Goal: Transaction & Acquisition: Purchase product/service

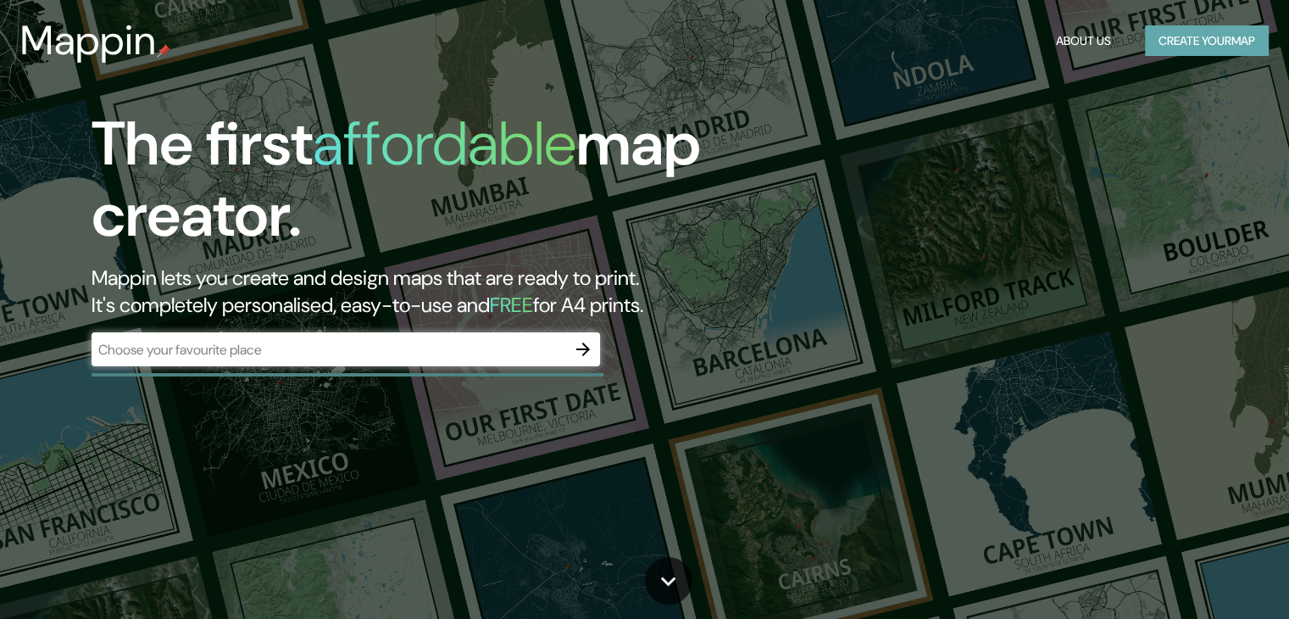
click at [1163, 42] on button "Create your map" at bounding box center [1207, 40] width 124 height 31
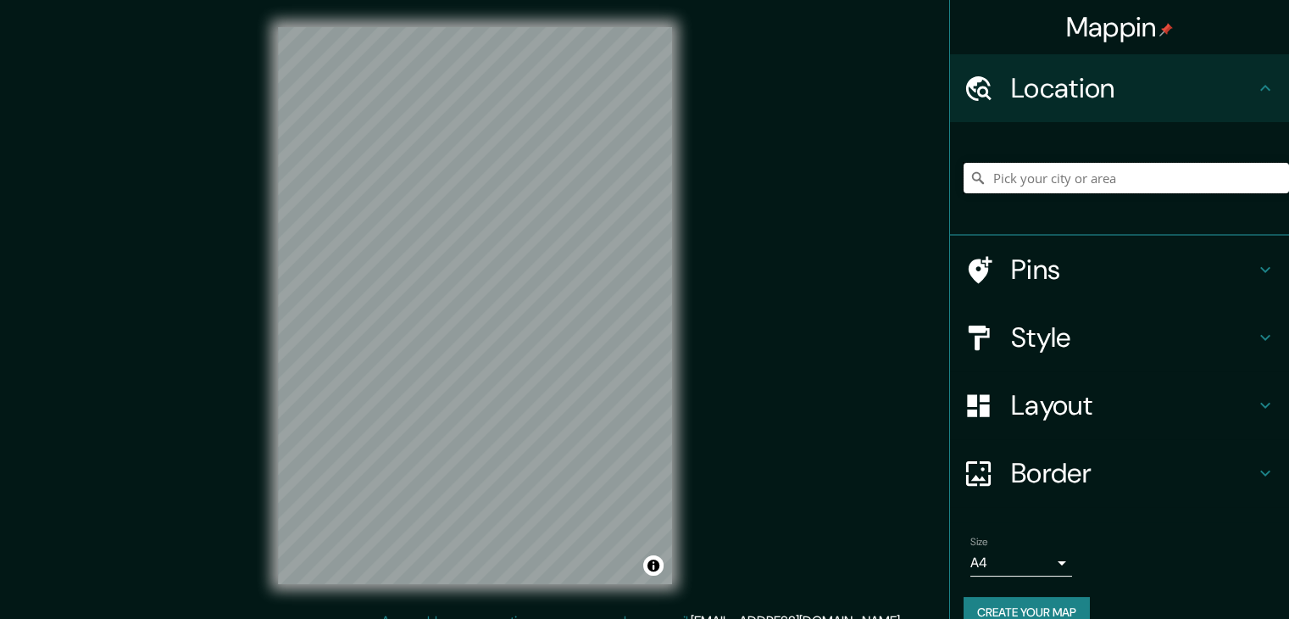
click at [1048, 192] on input "Pick your city or area" at bounding box center [1127, 178] width 326 height 31
click at [1059, 178] on input "Pick your city or area" at bounding box center [1127, 178] width 326 height 31
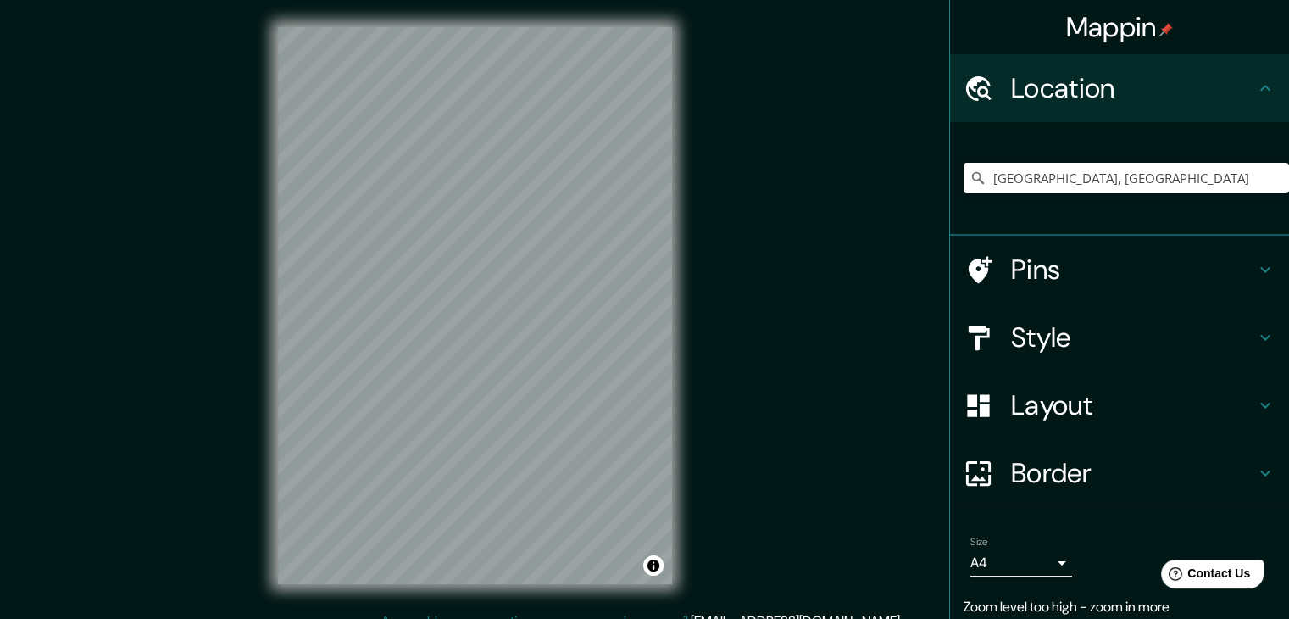
click at [42, 419] on div "Mappin Location [GEOGRAPHIC_DATA], [GEOGRAPHIC_DATA] Pins Style Layout Border C…" at bounding box center [644, 319] width 1289 height 638
click at [774, 290] on div "Mappin Location [GEOGRAPHIC_DATA], [GEOGRAPHIC_DATA] Pins Style Layout Border C…" at bounding box center [644, 319] width 1289 height 638
click at [1126, 175] on input "[GEOGRAPHIC_DATA], [GEOGRAPHIC_DATA]" at bounding box center [1127, 178] width 326 height 31
click at [980, 170] on input "[GEOGRAPHIC_DATA], [GEOGRAPHIC_DATA]" at bounding box center [1127, 178] width 326 height 31
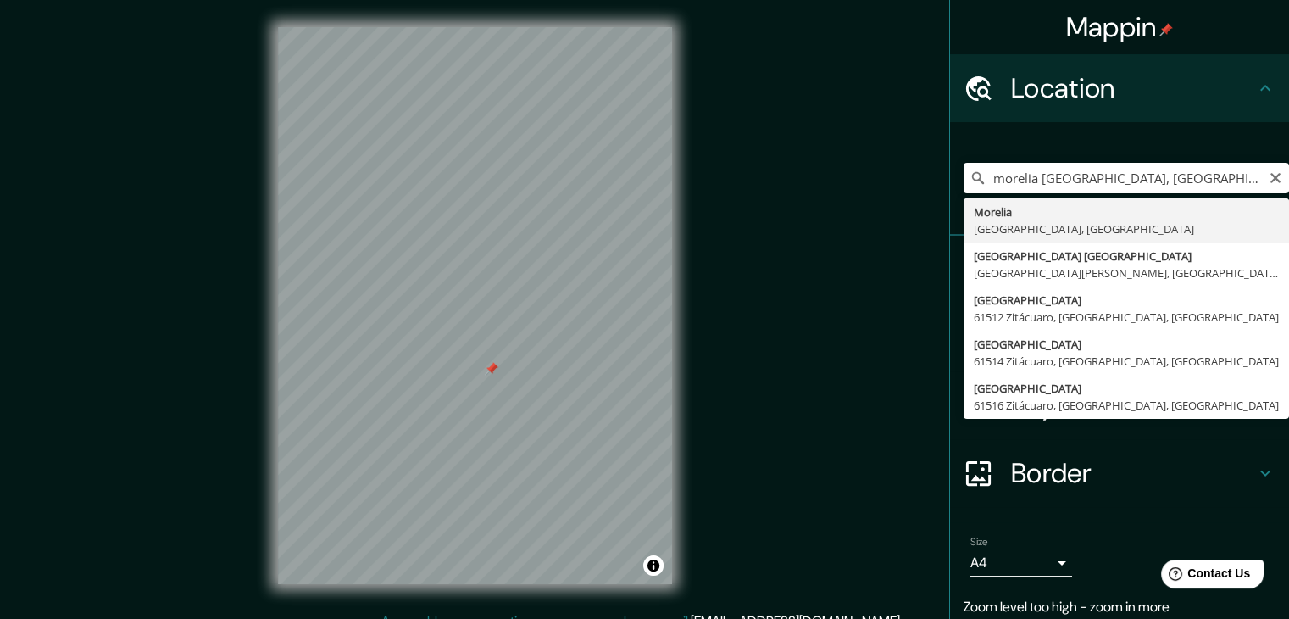
type input "[GEOGRAPHIC_DATA], [GEOGRAPHIC_DATA], [GEOGRAPHIC_DATA]"
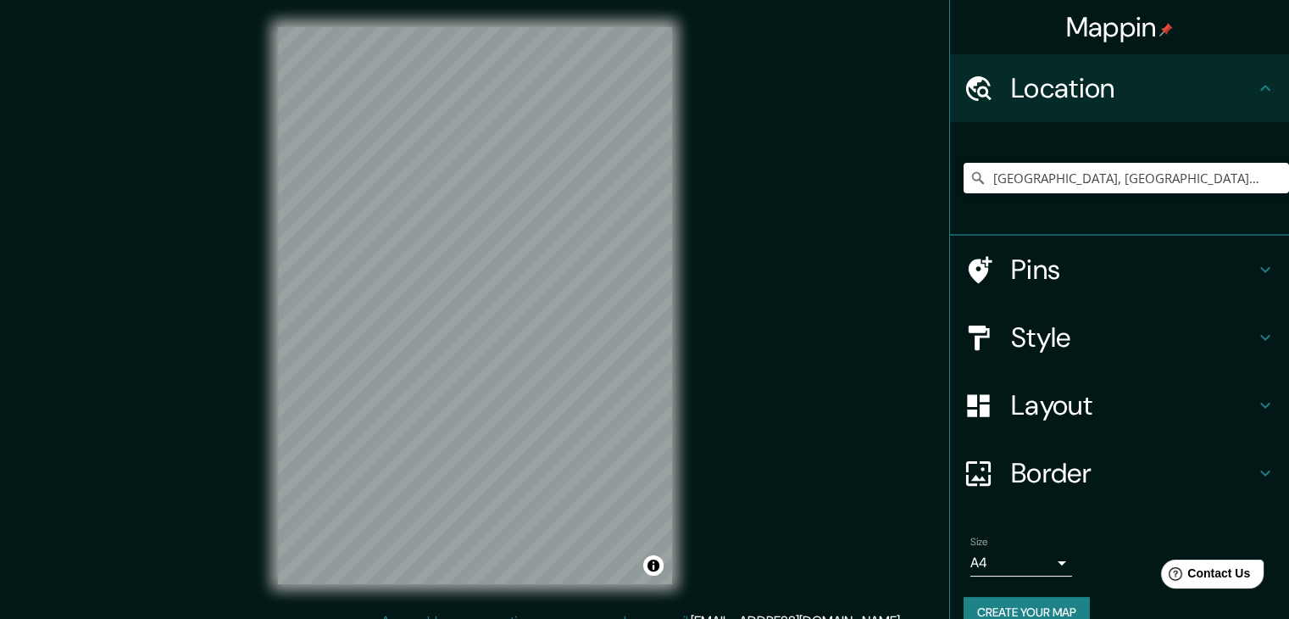
click at [1132, 267] on h4 "Pins" at bounding box center [1133, 270] width 244 height 34
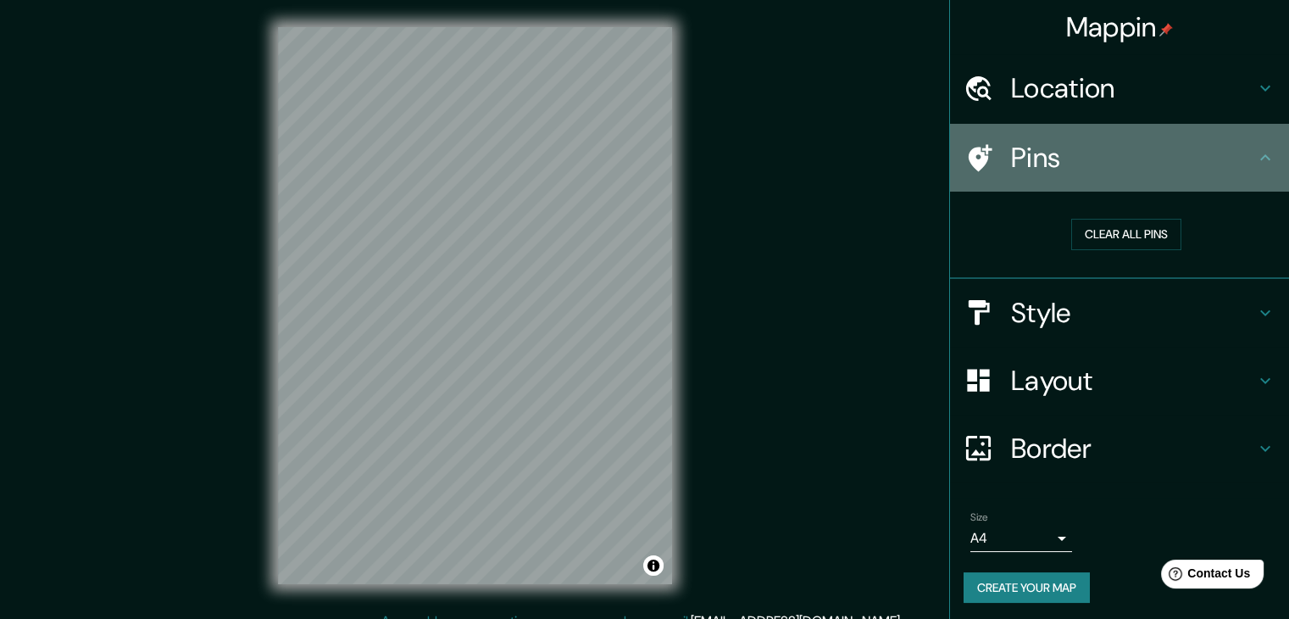
click at [1207, 148] on h4 "Pins" at bounding box center [1133, 158] width 244 height 34
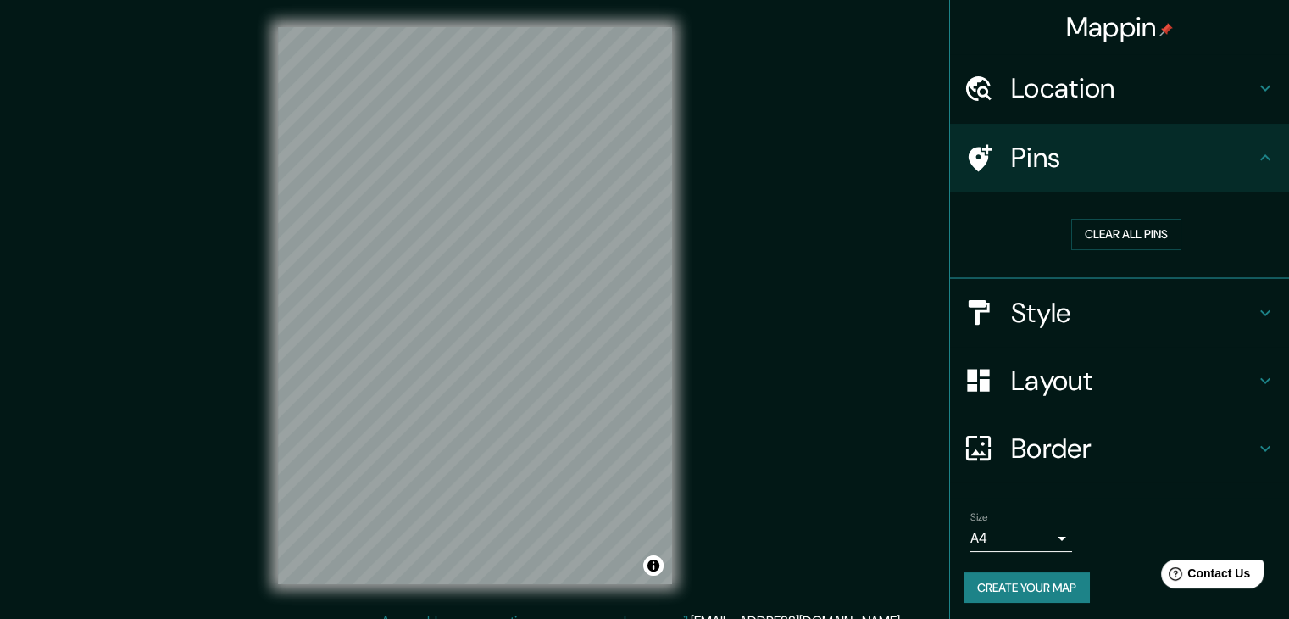
click at [1128, 319] on h4 "Style" at bounding box center [1133, 313] width 244 height 34
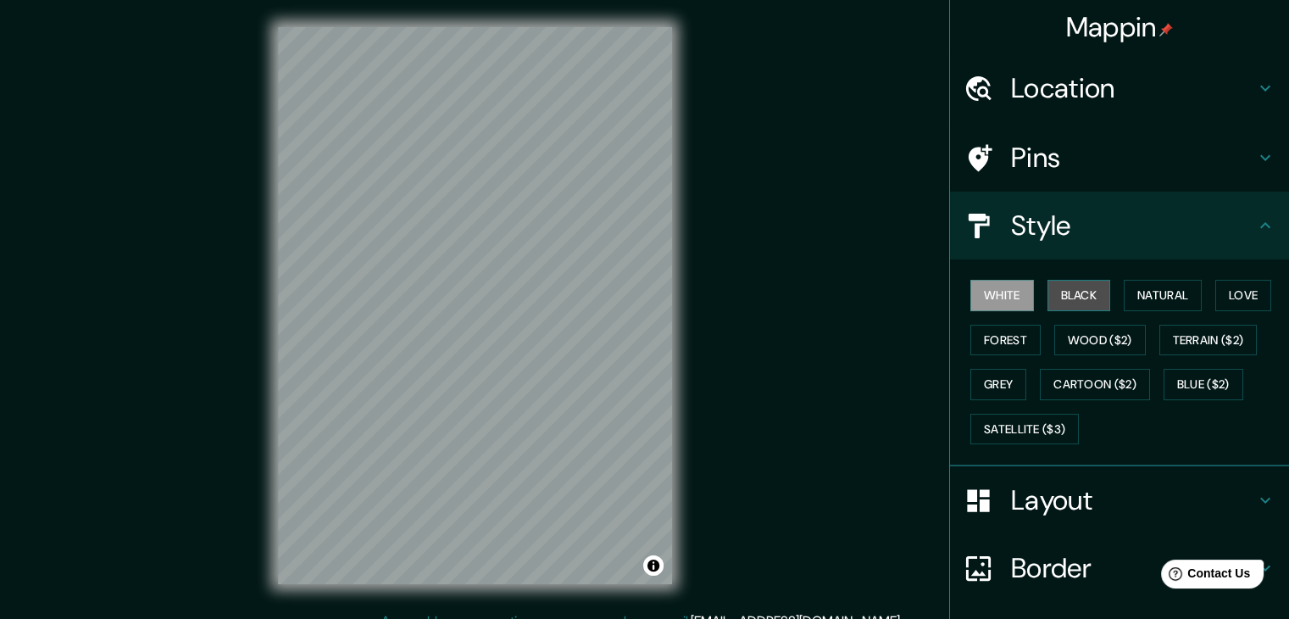
click at [1095, 289] on button "Black" at bounding box center [1080, 295] width 64 height 31
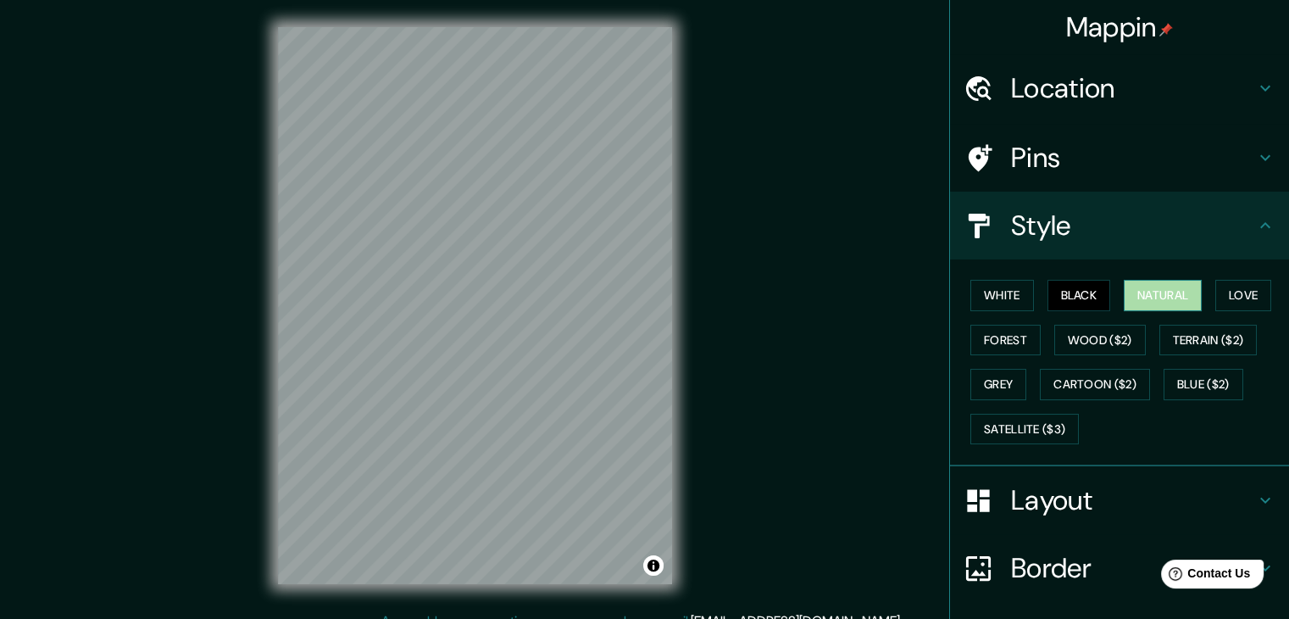
click at [1170, 300] on button "Natural" at bounding box center [1163, 295] width 78 height 31
click at [685, 386] on div "© Mapbox © OpenStreetMap Improve this map" at bounding box center [475, 305] width 448 height 611
click at [1230, 288] on button "Love" at bounding box center [1244, 295] width 56 height 31
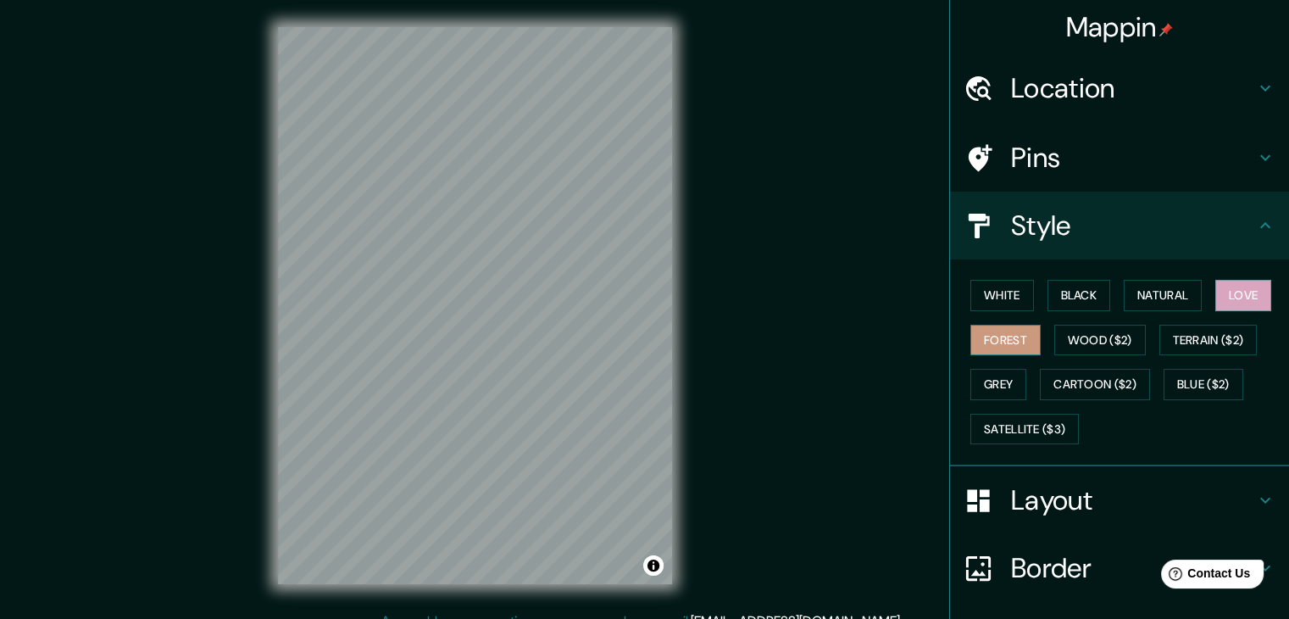
click at [988, 333] on button "Forest" at bounding box center [1006, 340] width 70 height 31
click at [1084, 333] on button "Wood ($2)" at bounding box center [1101, 340] width 92 height 31
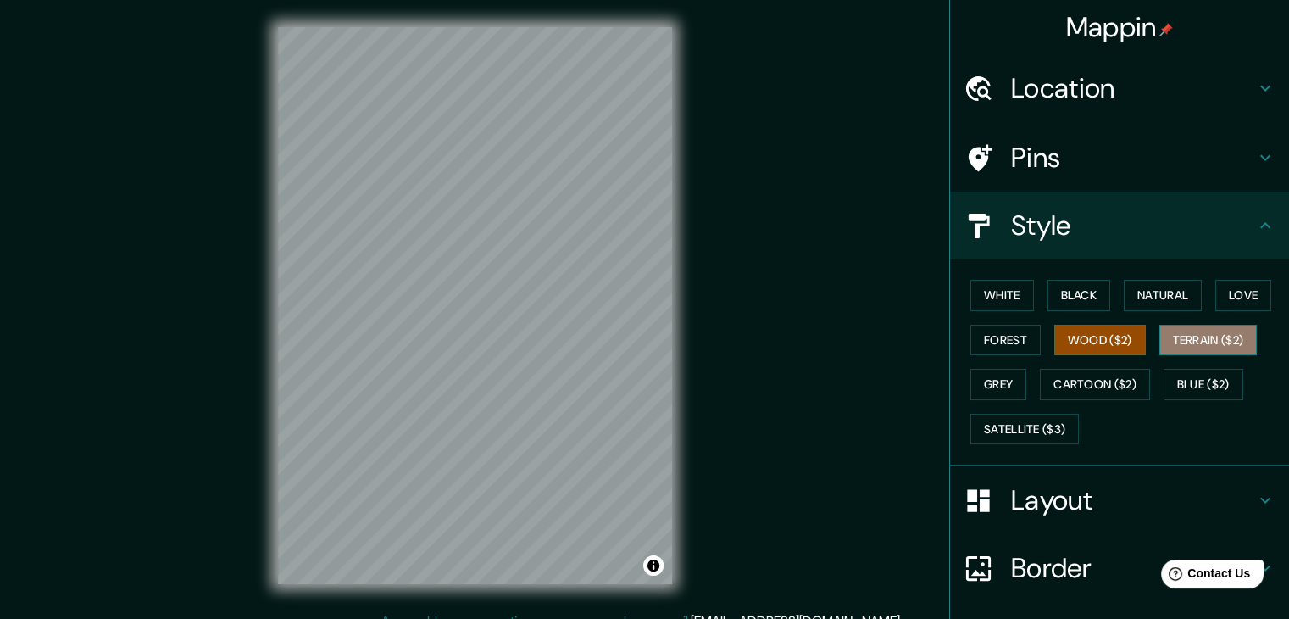
click at [1183, 333] on button "Terrain ($2)" at bounding box center [1209, 340] width 98 height 31
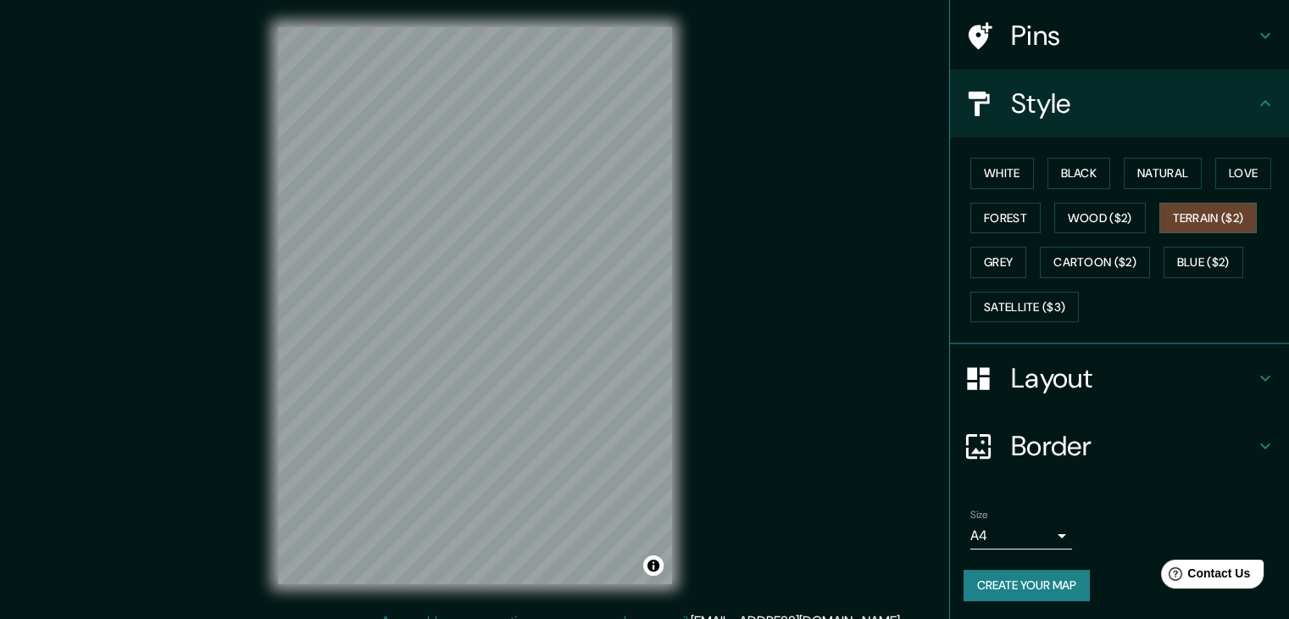
scroll to position [19, 0]
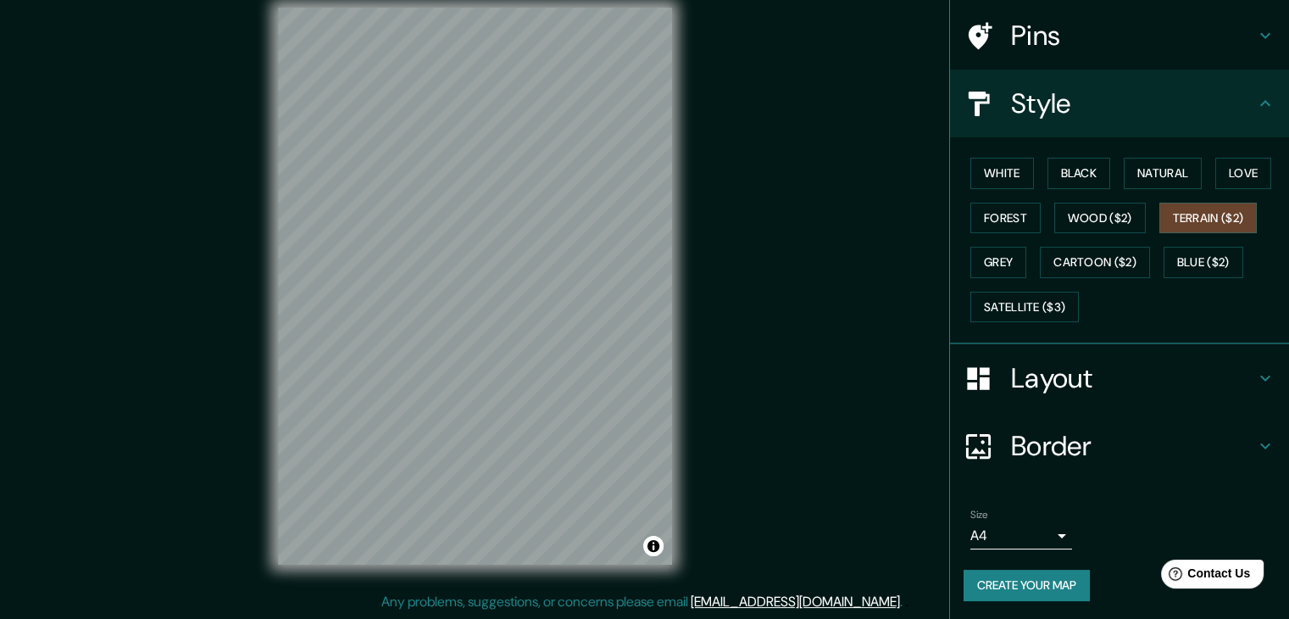
click at [1052, 530] on body "Mappin Location [GEOGRAPHIC_DATA], [GEOGRAPHIC_DATA], [GEOGRAPHIC_DATA] Pins St…" at bounding box center [644, 290] width 1289 height 619
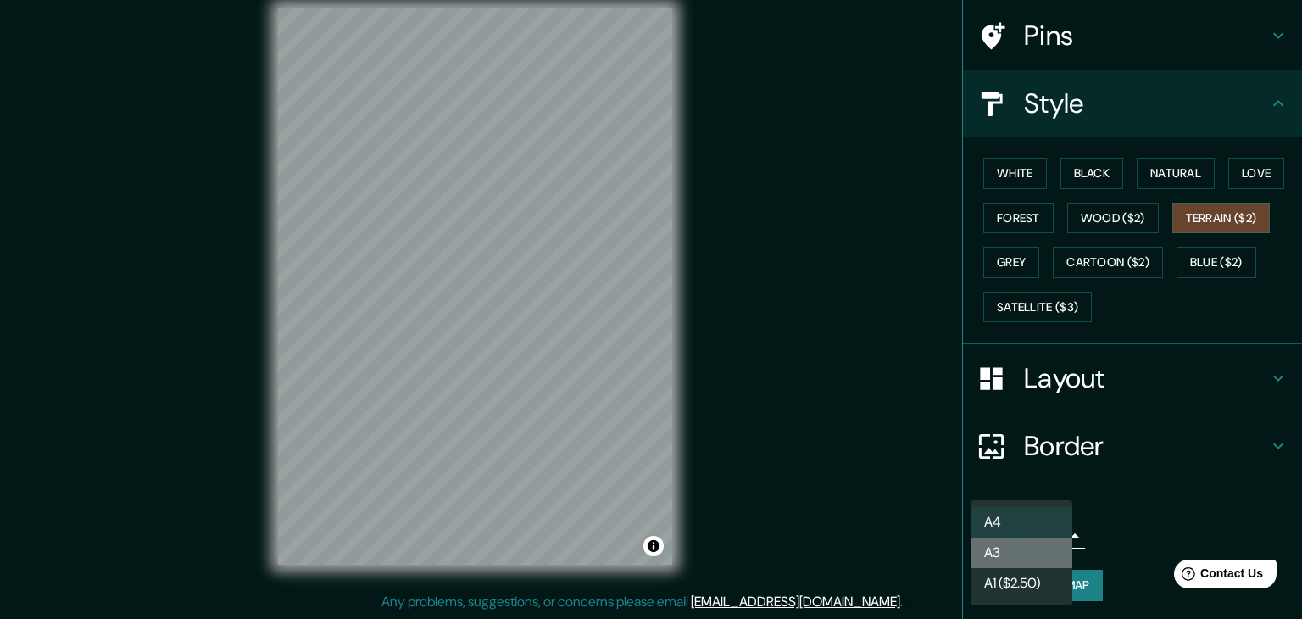
click at [1030, 558] on li "A3" at bounding box center [1022, 552] width 102 height 31
type input "a4"
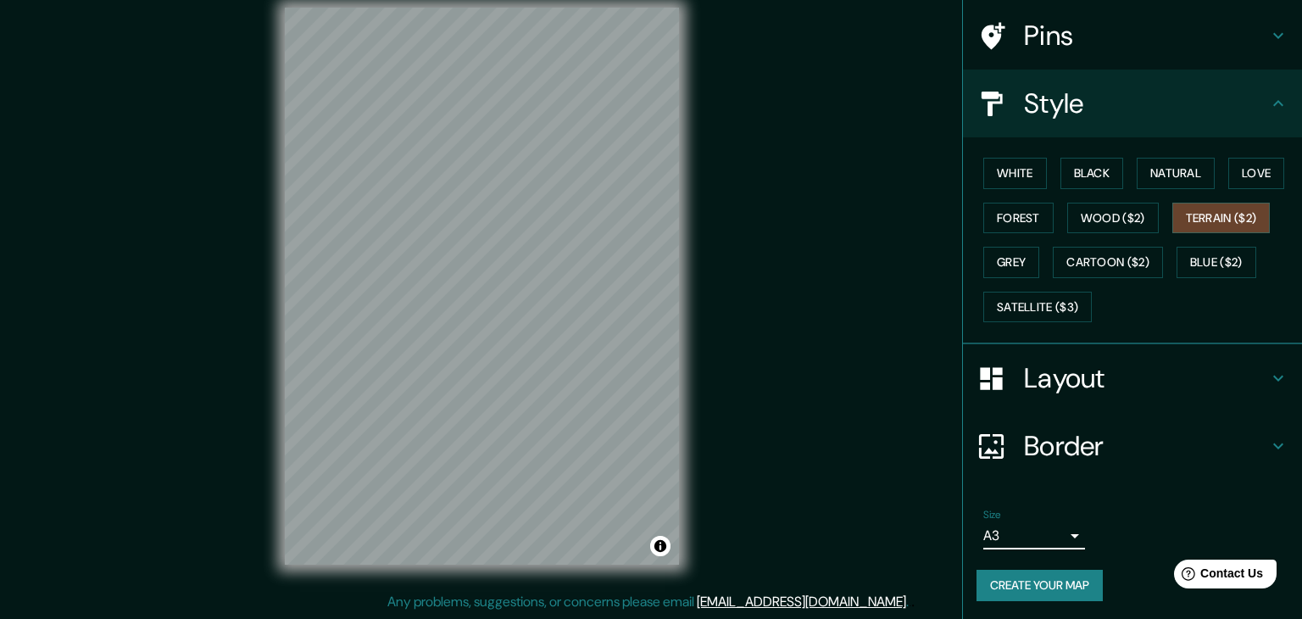
click at [1048, 528] on body "Mappin Location [GEOGRAPHIC_DATA], [GEOGRAPHIC_DATA], [GEOGRAPHIC_DATA] Pins St…" at bounding box center [651, 290] width 1302 height 619
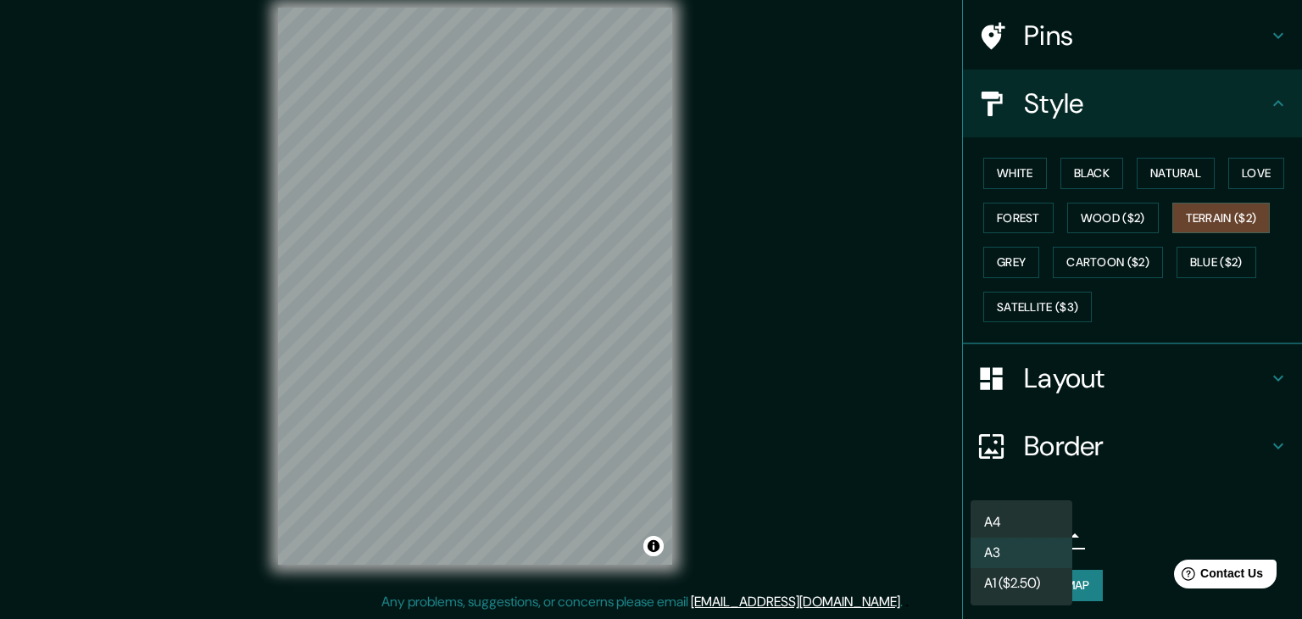
click at [1112, 495] on div at bounding box center [651, 309] width 1302 height 619
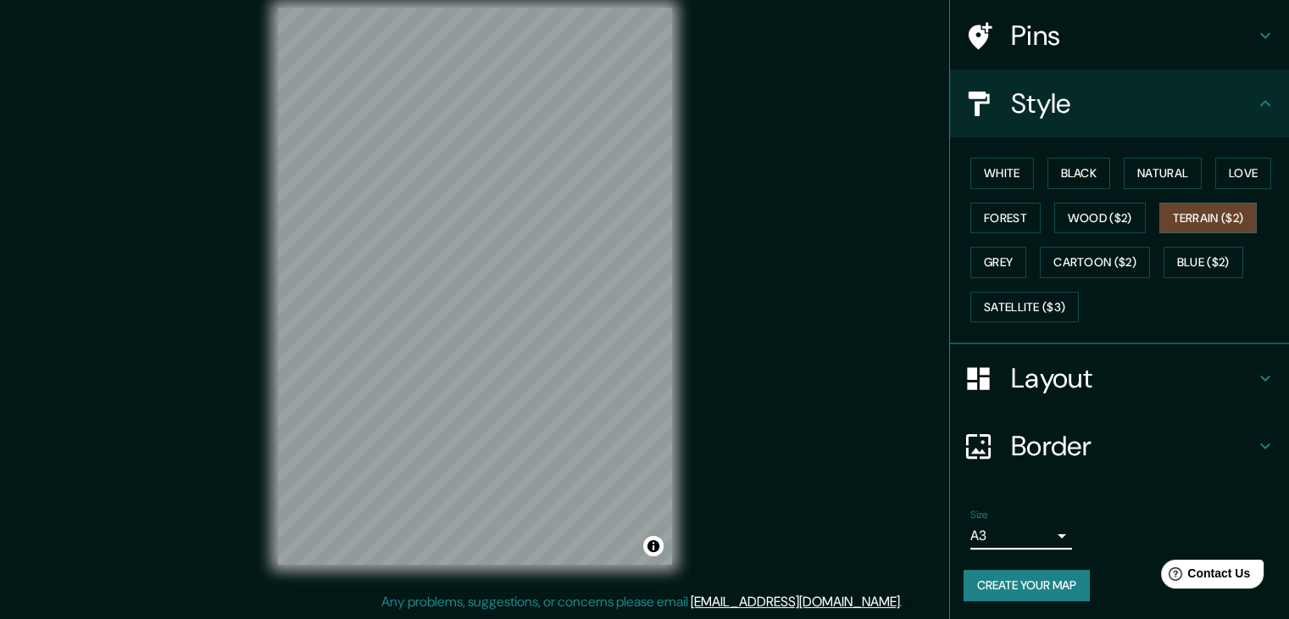
click at [1038, 526] on body "Mappin Location [GEOGRAPHIC_DATA], [GEOGRAPHIC_DATA], [GEOGRAPHIC_DATA] Pins St…" at bounding box center [644, 290] width 1289 height 619
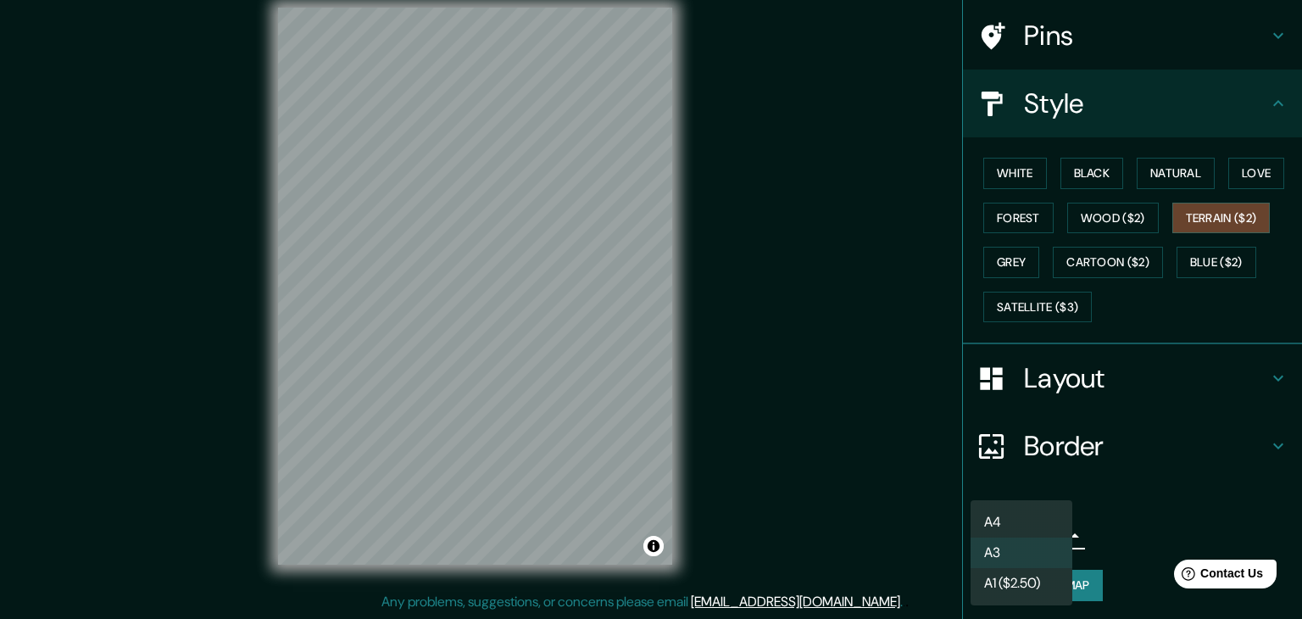
click at [1136, 501] on div at bounding box center [651, 309] width 1302 height 619
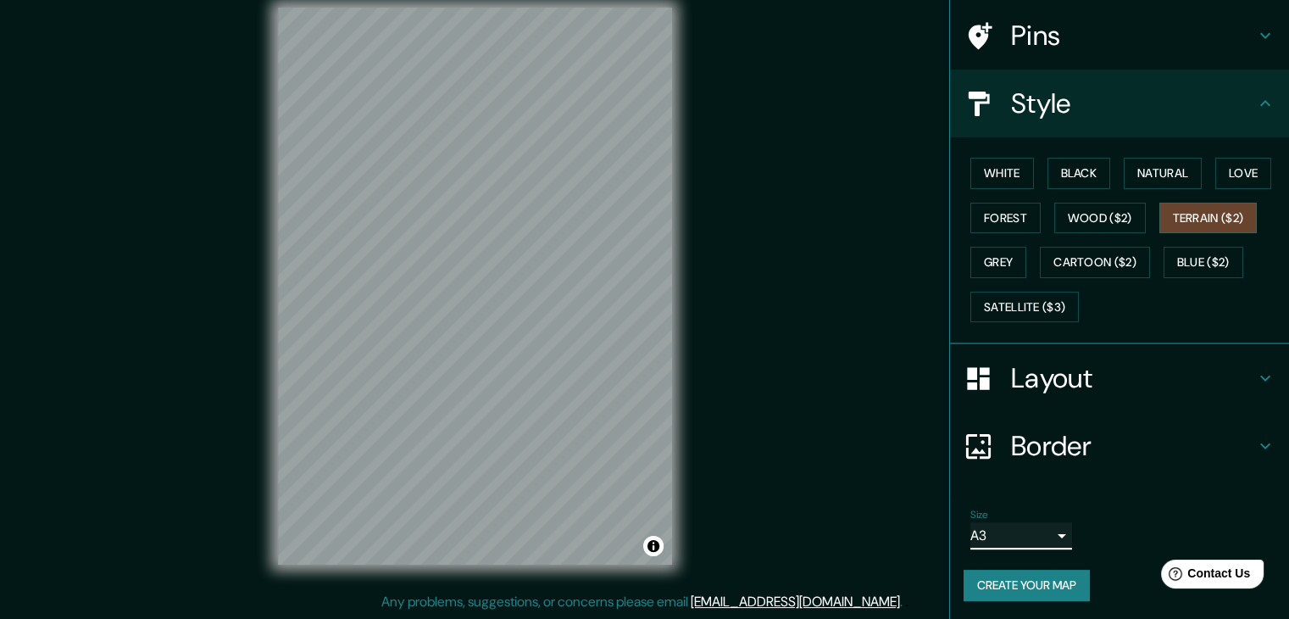
scroll to position [0, 0]
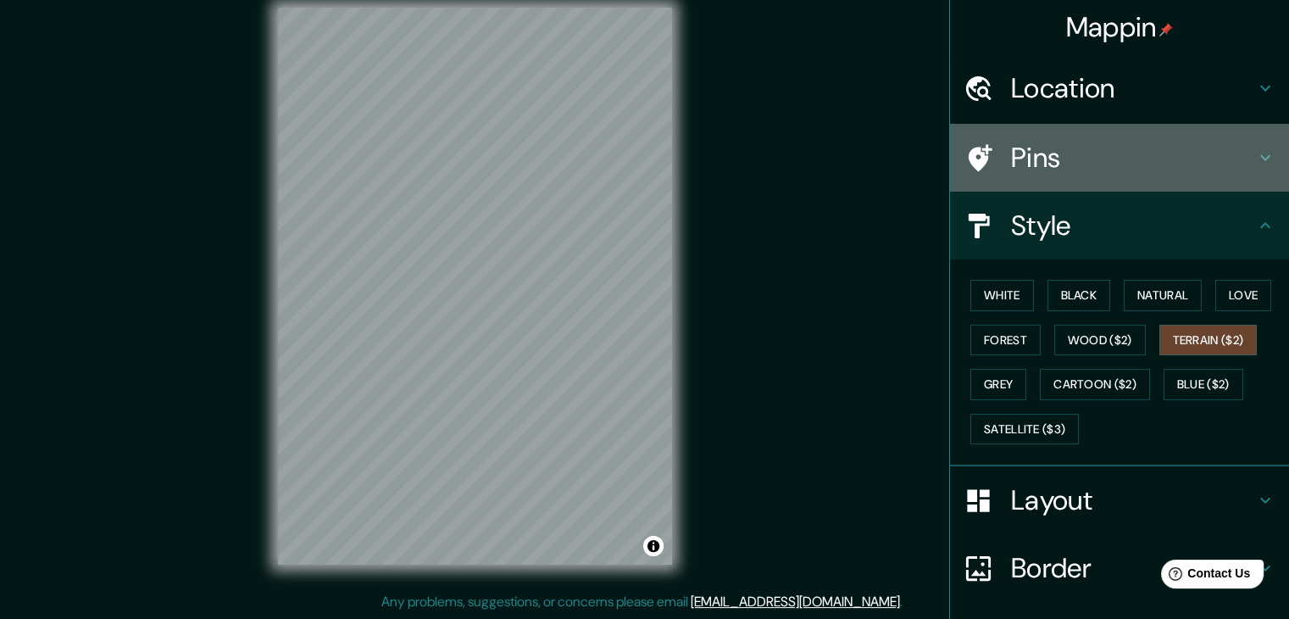
click at [1127, 163] on h4 "Pins" at bounding box center [1133, 158] width 244 height 34
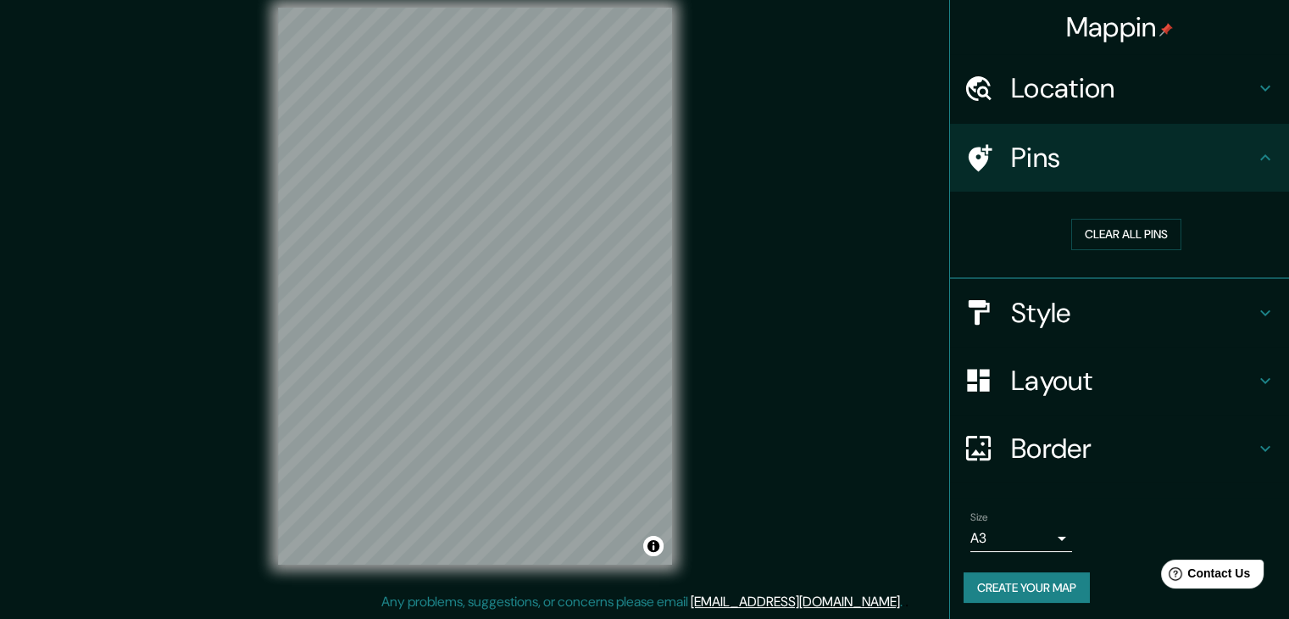
click at [1132, 168] on h4 "Pins" at bounding box center [1133, 158] width 244 height 34
click at [1145, 96] on h4 "Location" at bounding box center [1133, 88] width 244 height 34
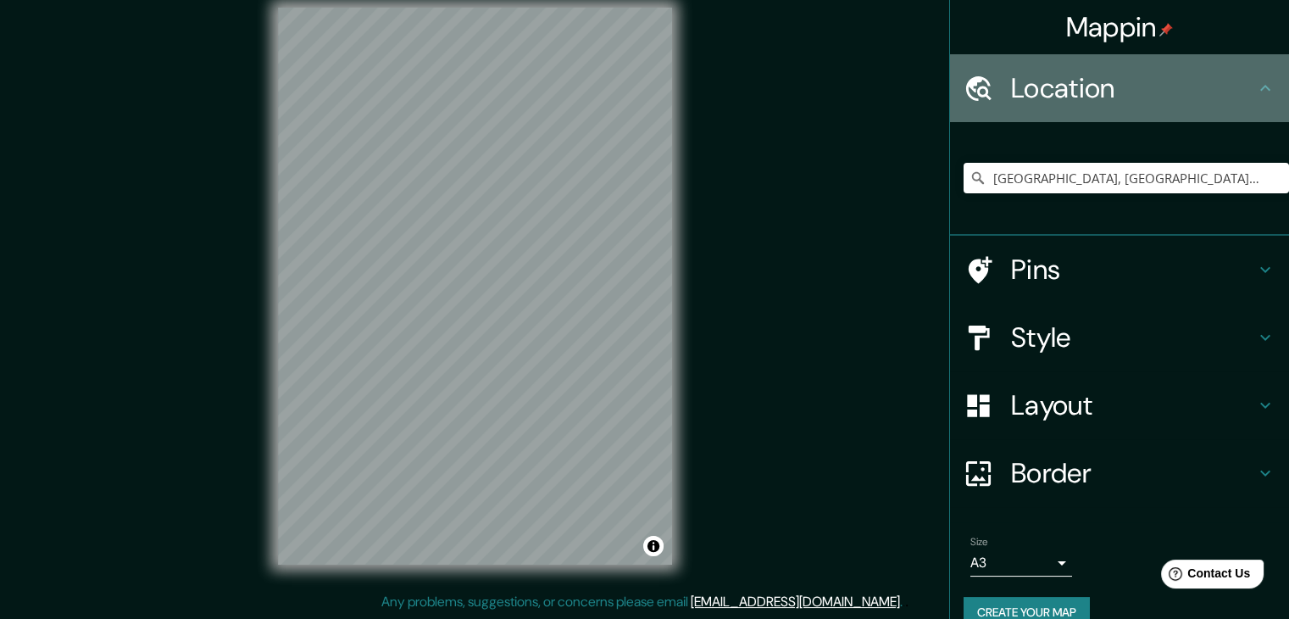
click at [1146, 93] on h4 "Location" at bounding box center [1133, 88] width 244 height 34
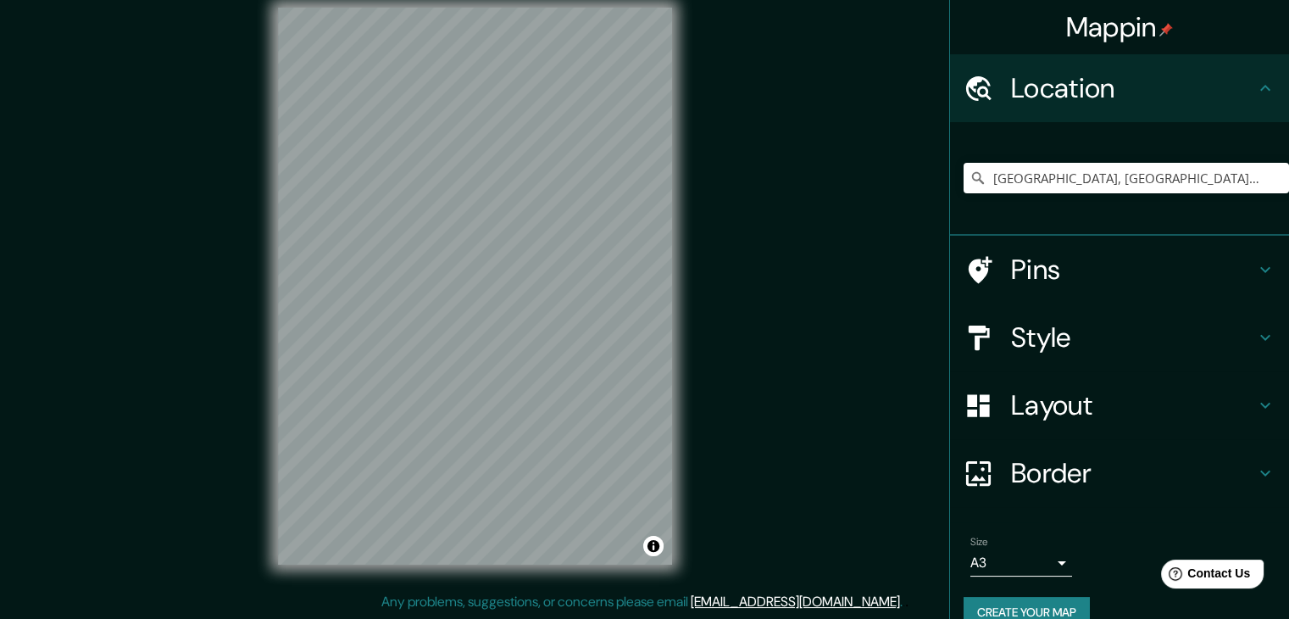
click at [1226, 70] on div "Location" at bounding box center [1119, 88] width 339 height 68
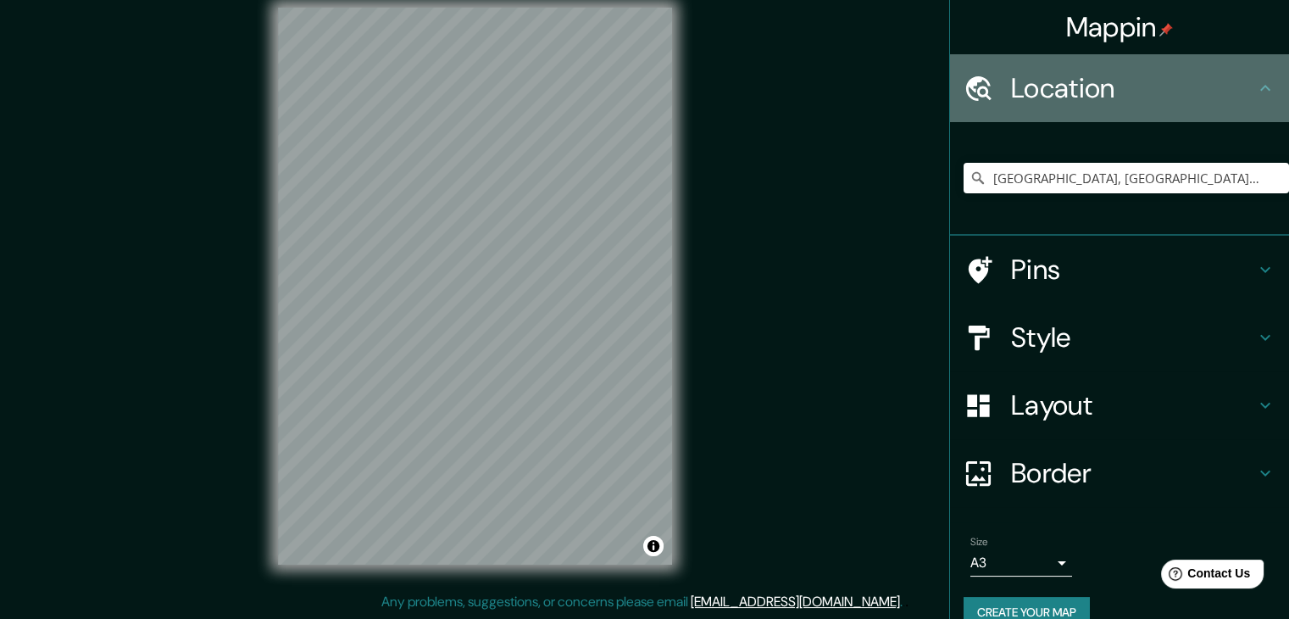
click at [1255, 84] on icon at bounding box center [1265, 88] width 20 height 20
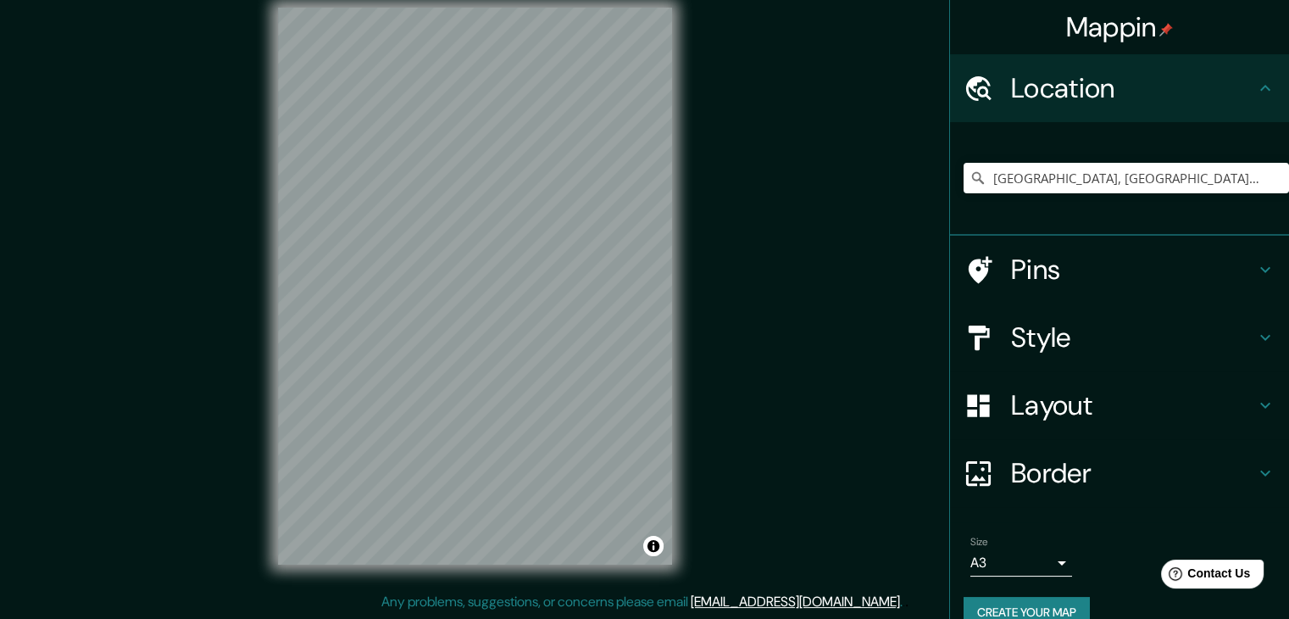
click at [1160, 461] on h4 "Border" at bounding box center [1133, 473] width 244 height 34
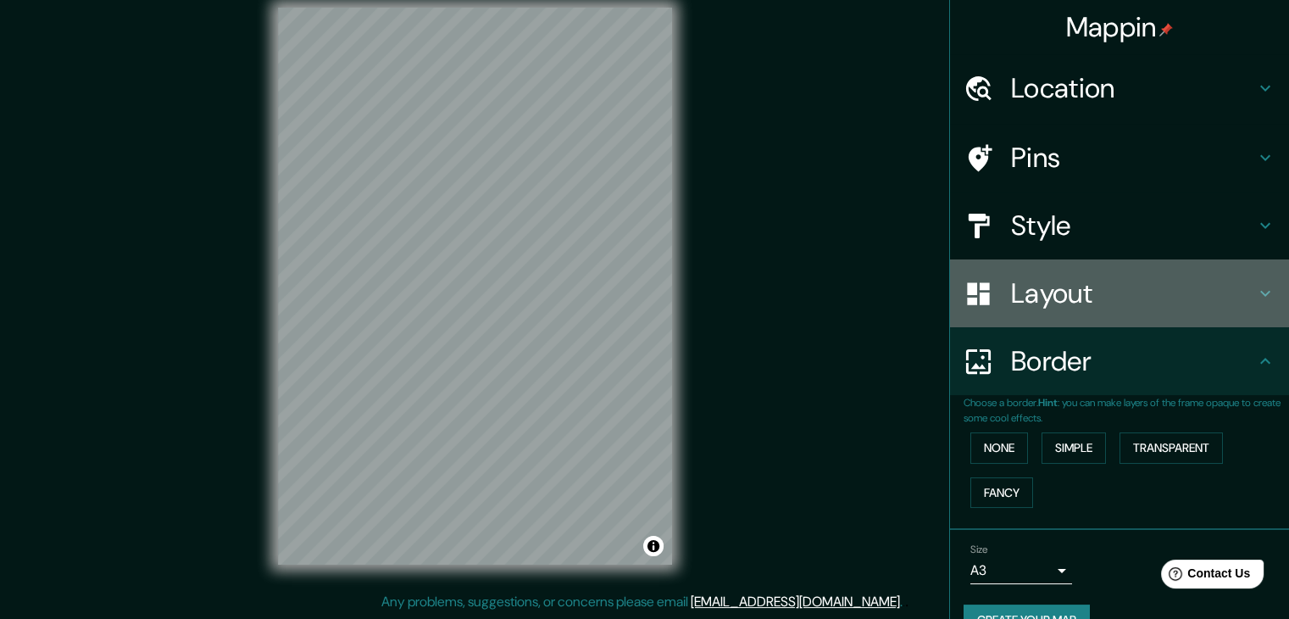
click at [1112, 297] on h4 "Layout" at bounding box center [1133, 293] width 244 height 34
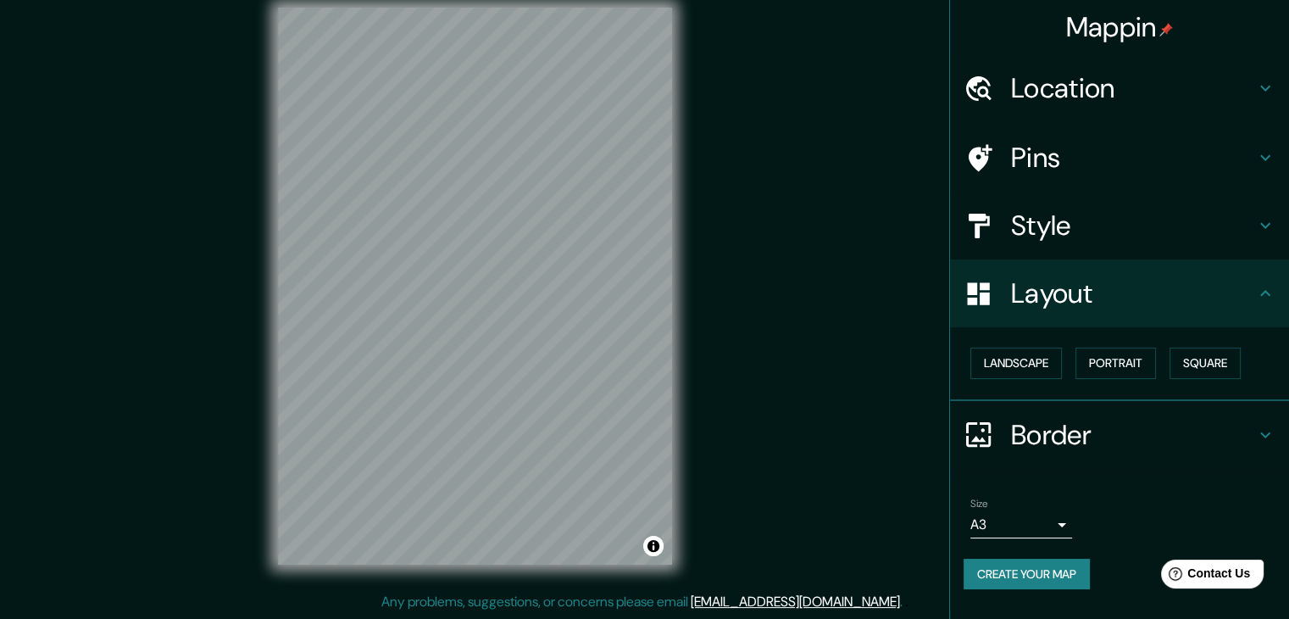
click at [1124, 242] on div "Style" at bounding box center [1119, 226] width 339 height 68
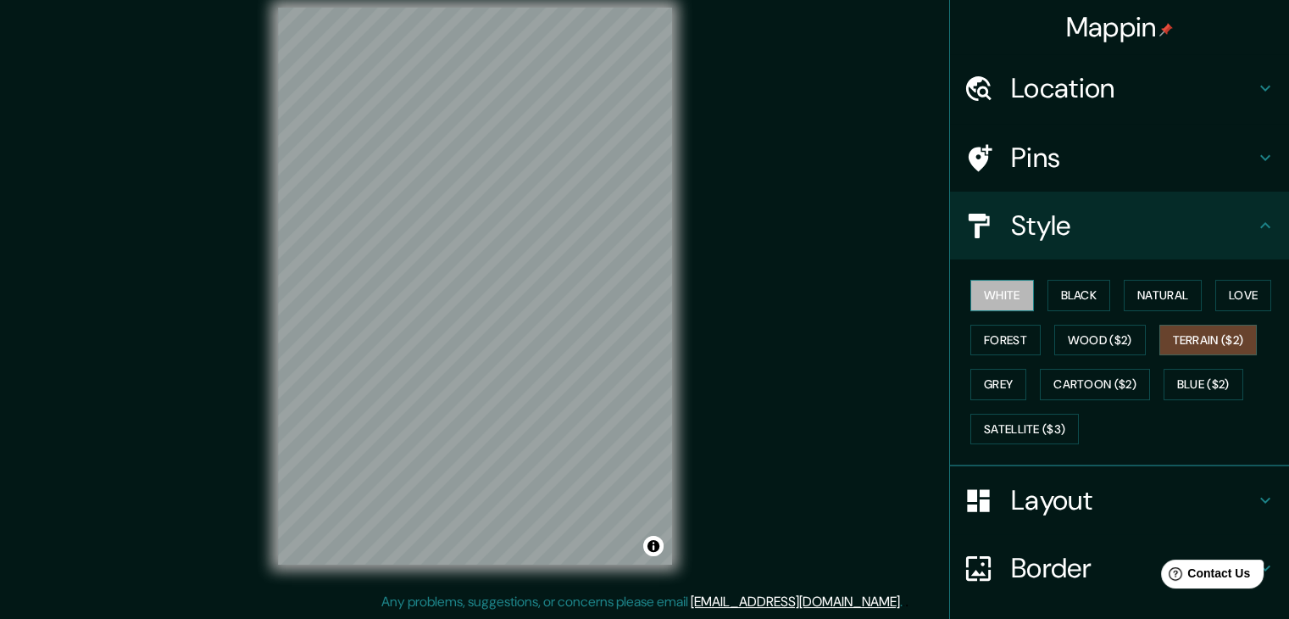
click at [971, 301] on button "White" at bounding box center [1003, 295] width 64 height 31
click at [992, 398] on div "White Black Natural Love Forest Wood ($2) Terrain ($2) Grey Cartoon ($2) Blue (…" at bounding box center [1127, 362] width 326 height 178
click at [995, 387] on button "Grey" at bounding box center [999, 384] width 56 height 31
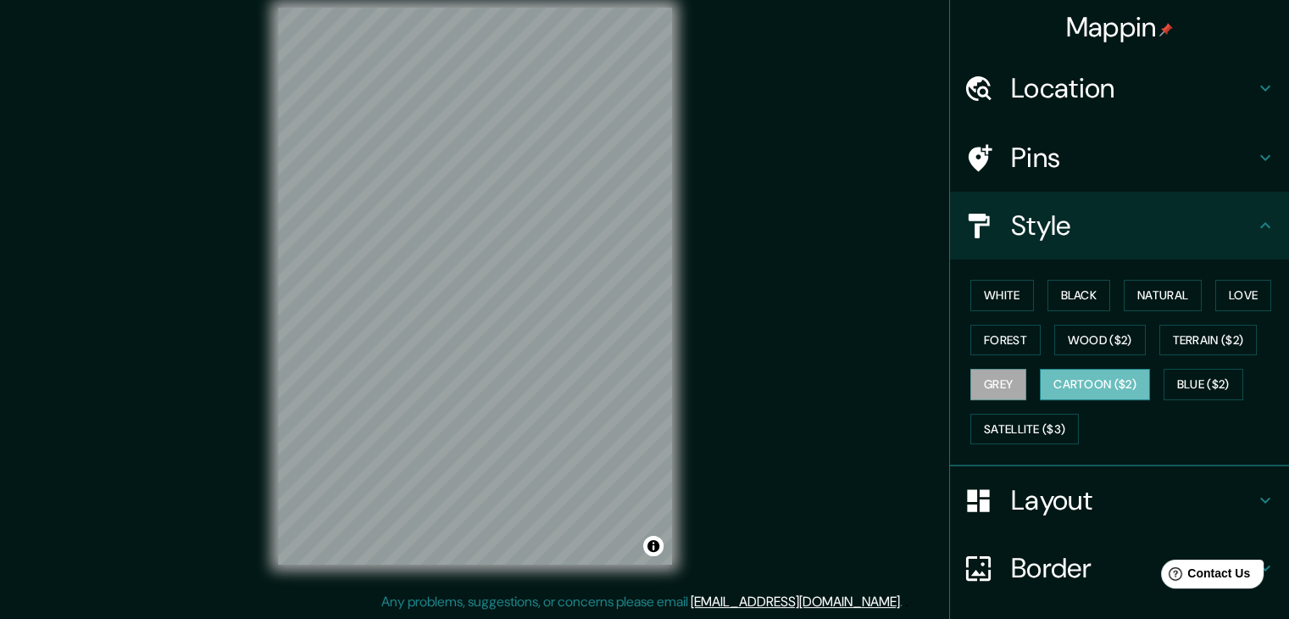
click at [1071, 381] on button "Cartoon ($2)" at bounding box center [1095, 384] width 110 height 31
click at [1038, 425] on button "Satellite ($3)" at bounding box center [1025, 429] width 109 height 31
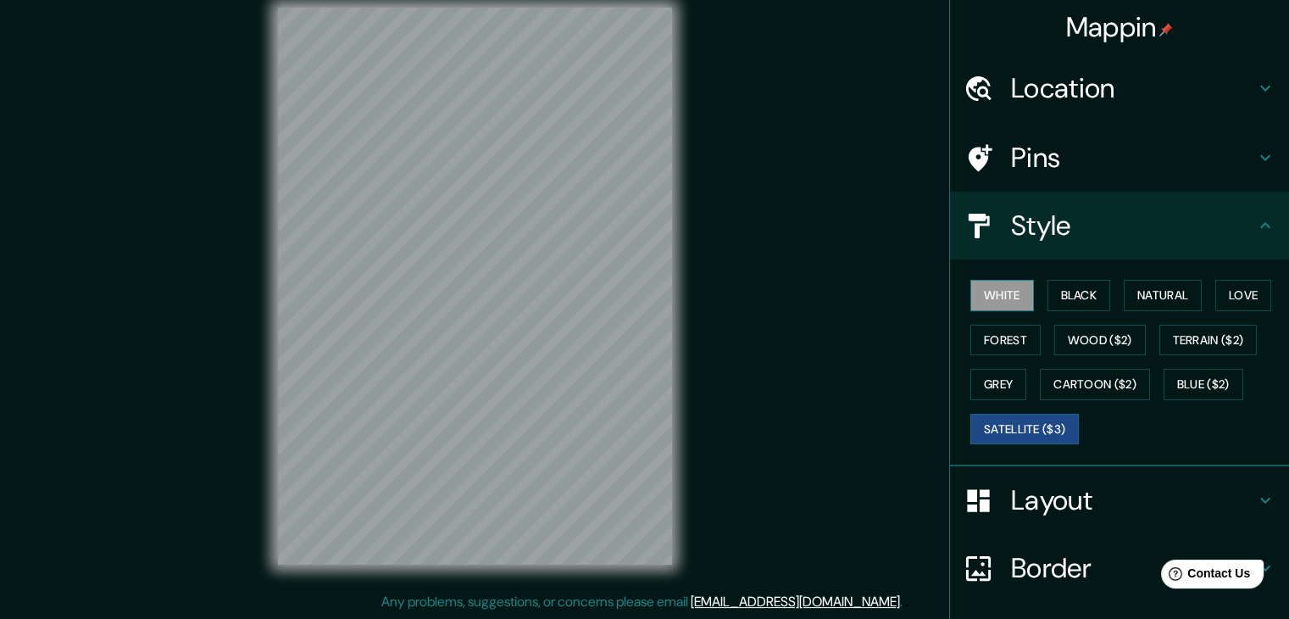
click at [984, 303] on button "White" at bounding box center [1003, 295] width 64 height 31
click at [252, 170] on div "© Mapbox © OpenStreetMap Improve this map © Maxar" at bounding box center [475, 286] width 448 height 611
click at [990, 292] on button "White" at bounding box center [1003, 295] width 64 height 31
click at [1058, 273] on div "White Black Natural Love Forest Wood ($2) Terrain ($2) Grey Cartoon ($2) Blue (…" at bounding box center [1127, 362] width 326 height 178
click at [1053, 291] on button "Black" at bounding box center [1080, 295] width 64 height 31
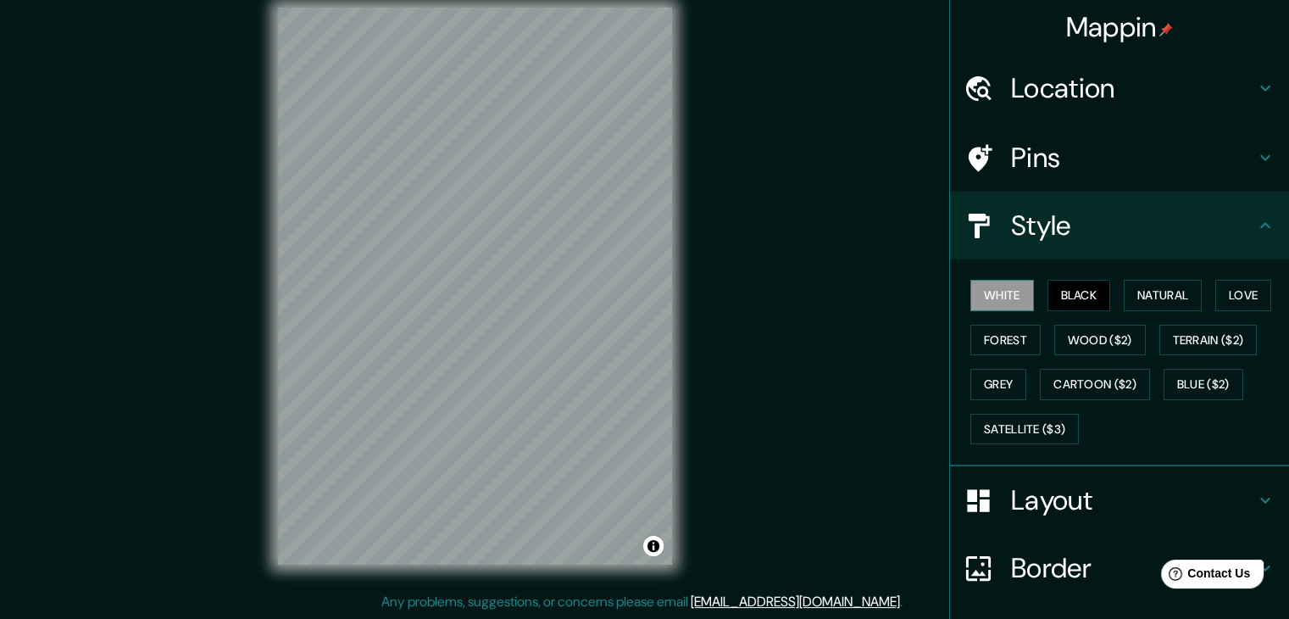
click at [985, 292] on button "White" at bounding box center [1003, 295] width 64 height 31
click at [1048, 292] on button "Black" at bounding box center [1080, 295] width 64 height 31
click at [971, 309] on button "White" at bounding box center [1003, 295] width 64 height 31
click at [985, 298] on button "White" at bounding box center [1003, 295] width 64 height 31
click at [1160, 296] on button "Natural" at bounding box center [1163, 295] width 78 height 31
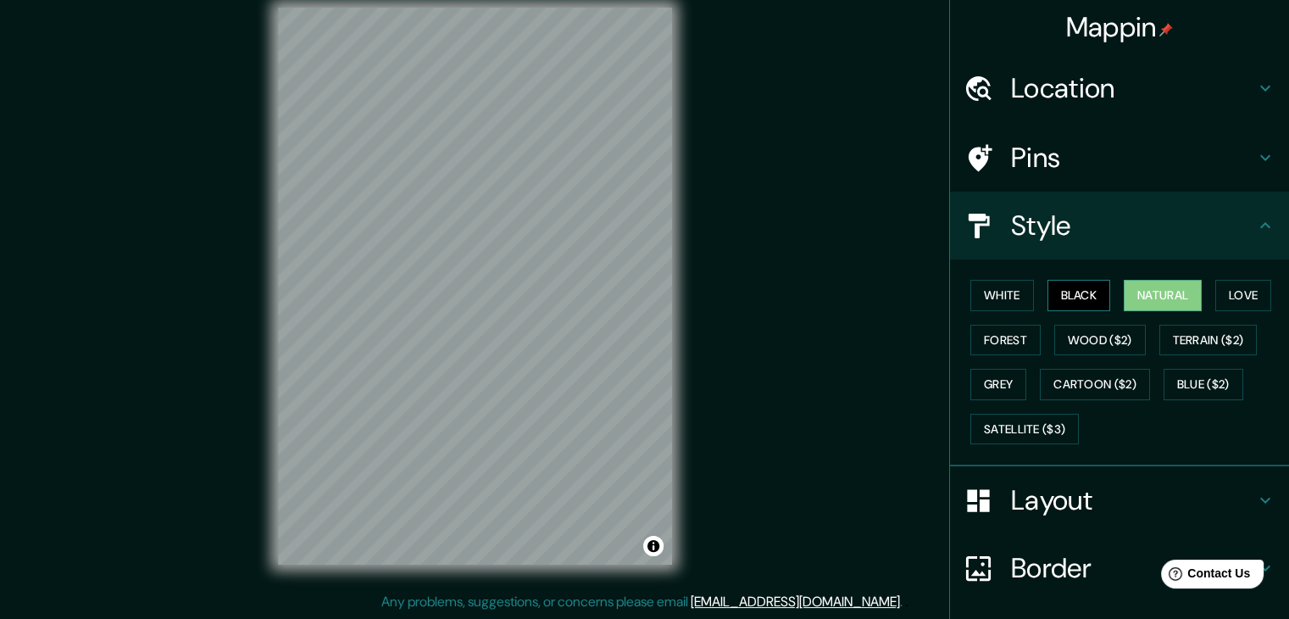
click at [1062, 289] on button "Black" at bounding box center [1080, 295] width 64 height 31
click at [971, 295] on button "White" at bounding box center [1003, 295] width 64 height 31
click at [1036, 141] on h4 "Pins" at bounding box center [1133, 158] width 244 height 34
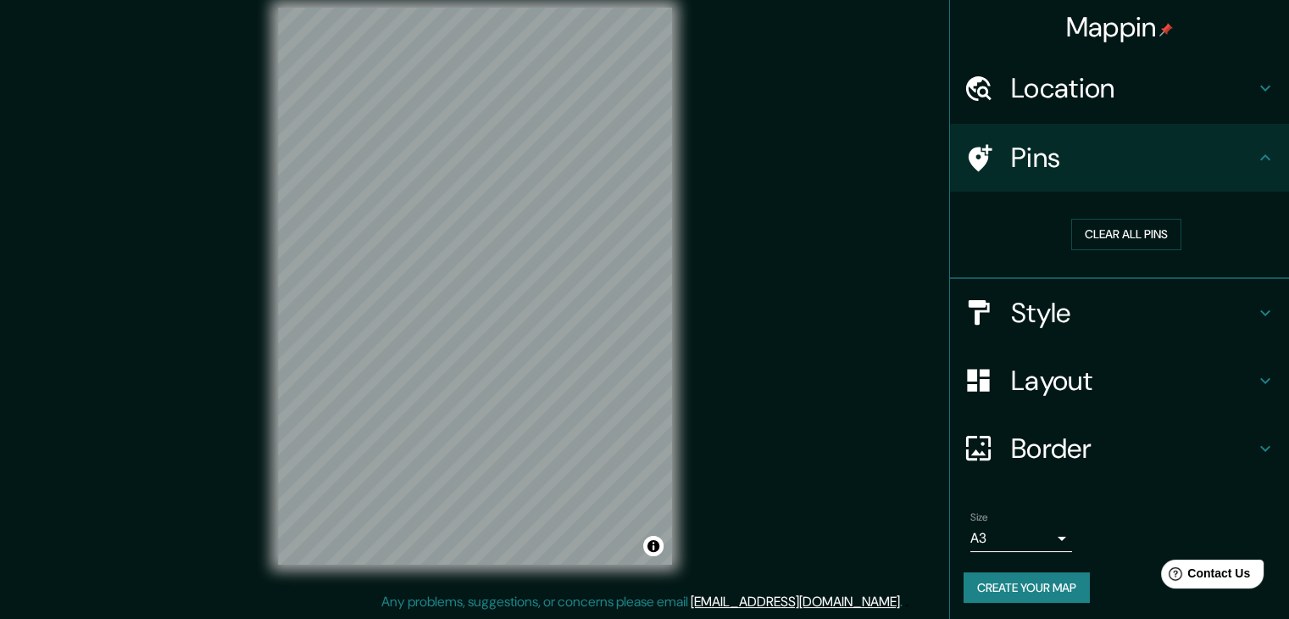
click at [1052, 399] on div "Layout" at bounding box center [1119, 381] width 339 height 68
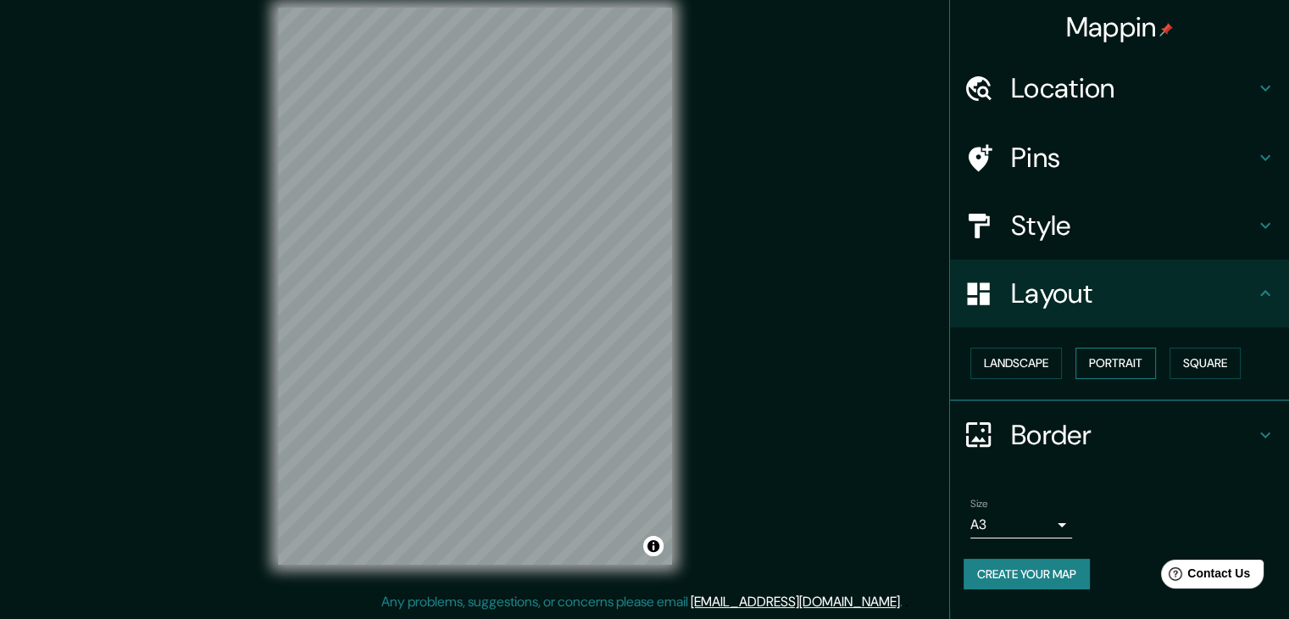
click at [1119, 355] on button "Portrait" at bounding box center [1116, 363] width 81 height 31
click at [1032, 374] on button "Landscape" at bounding box center [1017, 363] width 92 height 31
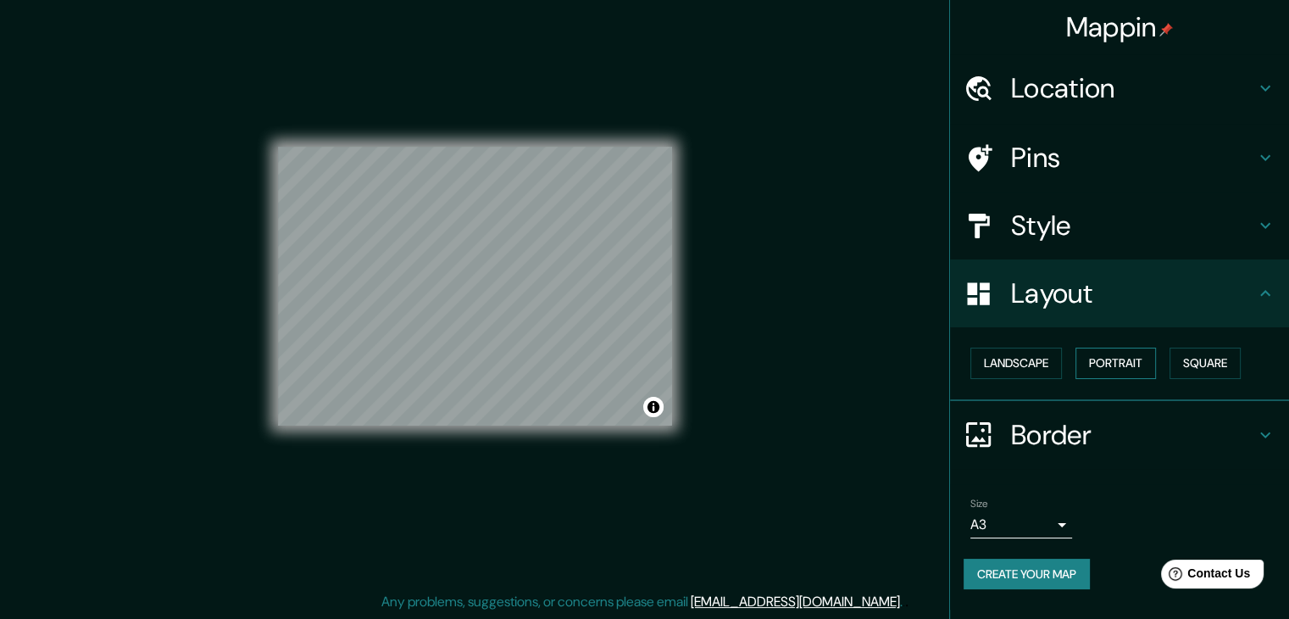
click at [1124, 355] on button "Portrait" at bounding box center [1116, 363] width 81 height 31
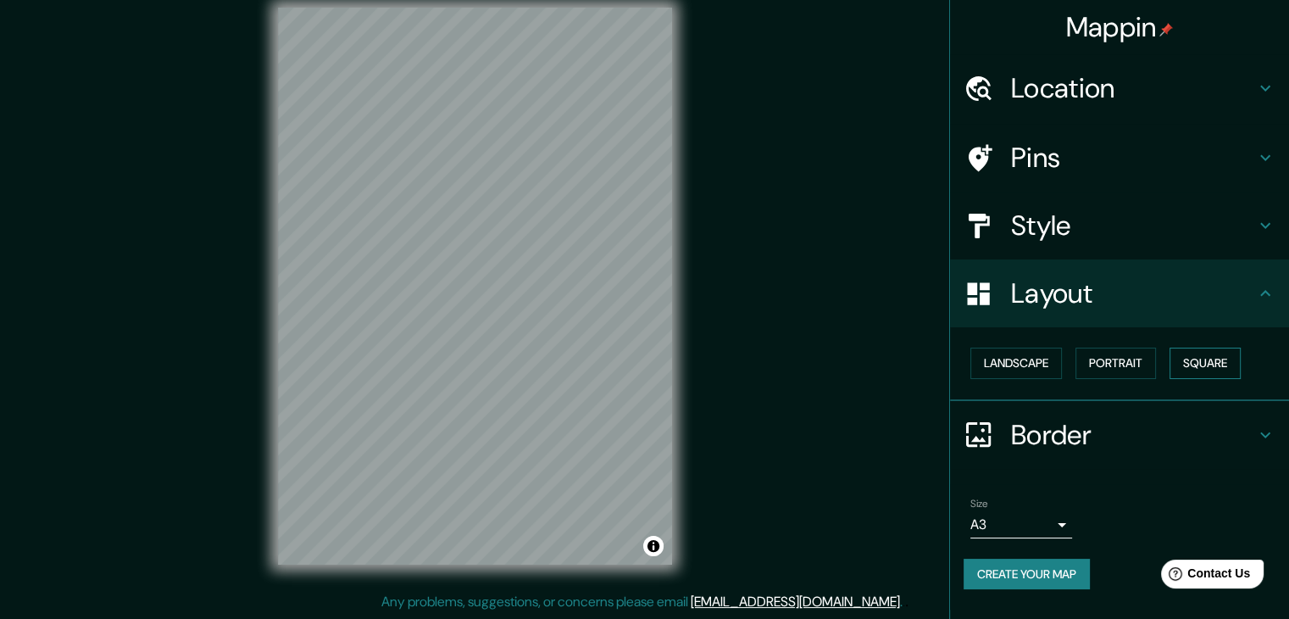
click at [1196, 358] on button "Square" at bounding box center [1205, 363] width 71 height 31
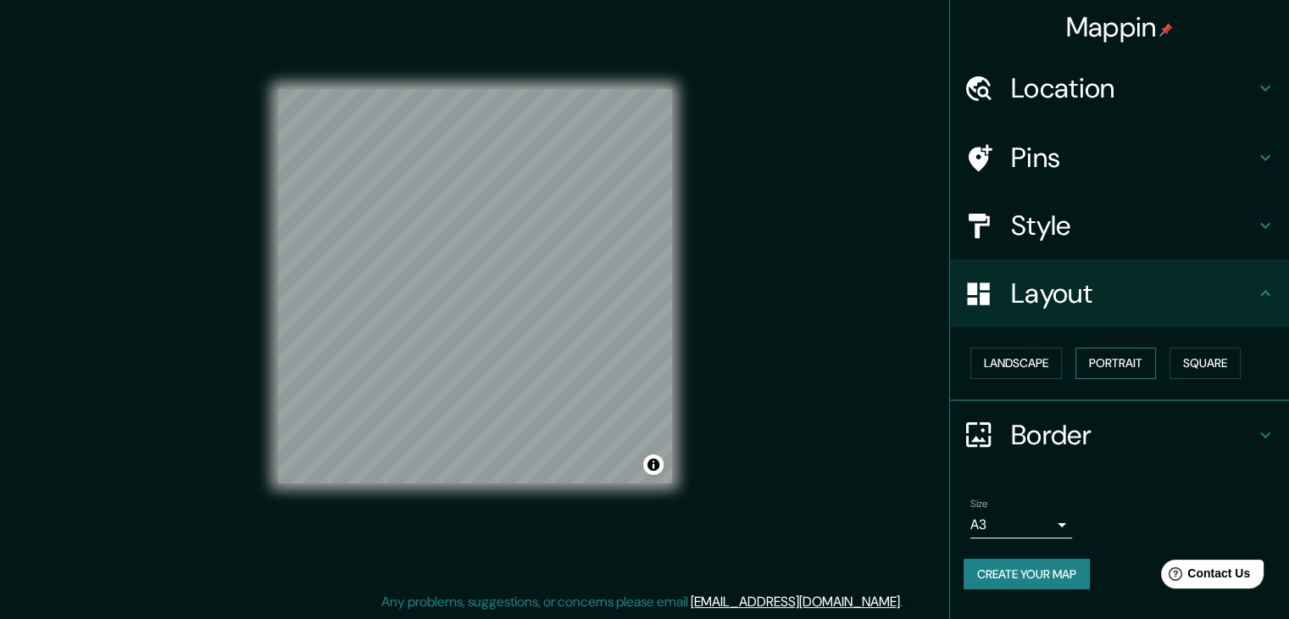
click at [1112, 359] on button "Portrait" at bounding box center [1116, 363] width 81 height 31
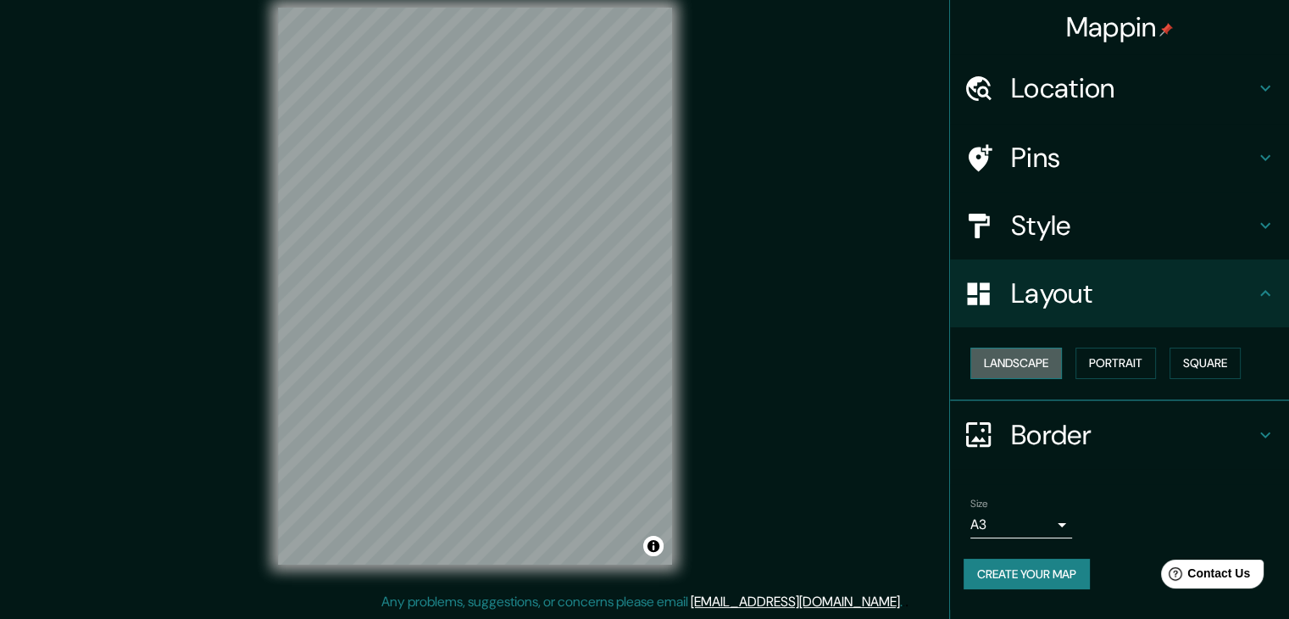
click at [1045, 360] on button "Landscape" at bounding box center [1017, 363] width 92 height 31
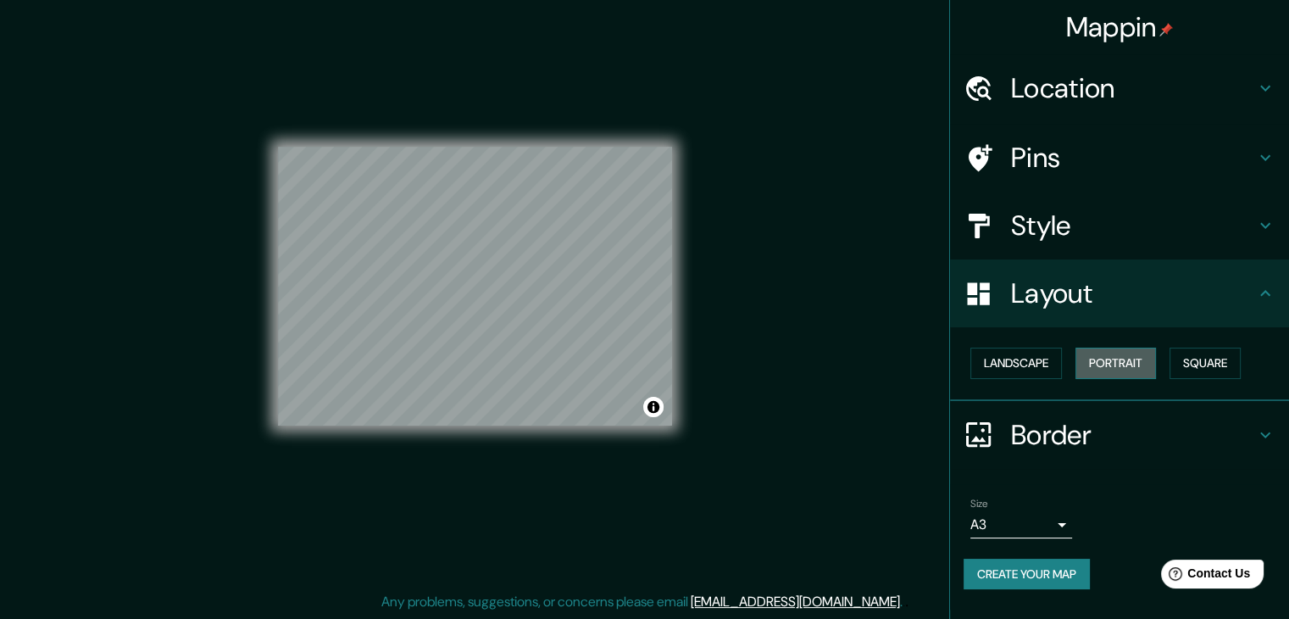
click at [1134, 355] on button "Portrait" at bounding box center [1116, 363] width 81 height 31
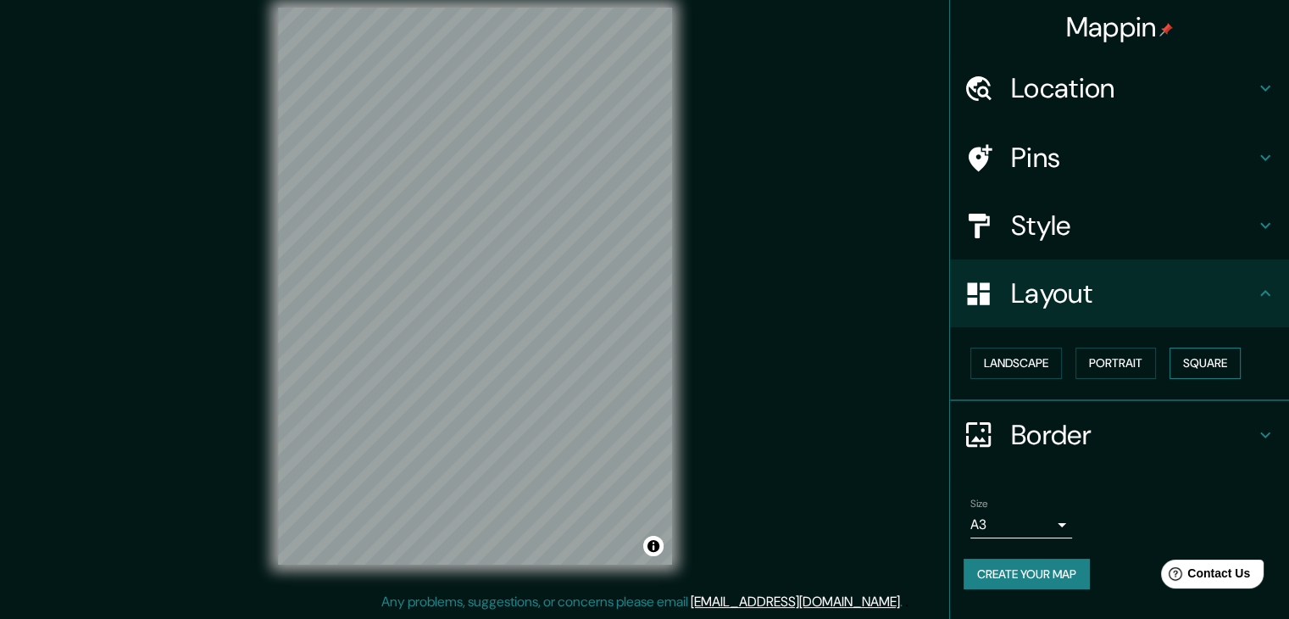
click at [1231, 353] on button "Square" at bounding box center [1205, 363] width 71 height 31
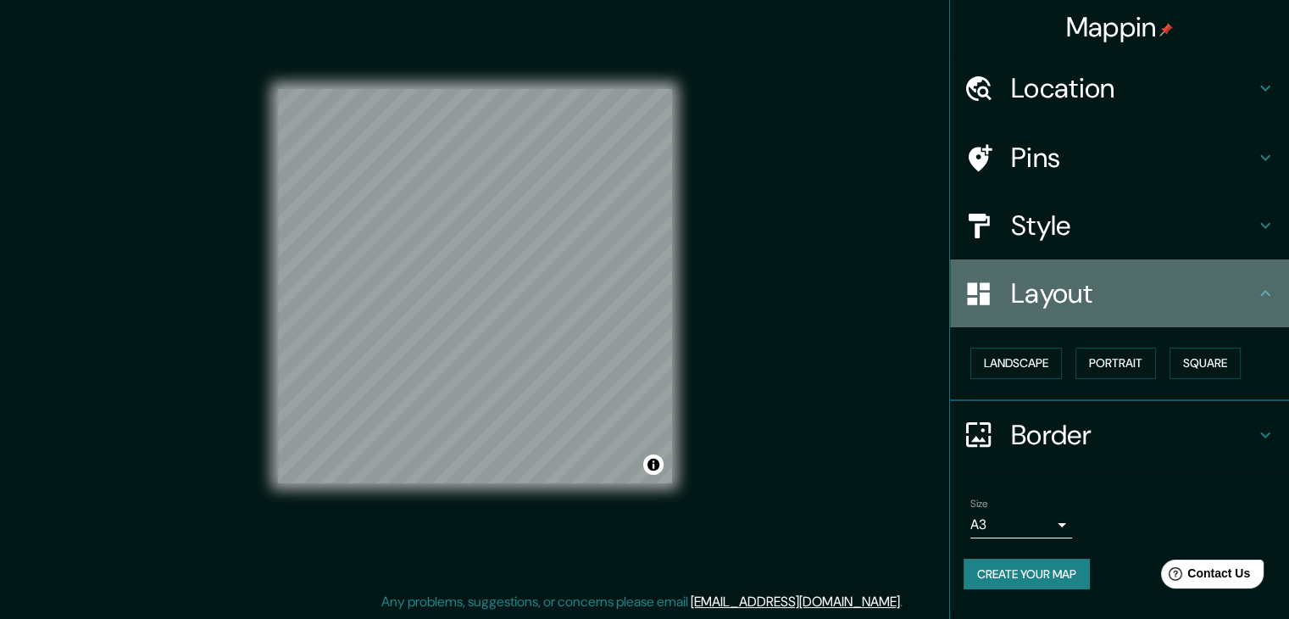
click at [1145, 312] on div "Layout" at bounding box center [1119, 293] width 339 height 68
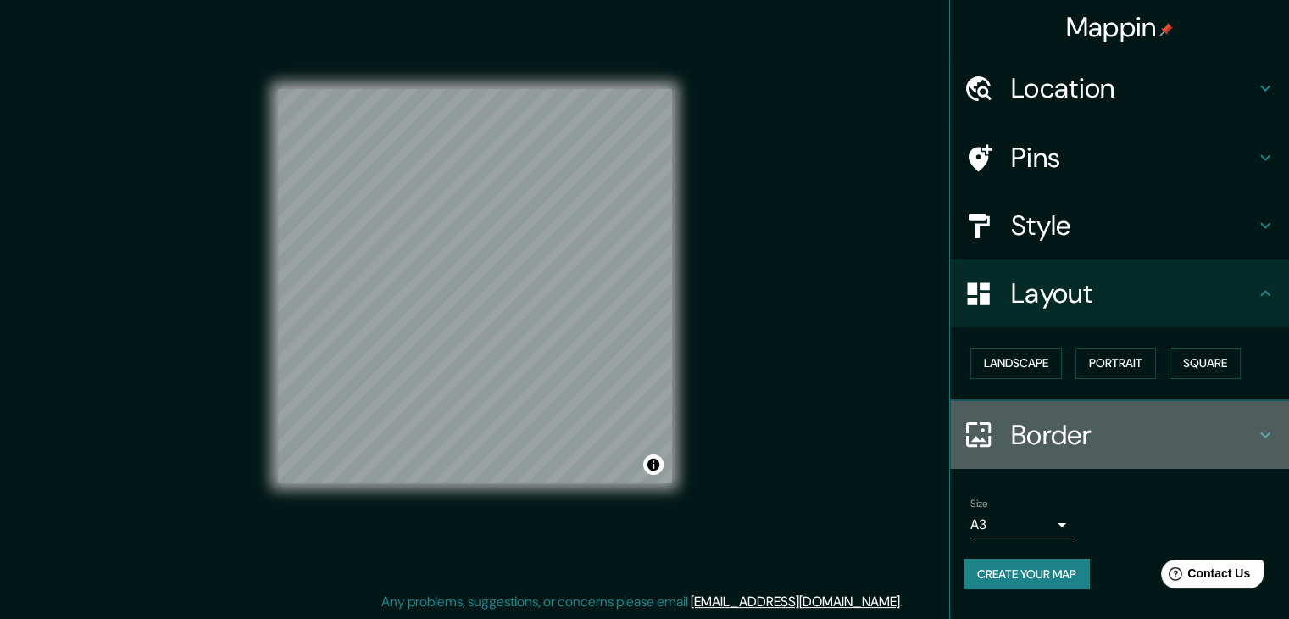
click at [1144, 438] on h4 "Border" at bounding box center [1133, 435] width 244 height 34
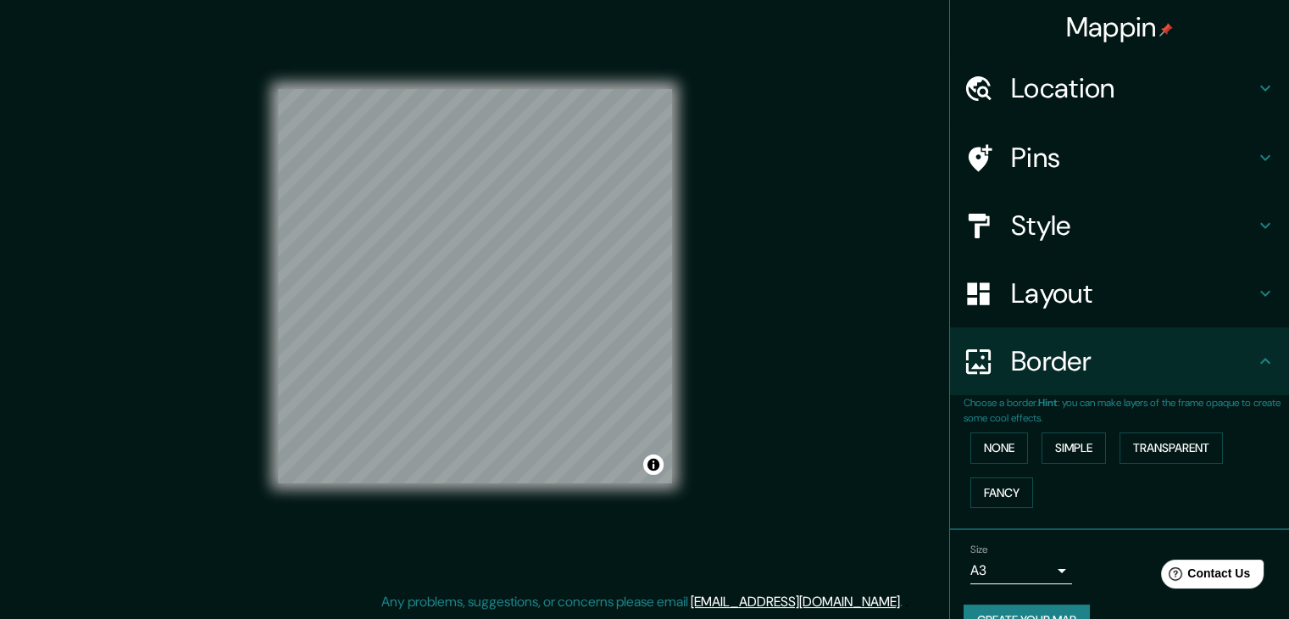
scroll to position [36, 0]
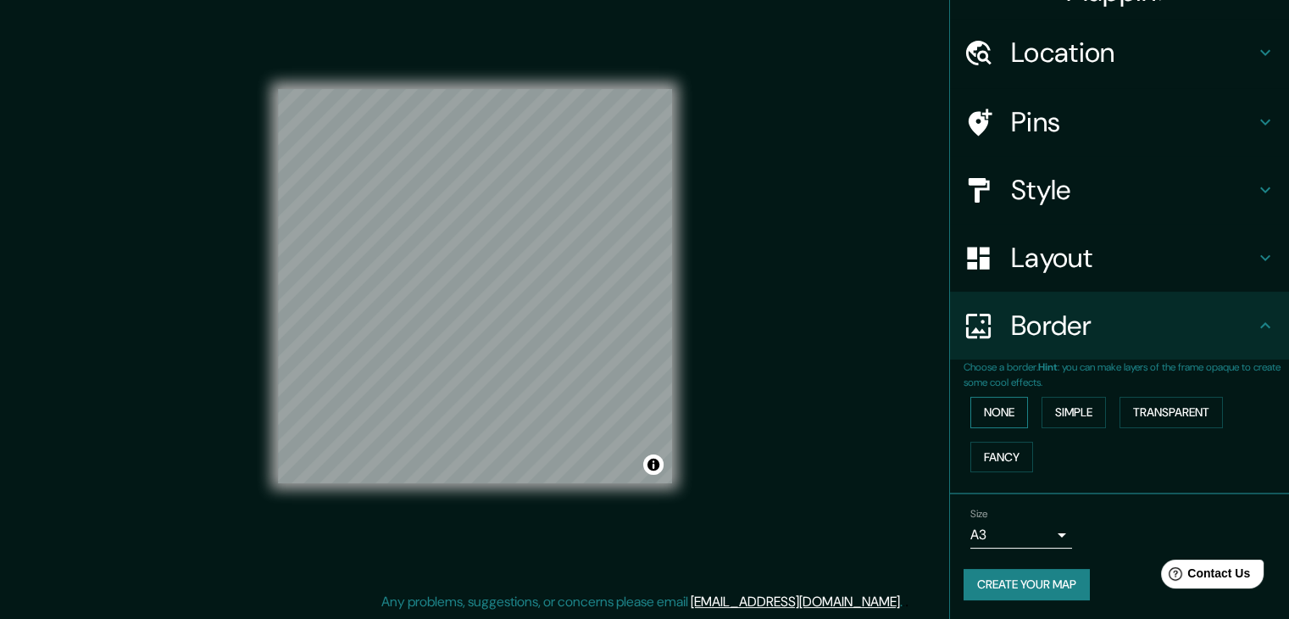
click at [993, 416] on button "None" at bounding box center [1000, 412] width 58 height 31
click at [1063, 415] on button "Simple" at bounding box center [1074, 412] width 64 height 31
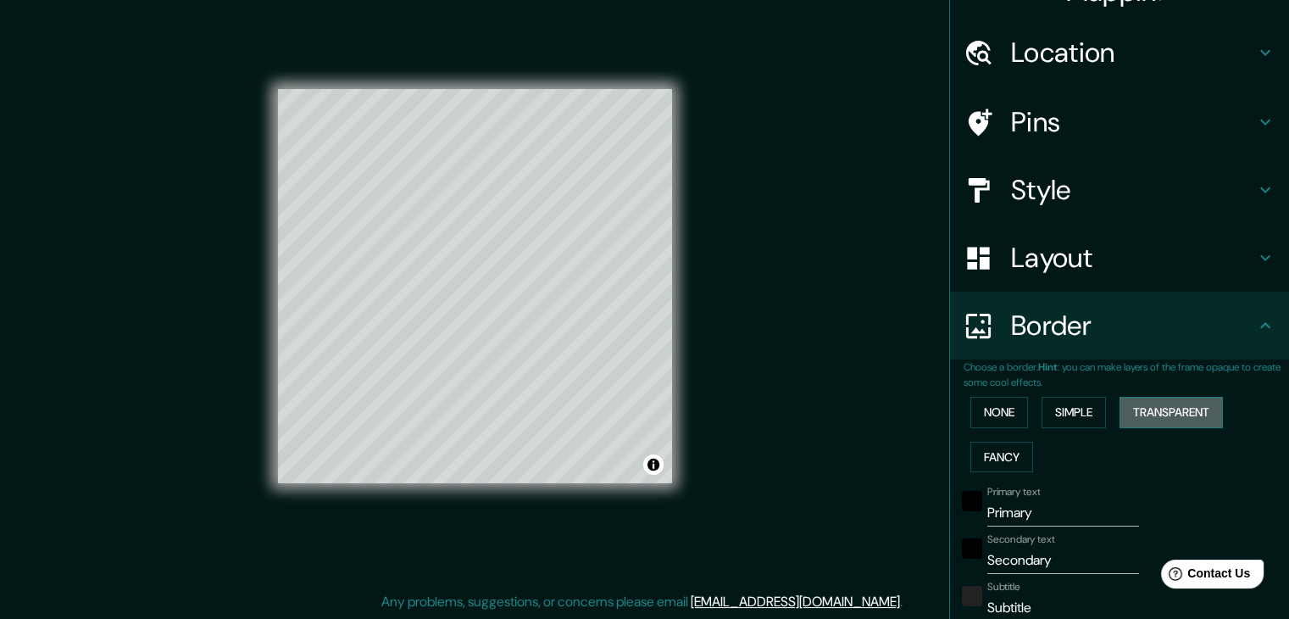
click at [1157, 409] on button "Transparent" at bounding box center [1171, 412] width 103 height 31
click at [971, 448] on button "Fancy" at bounding box center [1002, 457] width 63 height 31
click at [1151, 408] on button "Transparent" at bounding box center [1171, 412] width 103 height 31
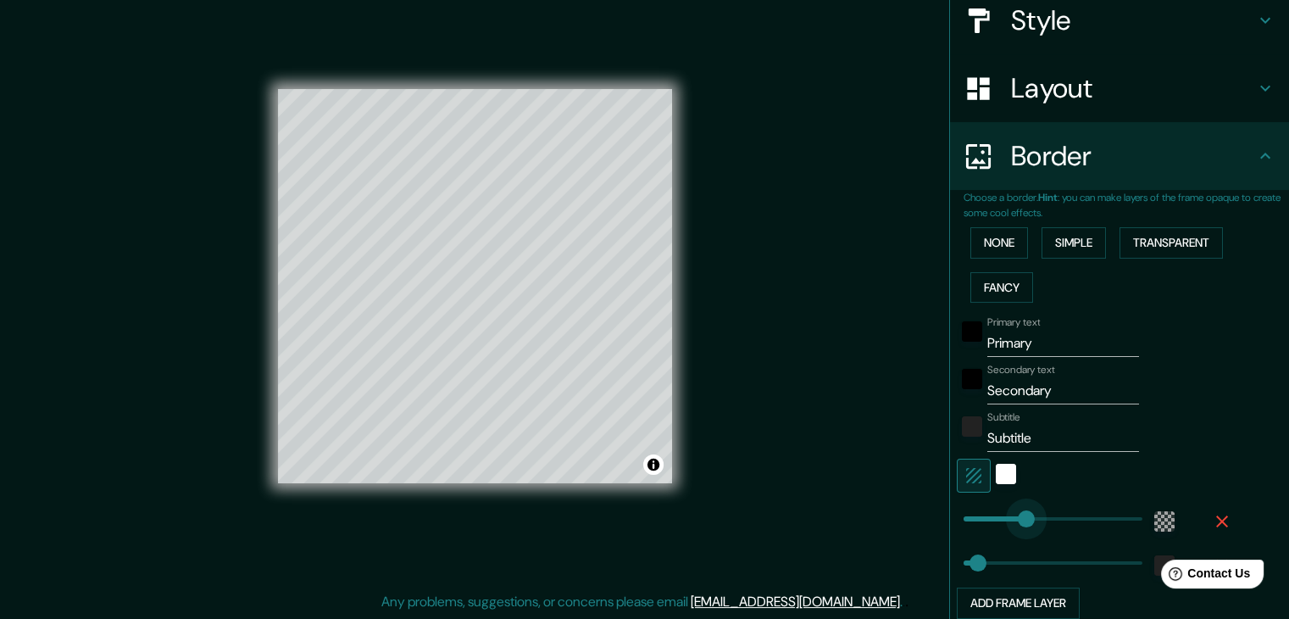
type input "158"
drag, startPoint x: 1033, startPoint y: 515, endPoint x: 1011, endPoint y: 516, distance: 22.1
type input "37"
click at [996, 475] on div "white" at bounding box center [1006, 474] width 20 height 20
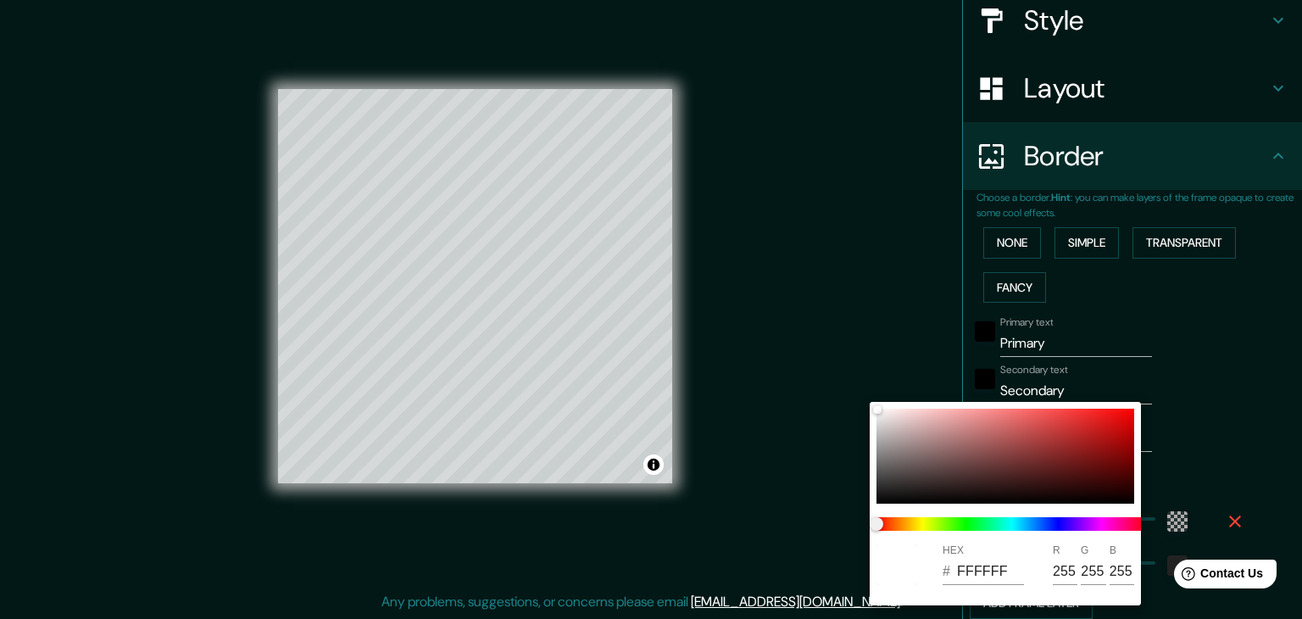
click at [1250, 449] on div at bounding box center [651, 309] width 1302 height 619
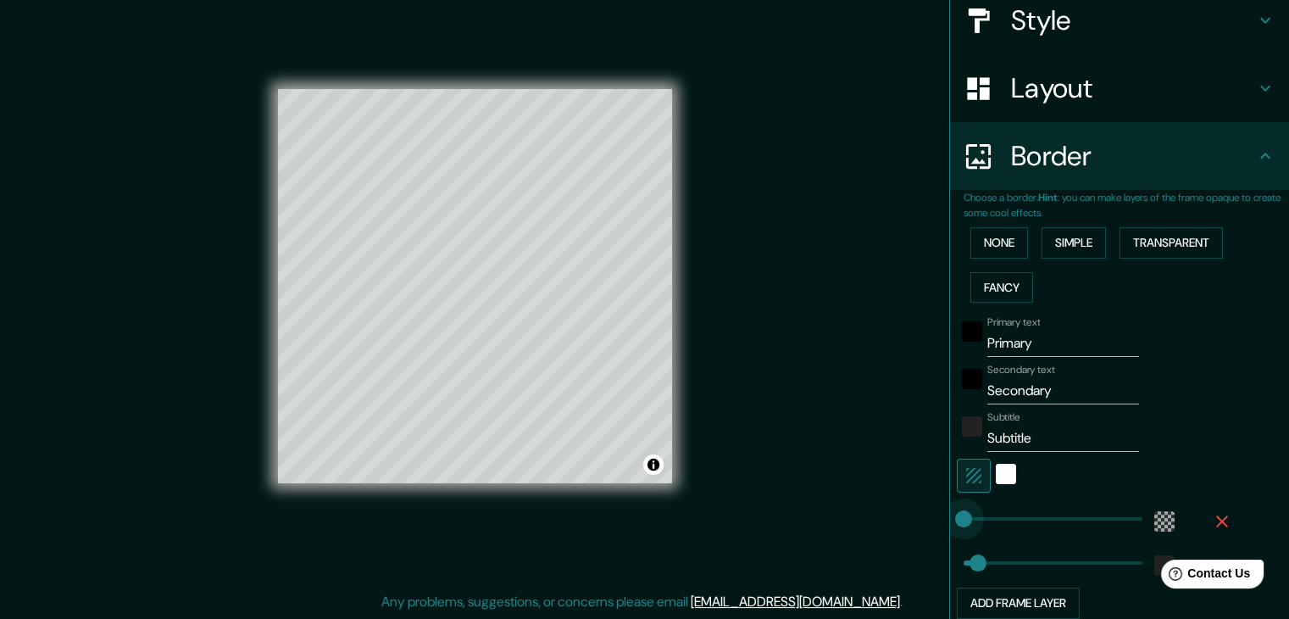
type input "173"
drag, startPoint x: 969, startPoint y: 516, endPoint x: 1017, endPoint y: 508, distance: 49.1
type input "37"
type input "0"
drag, startPoint x: 989, startPoint y: 520, endPoint x: 933, endPoint y: 521, distance: 56.0
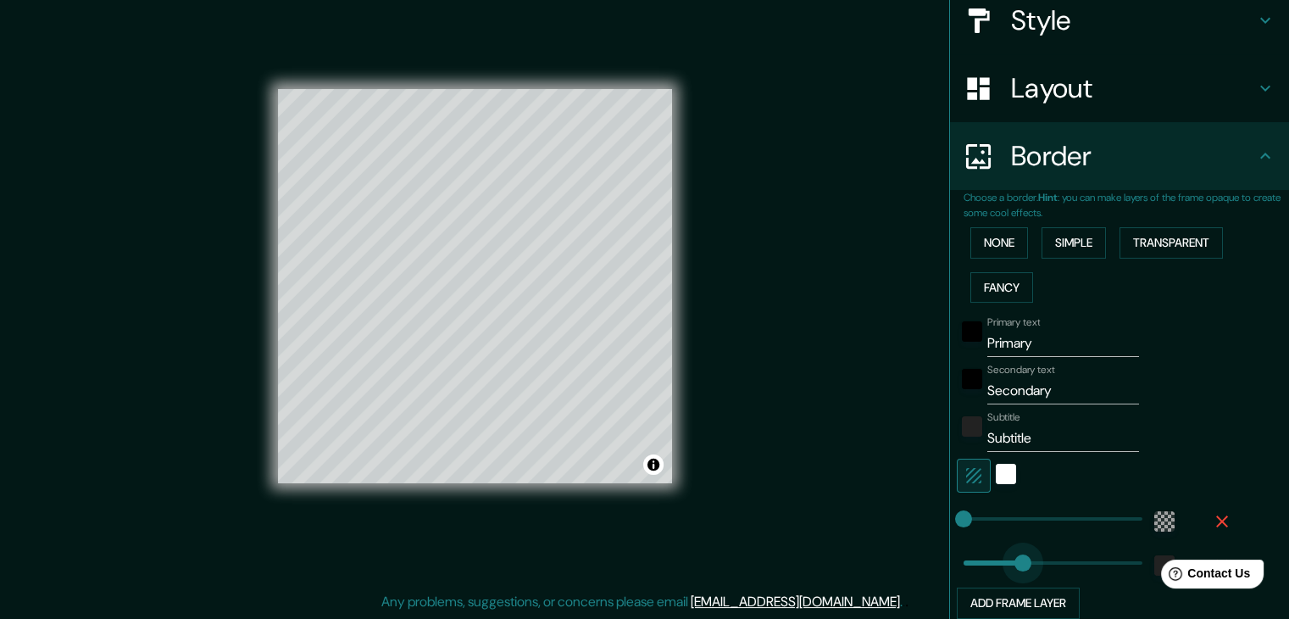
type input "0"
drag, startPoint x: 980, startPoint y: 554, endPoint x: 888, endPoint y: 527, distance: 96.3
type input "45"
drag, startPoint x: 948, startPoint y: 548, endPoint x: 966, endPoint y: 535, distance: 21.9
type input "259"
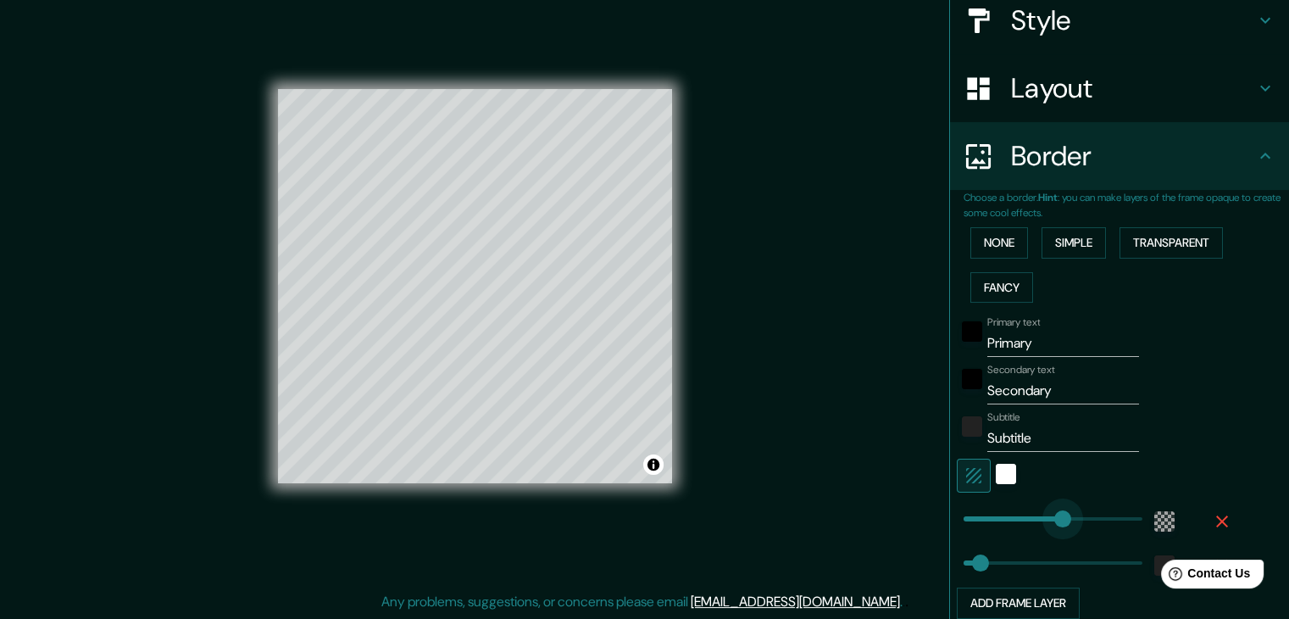
drag, startPoint x: 948, startPoint y: 513, endPoint x: 1050, endPoint y: 509, distance: 102.7
type input "43"
drag, startPoint x: 929, startPoint y: 571, endPoint x: 966, endPoint y: 561, distance: 38.7
type input "288"
drag, startPoint x: 963, startPoint y: 559, endPoint x: 1061, endPoint y: 551, distance: 98.6
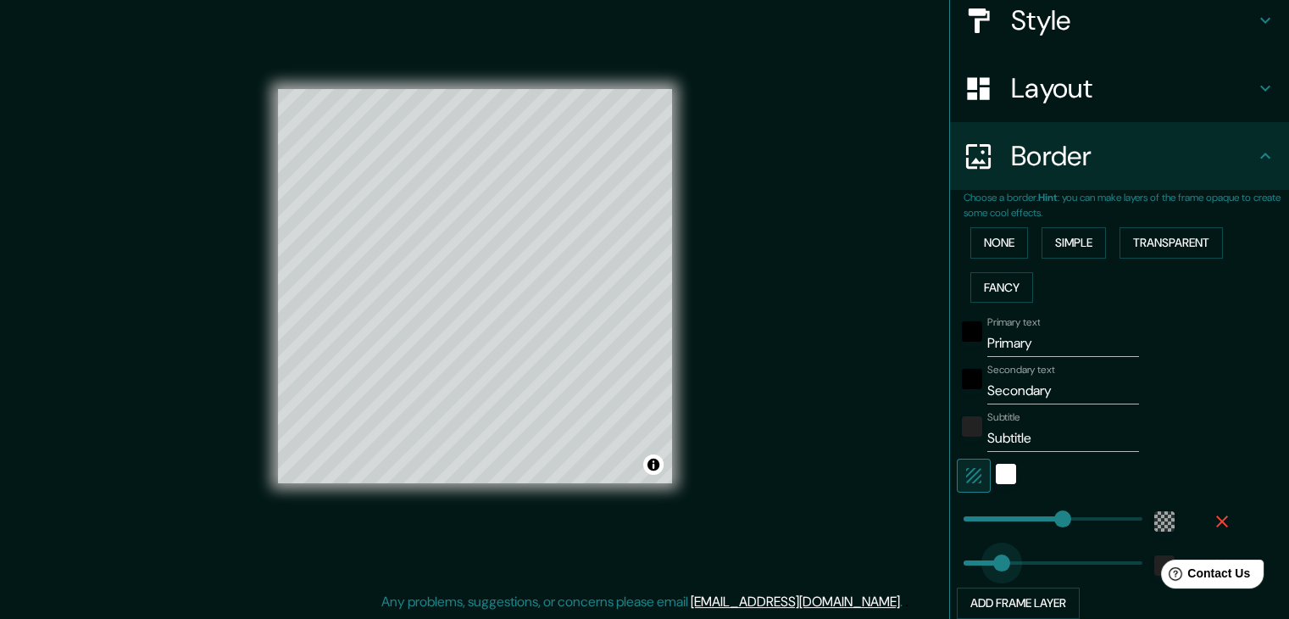
type input "109"
drag, startPoint x: 1061, startPoint y: 551, endPoint x: 993, endPoint y: 563, distance: 69.7
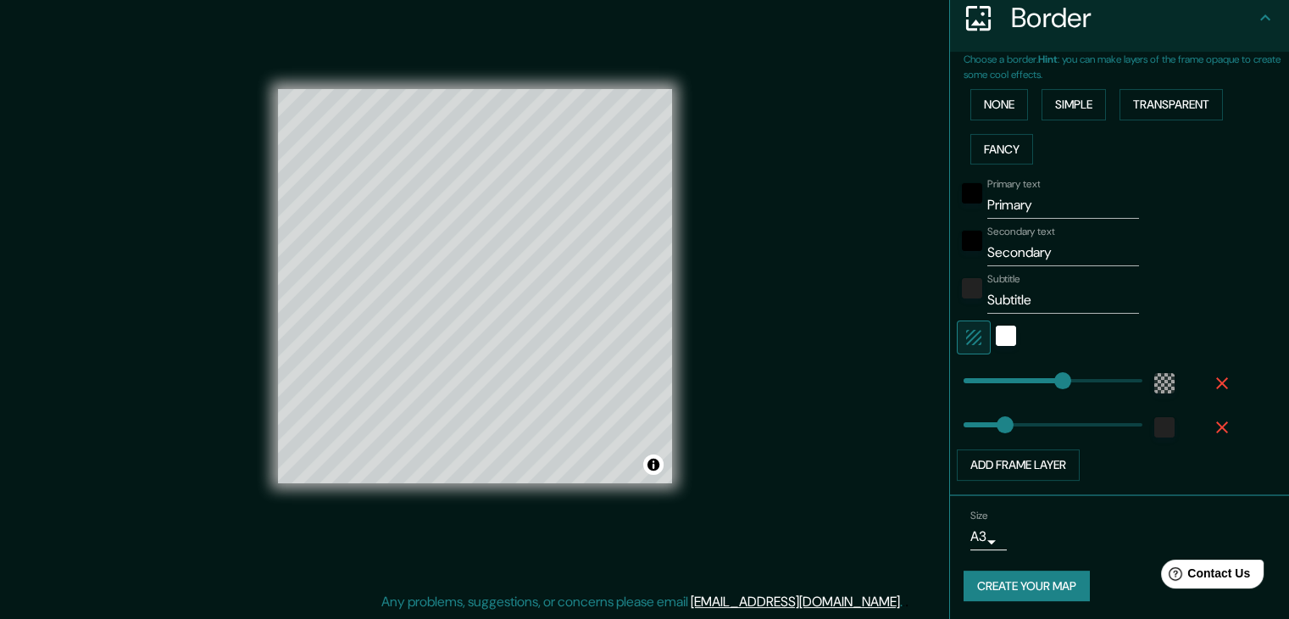
click at [1036, 482] on div "Choose a border. Hint : you can make layers of the frame opaque to create some …" at bounding box center [1119, 274] width 339 height 444
drag, startPoint x: 1038, startPoint y: 480, endPoint x: 1046, endPoint y: 468, distance: 14.6
click at [1038, 479] on div "Choose a border. Hint : you can make layers of the frame opaque to create some …" at bounding box center [1119, 274] width 339 height 444
click at [1046, 468] on button "Add frame layer" at bounding box center [1018, 464] width 123 height 31
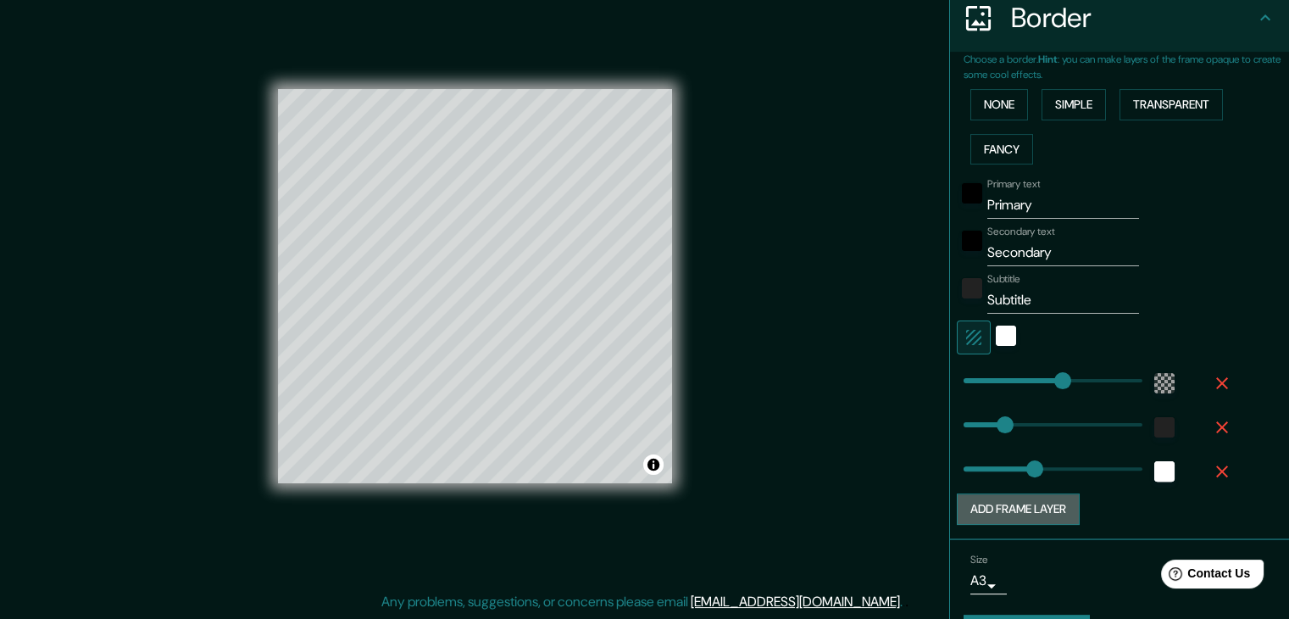
click at [1028, 514] on button "Add frame layer" at bounding box center [1018, 508] width 123 height 31
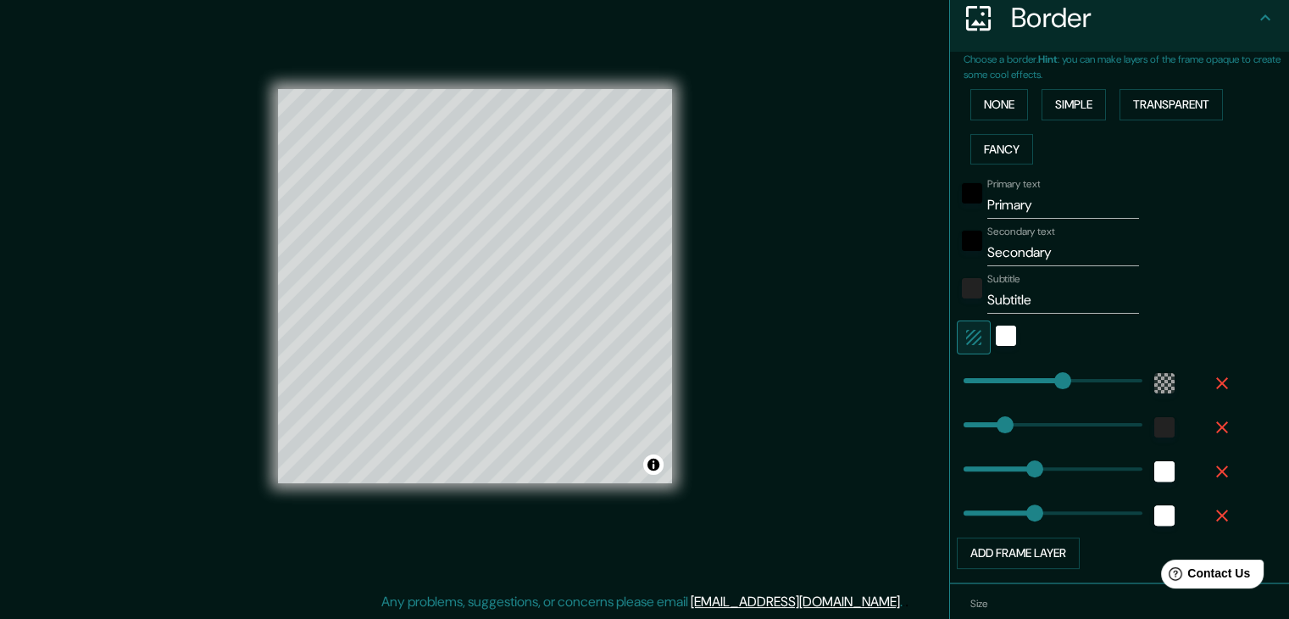
click at [1212, 465] on icon "button" at bounding box center [1222, 471] width 20 height 20
click at [1216, 465] on icon "button" at bounding box center [1222, 471] width 12 height 12
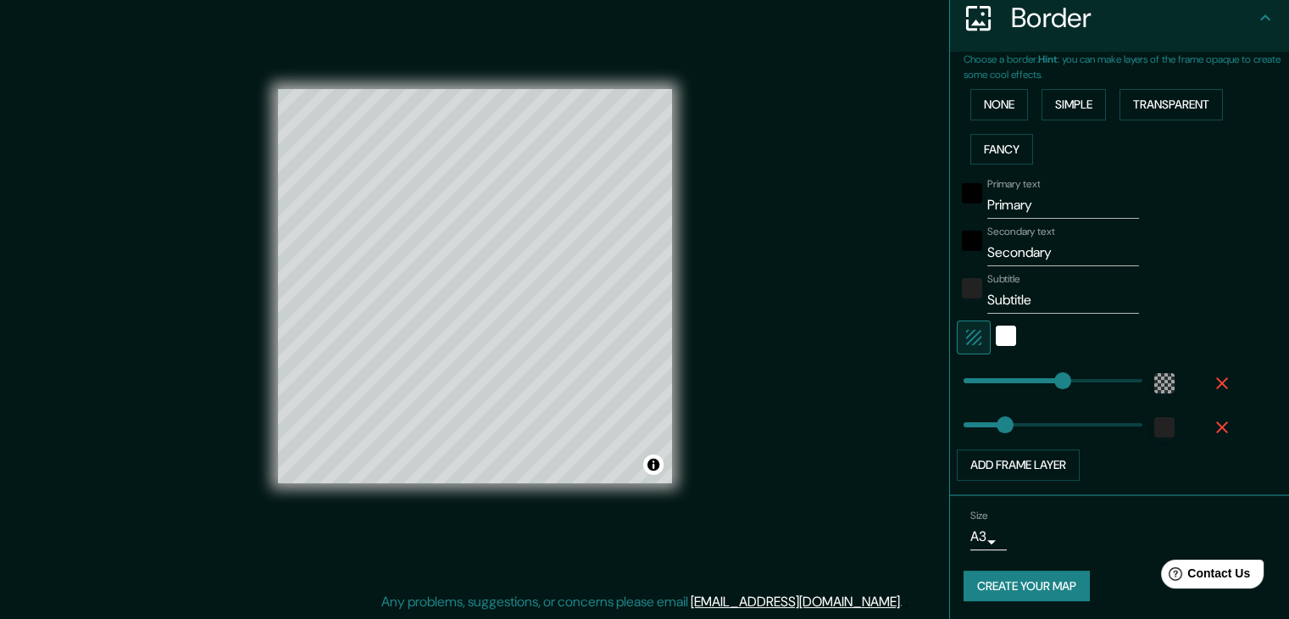
click at [1216, 426] on icon "button" at bounding box center [1222, 427] width 12 height 12
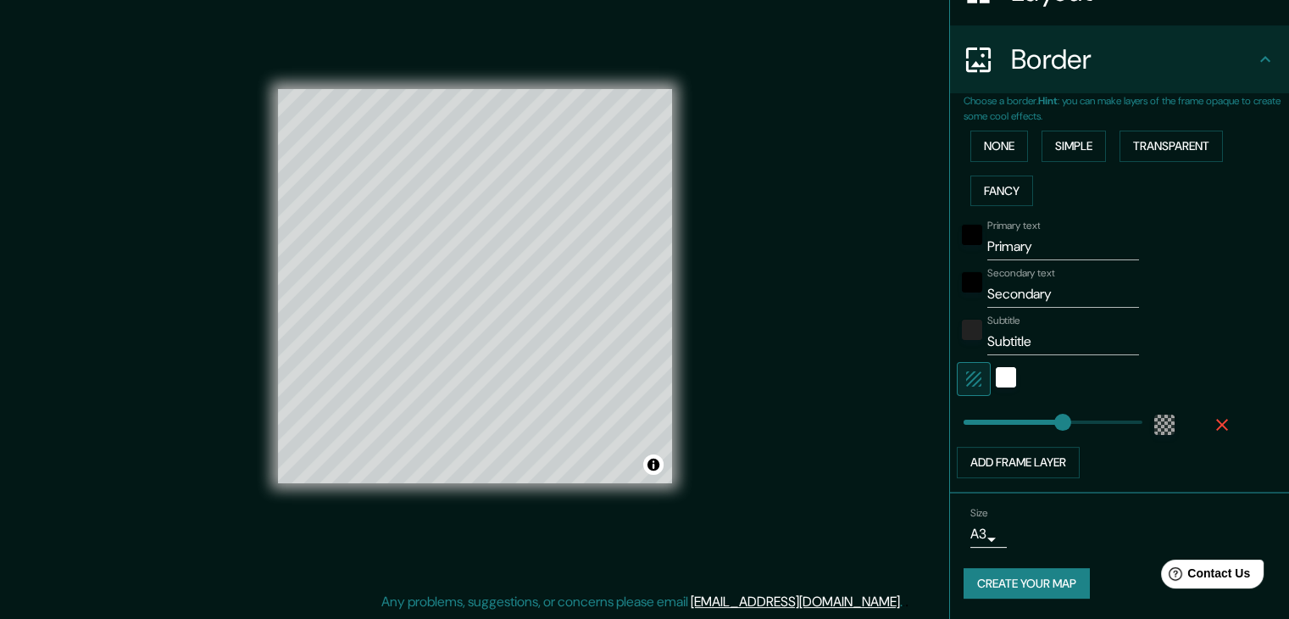
scroll to position [299, 0]
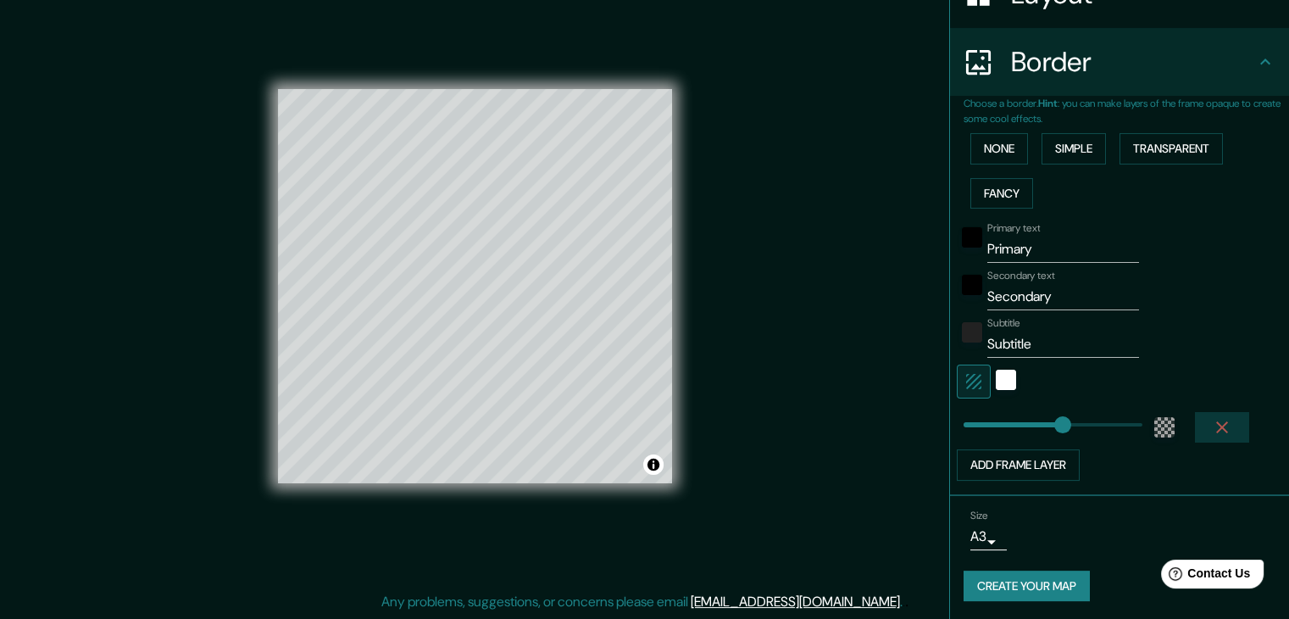
click at [1219, 425] on icon "button" at bounding box center [1222, 427] width 20 height 20
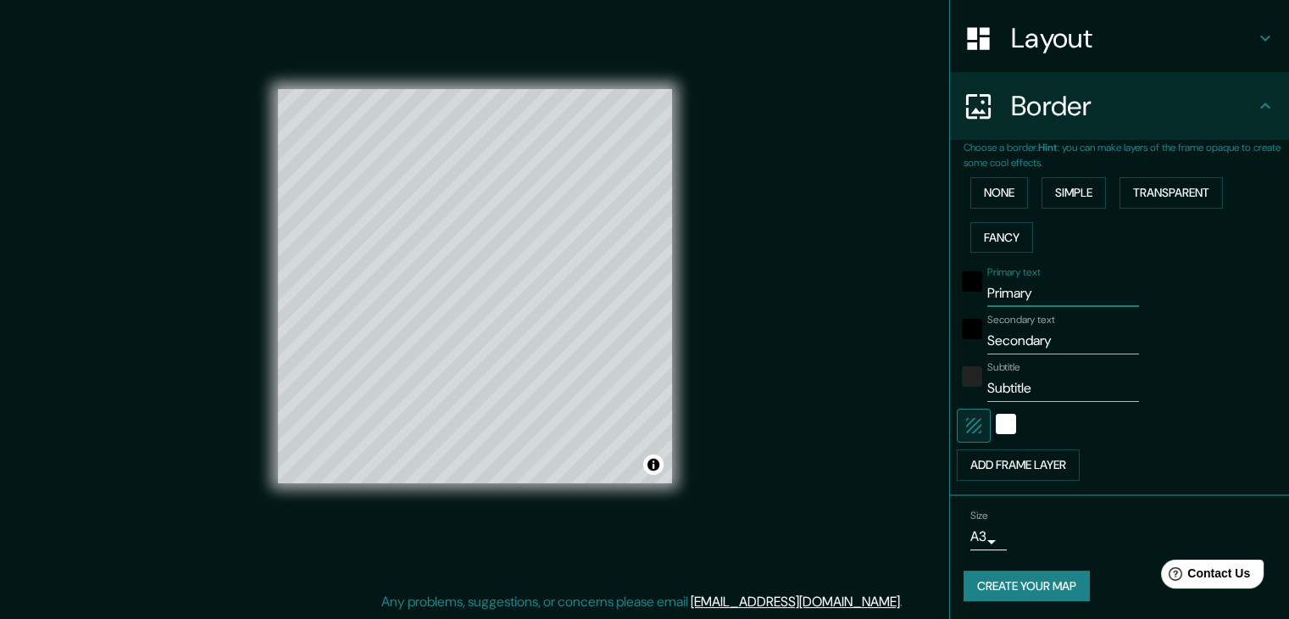
drag, startPoint x: 1029, startPoint y: 303, endPoint x: 940, endPoint y: 314, distance: 89.7
click at [964, 314] on div "Primary text Primary Secondary text Secondary Subtitle Subtitle Add frame layer" at bounding box center [1099, 369] width 271 height 221
click at [1016, 342] on input "Secondary" at bounding box center [1064, 340] width 152 height 27
drag, startPoint x: 992, startPoint y: 335, endPoint x: 917, endPoint y: 335, distance: 74.6
click at [917, 335] on div "Mappin Location [GEOGRAPHIC_DATA], [GEOGRAPHIC_DATA], [GEOGRAPHIC_DATA] Pins St…" at bounding box center [644, 300] width 1289 height 638
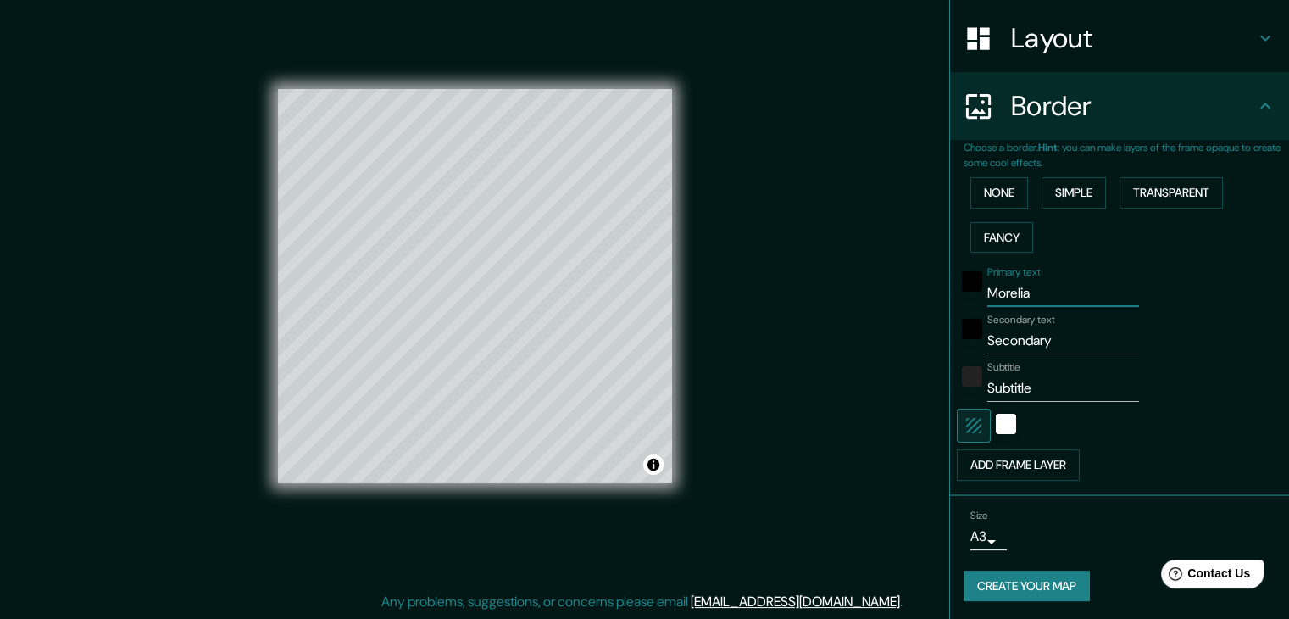
click at [1016, 287] on input "Morelia" at bounding box center [1064, 293] width 152 height 27
drag, startPoint x: 1024, startPoint y: 287, endPoint x: 980, endPoint y: 295, distance: 44.7
click at [988, 295] on input "Morelia" at bounding box center [1064, 293] width 152 height 27
type input "MACRO"
click at [1031, 347] on input "Secondary" at bounding box center [1064, 340] width 152 height 27
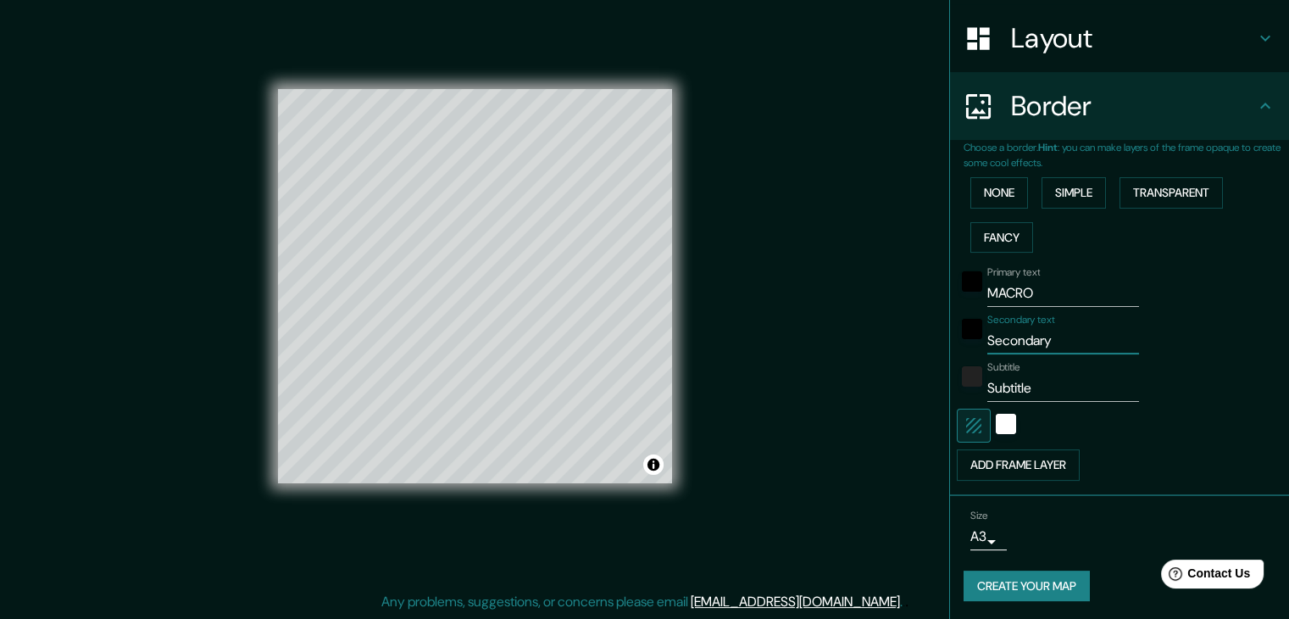
drag, startPoint x: 1014, startPoint y: 343, endPoint x: 912, endPoint y: 347, distance: 101.8
click at [912, 347] on div "Mappin Location [GEOGRAPHIC_DATA], [GEOGRAPHIC_DATA], [GEOGRAPHIC_DATA] Pins St…" at bounding box center [644, 300] width 1289 height 638
type input "MORELIA"
drag, startPoint x: 1027, startPoint y: 387, endPoint x: 929, endPoint y: 372, distance: 99.5
click at [929, 372] on div "Mappin Location [GEOGRAPHIC_DATA], [GEOGRAPHIC_DATA], [GEOGRAPHIC_DATA] Pins St…" at bounding box center [644, 300] width 1289 height 638
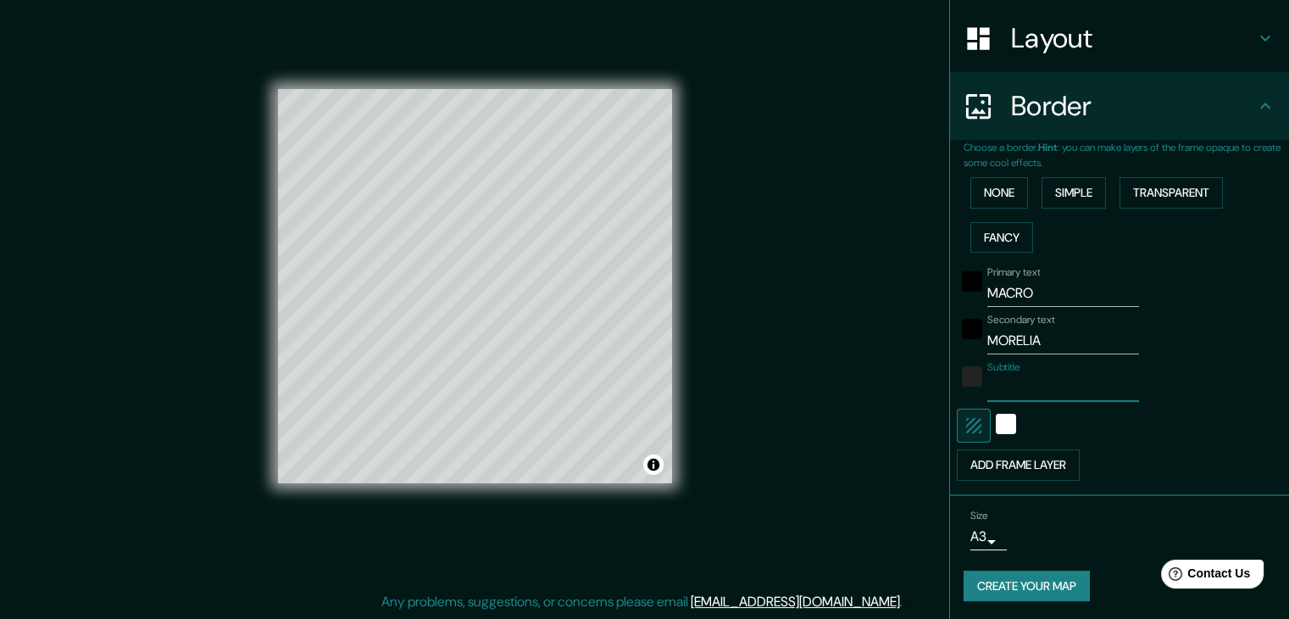
click at [1077, 431] on div at bounding box center [1096, 426] width 278 height 34
click at [975, 422] on button "button" at bounding box center [974, 426] width 34 height 34
click at [964, 429] on icon "button" at bounding box center [974, 425] width 20 height 20
click at [996, 428] on div "white" at bounding box center [1006, 424] width 20 height 20
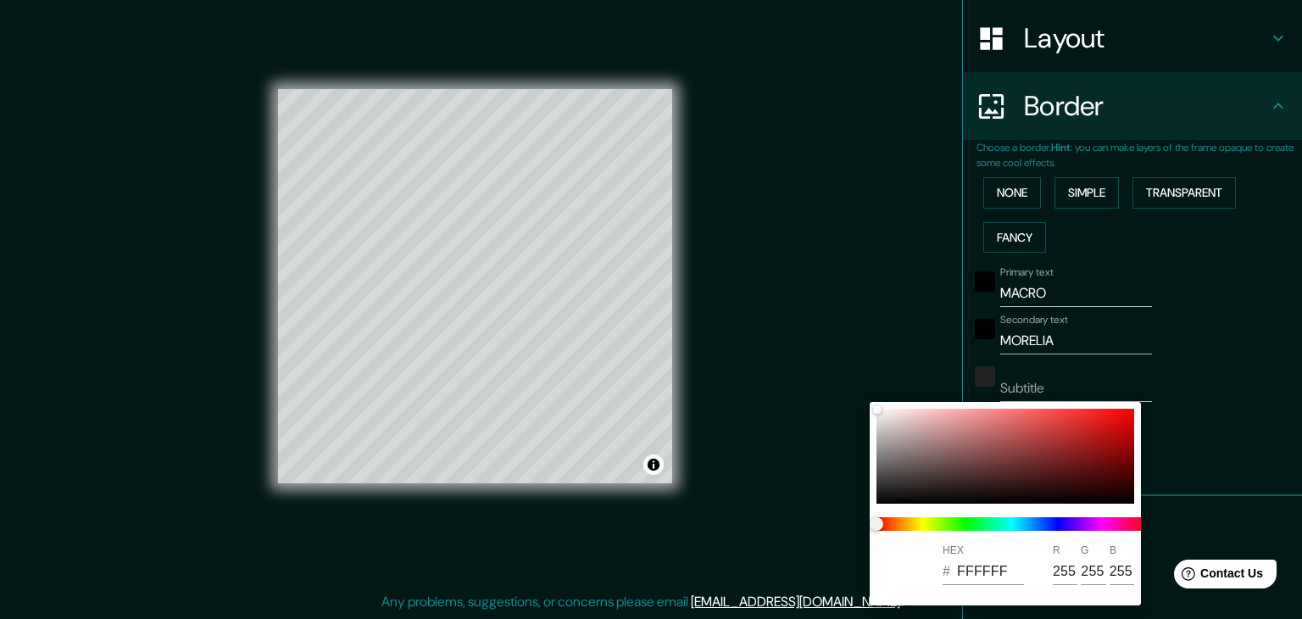
click at [1258, 398] on div at bounding box center [651, 309] width 1302 height 619
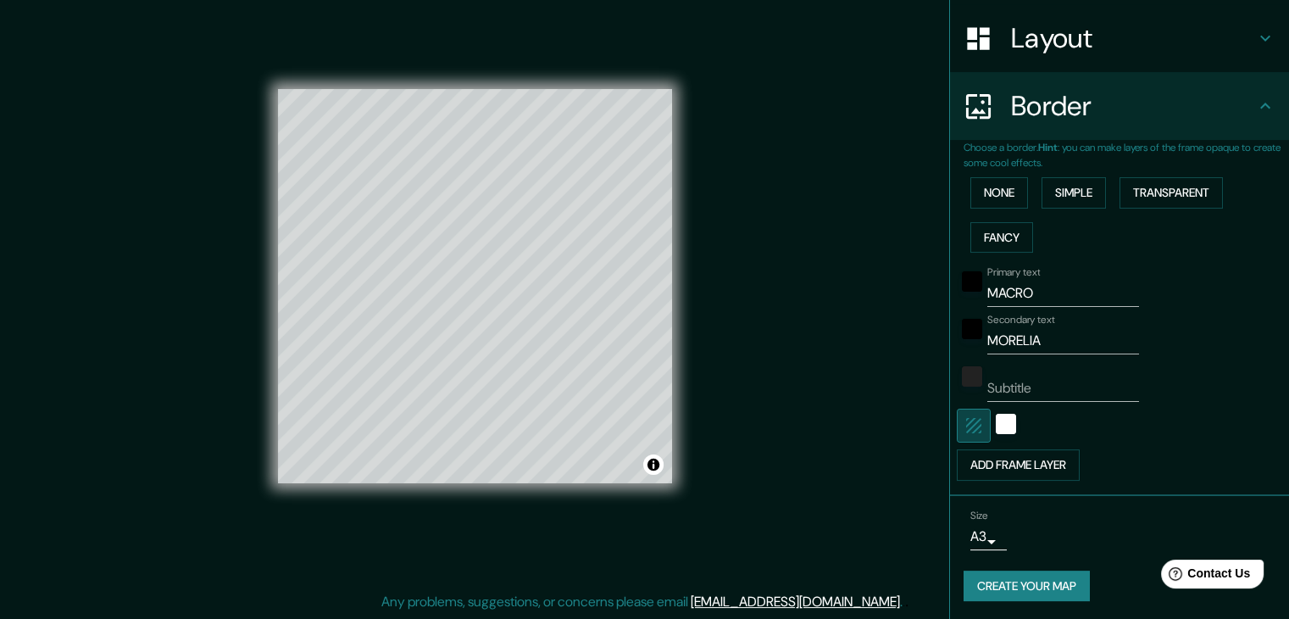
click at [971, 418] on button "button" at bounding box center [974, 426] width 34 height 34
click at [966, 418] on icon "button" at bounding box center [973, 425] width 15 height 15
click at [987, 526] on body "Mappin Location [GEOGRAPHIC_DATA], [GEOGRAPHIC_DATA], [GEOGRAPHIC_DATA] Pins St…" at bounding box center [644, 290] width 1289 height 619
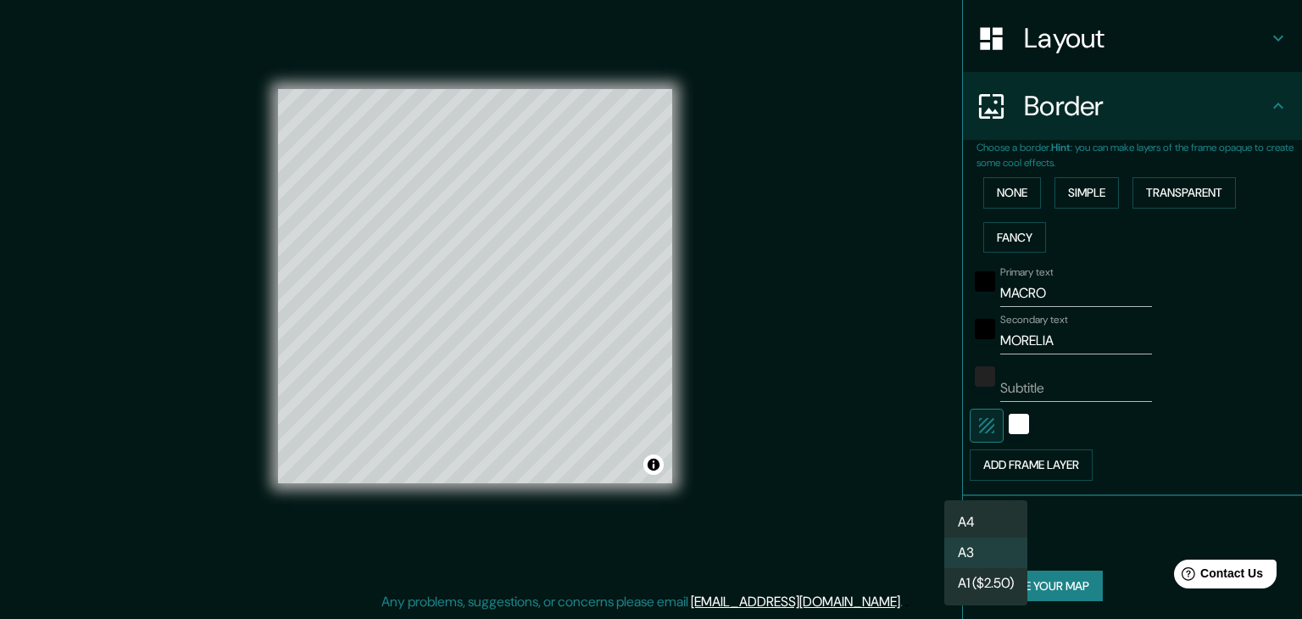
click at [985, 522] on li "A4" at bounding box center [985, 522] width 83 height 31
type input "single"
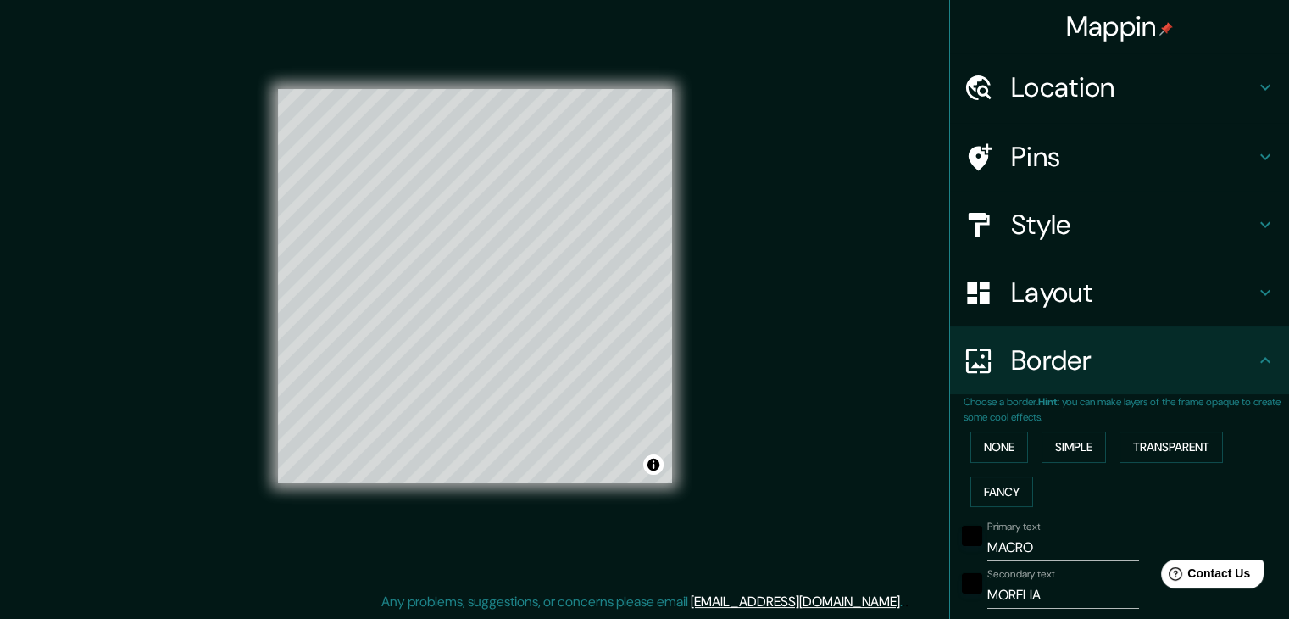
scroll to position [0, 0]
click at [1073, 235] on h4 "Style" at bounding box center [1133, 226] width 244 height 34
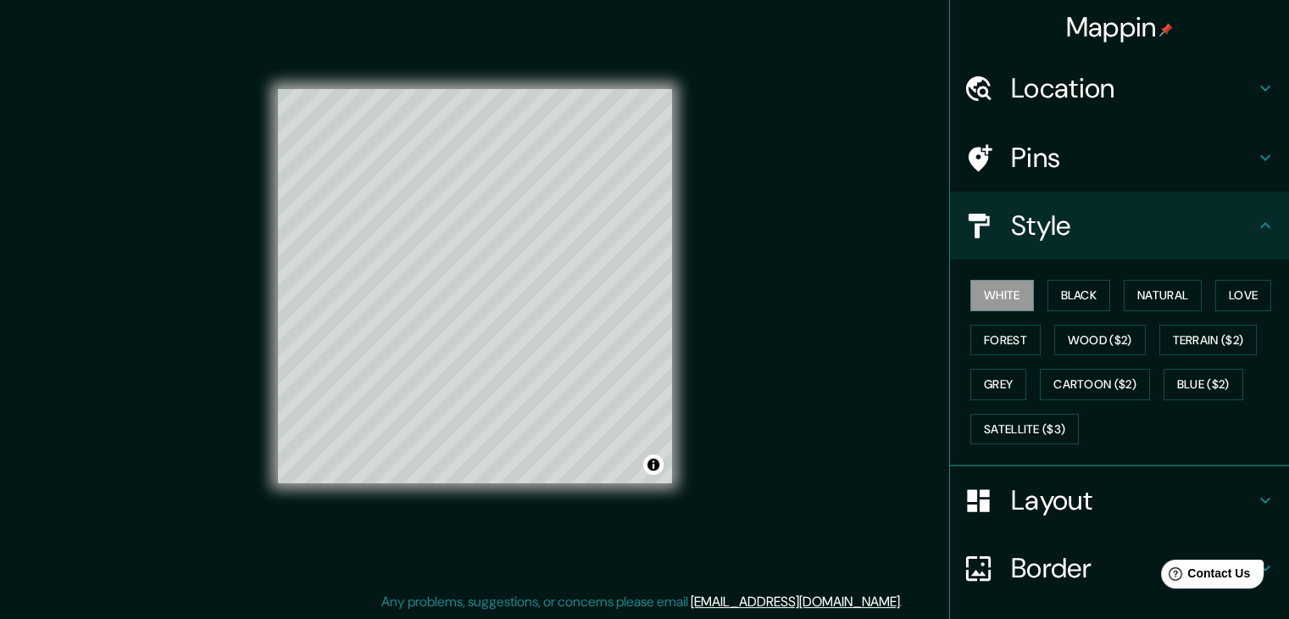
click at [1076, 230] on h4 "Style" at bounding box center [1133, 226] width 244 height 34
click at [1060, 166] on h4 "Pins" at bounding box center [1133, 158] width 244 height 34
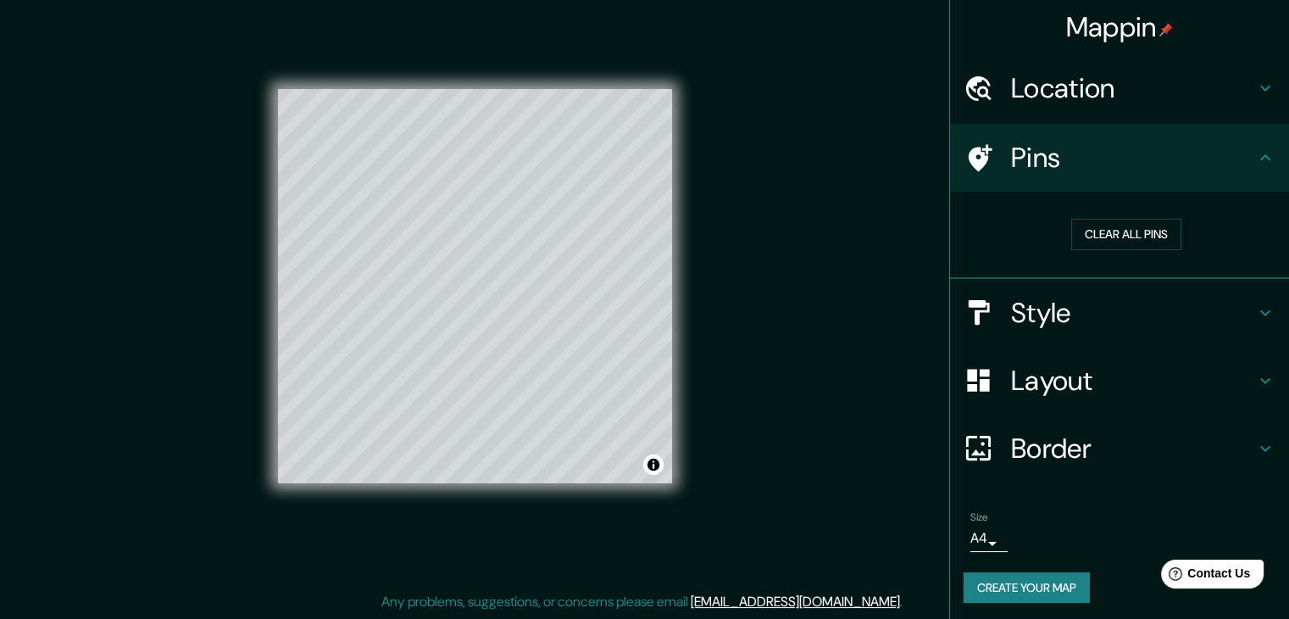
click at [1102, 155] on h4 "Pins" at bounding box center [1133, 158] width 244 height 34
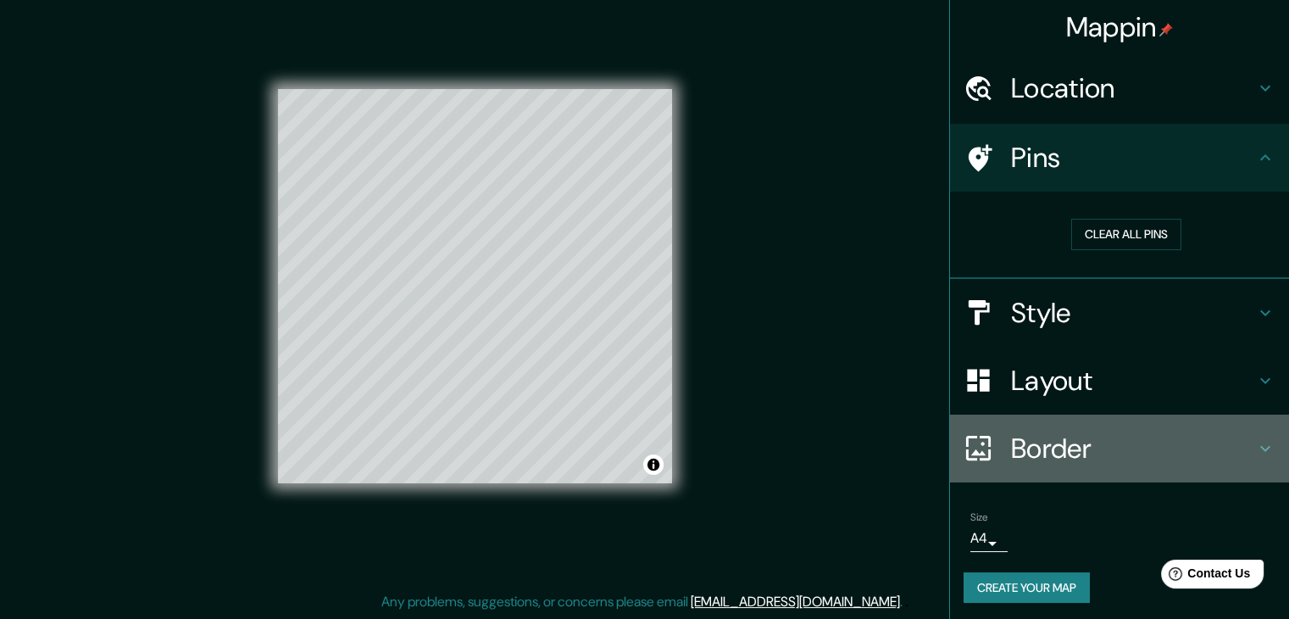
click at [1071, 472] on div "Border" at bounding box center [1119, 449] width 339 height 68
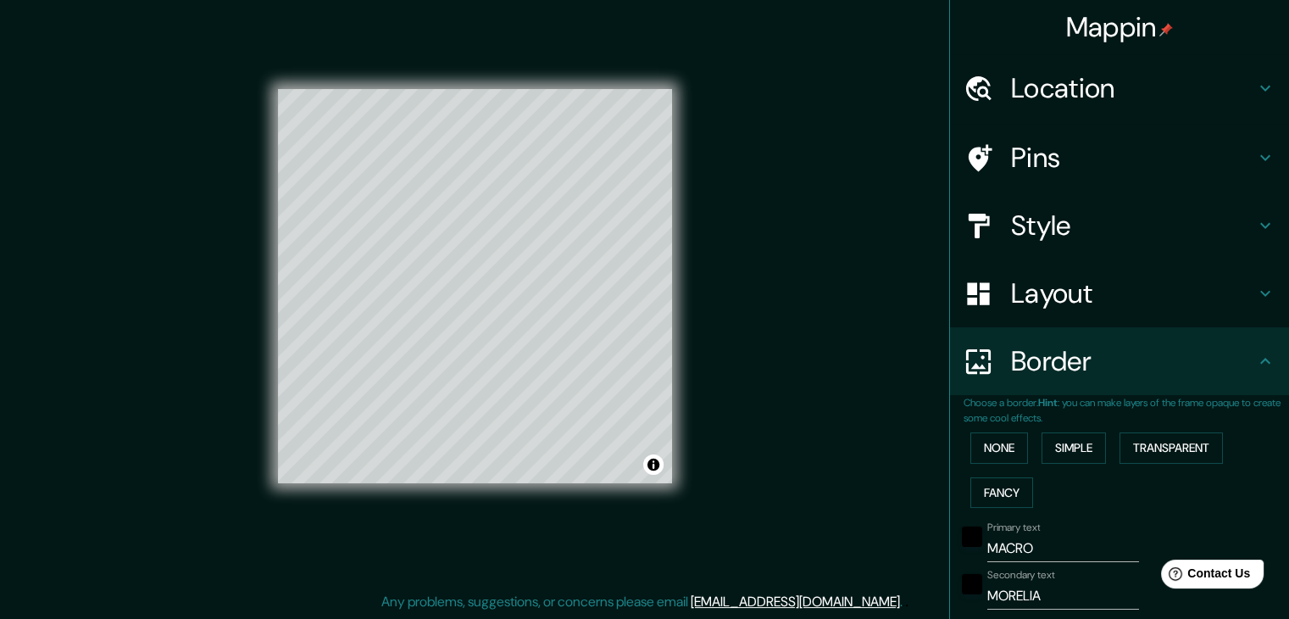
scroll to position [85, 0]
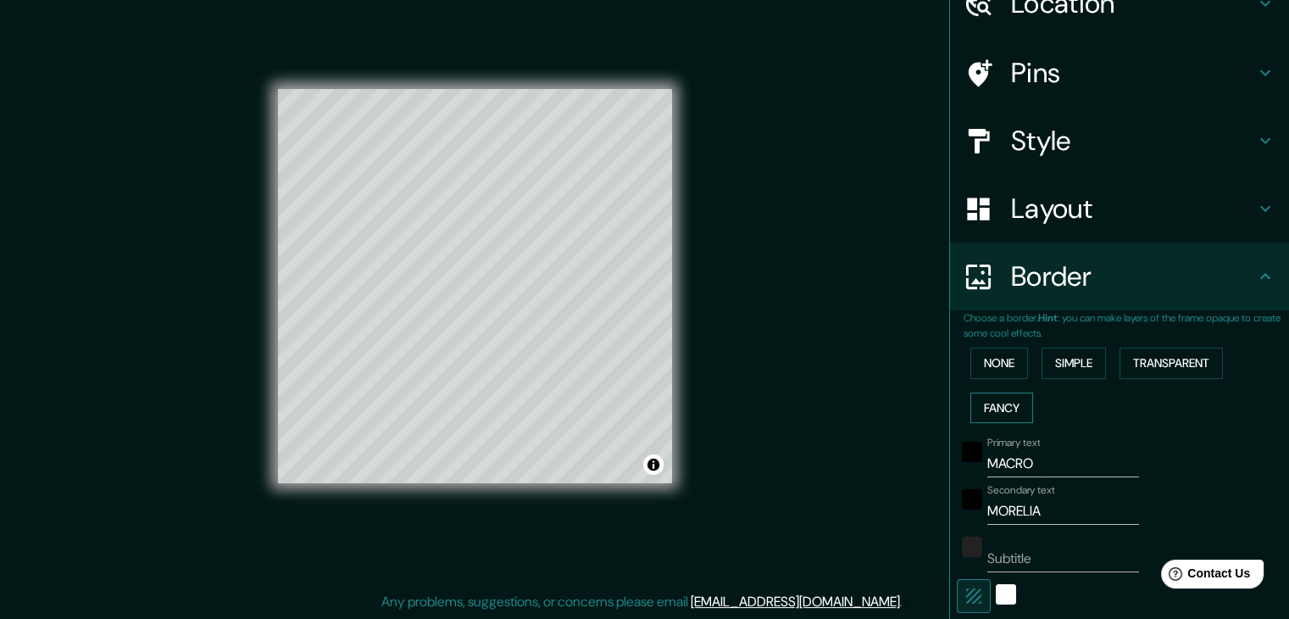
click at [993, 408] on button "Fancy" at bounding box center [1002, 407] width 63 height 31
click at [991, 380] on div "None Simple Transparent Fancy" at bounding box center [1127, 385] width 326 height 89
click at [994, 368] on button "None" at bounding box center [1000, 363] width 58 height 31
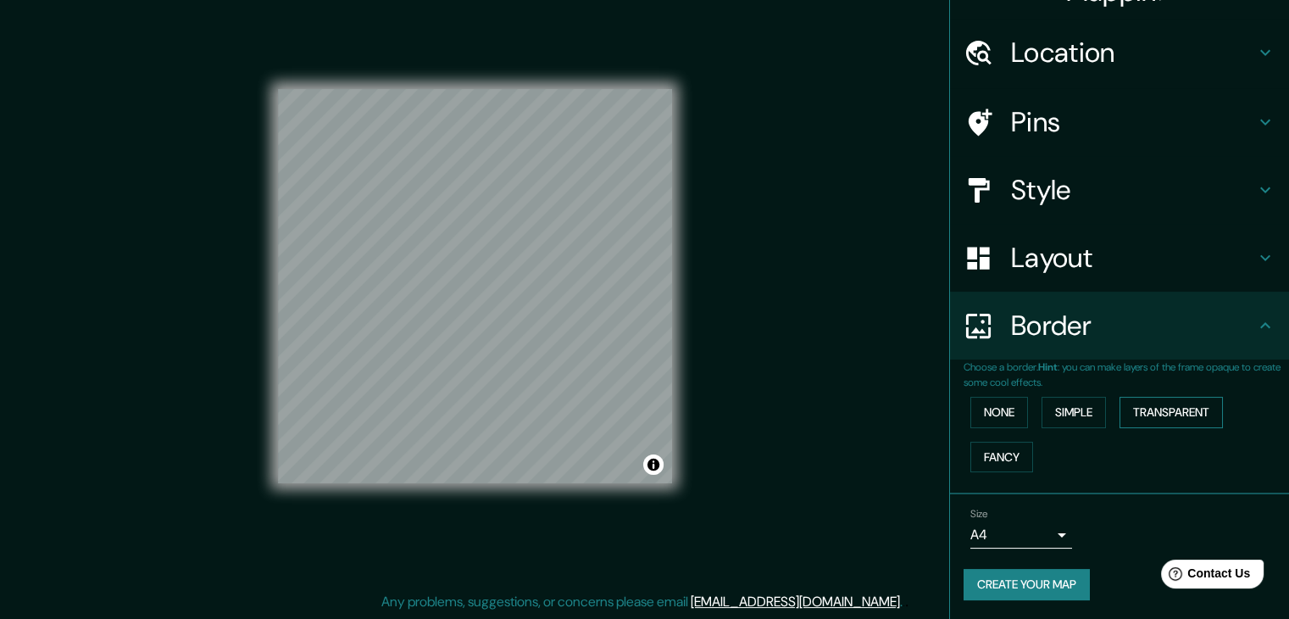
click at [1138, 412] on button "Transparent" at bounding box center [1171, 412] width 103 height 31
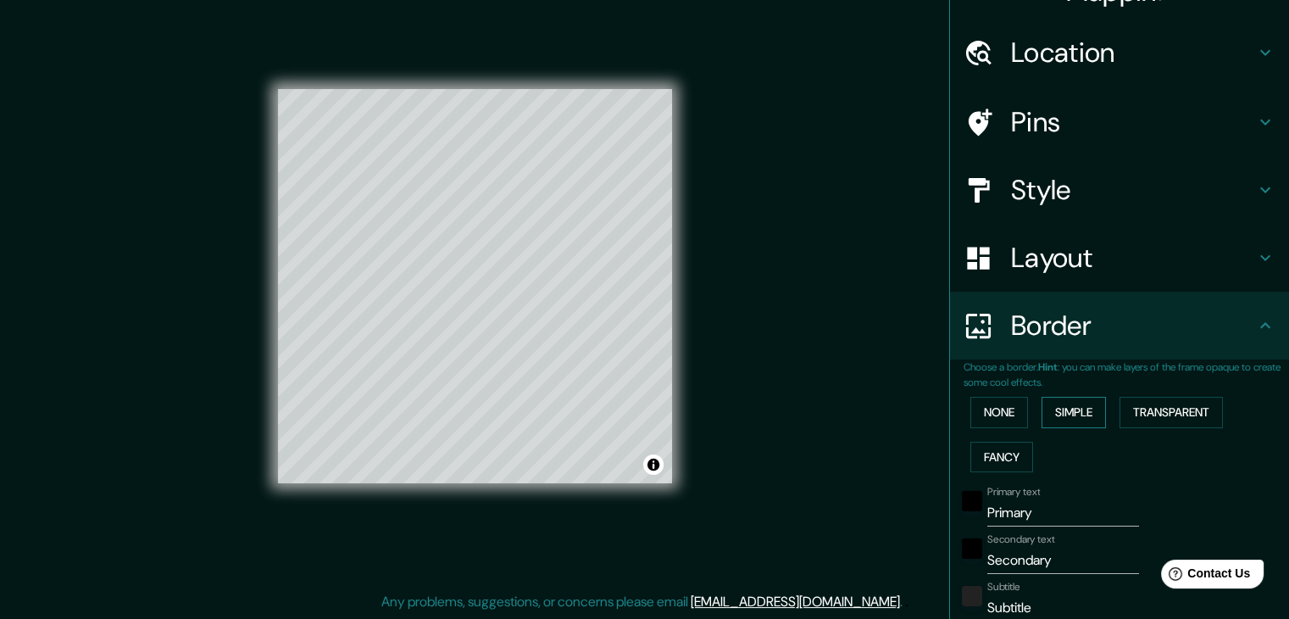
click at [1044, 416] on button "Simple" at bounding box center [1074, 412] width 64 height 31
click at [968, 476] on div "None Simple Transparent Fancy" at bounding box center [1127, 434] width 326 height 89
click at [972, 468] on button "Fancy" at bounding box center [1002, 457] width 63 height 31
click at [1155, 409] on button "Transparent" at bounding box center [1171, 412] width 103 height 31
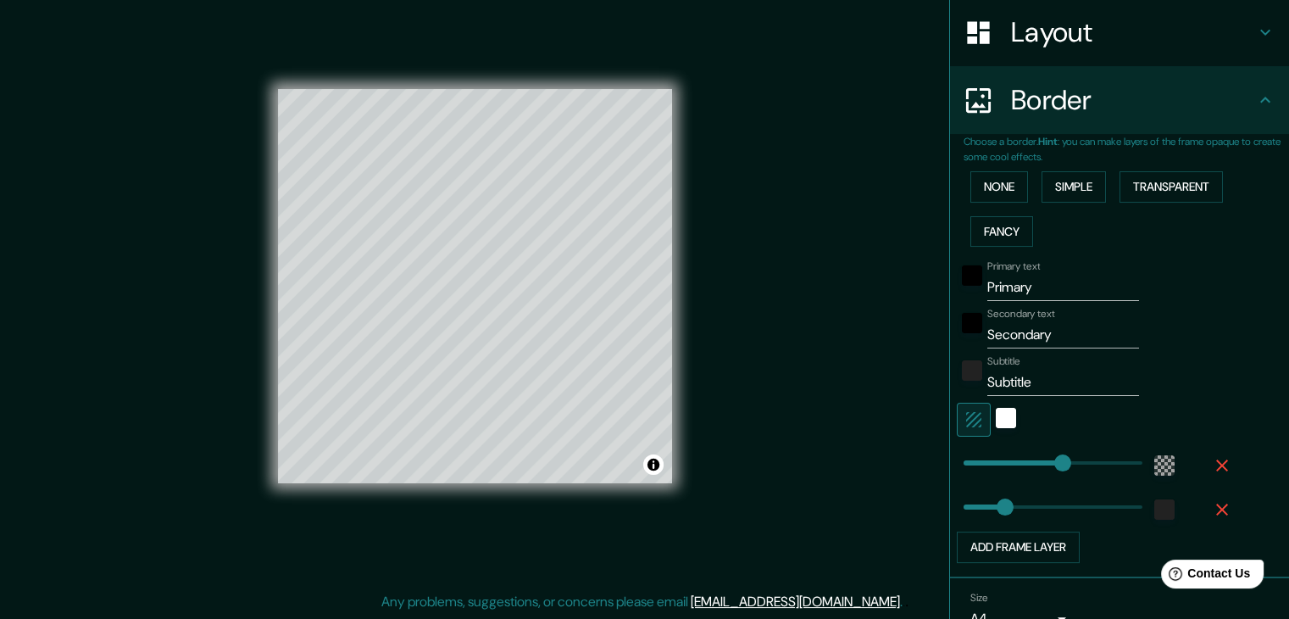
scroll to position [290, 0]
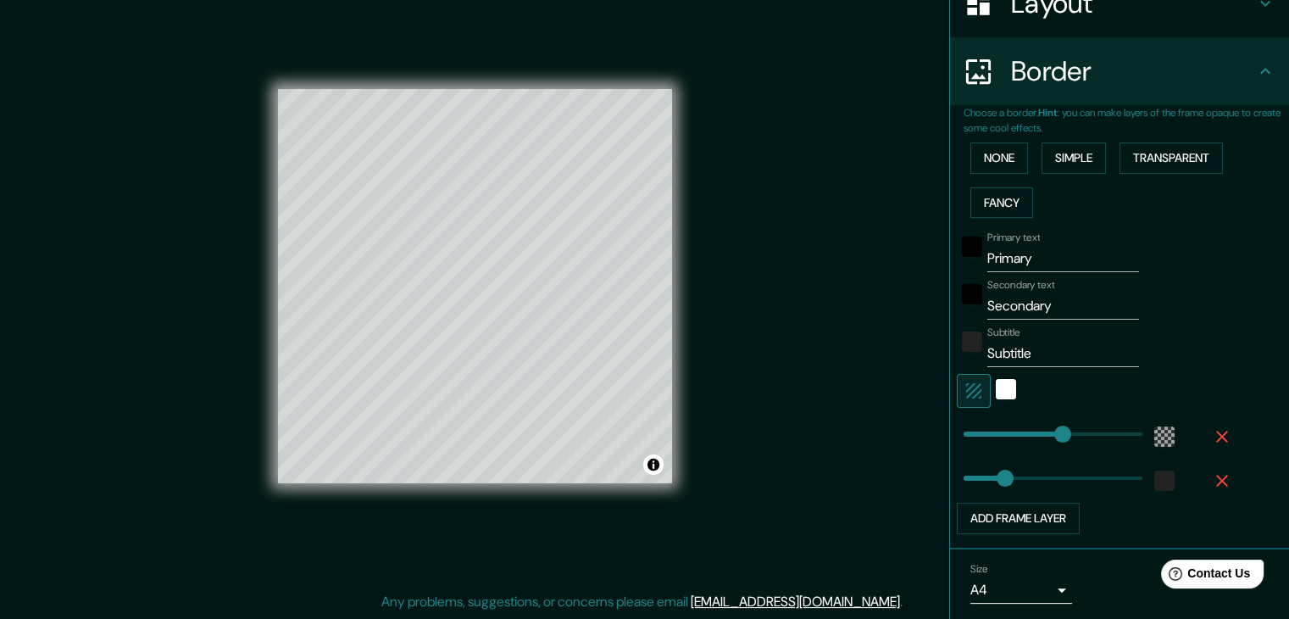
click at [1216, 432] on icon "button" at bounding box center [1222, 436] width 20 height 20
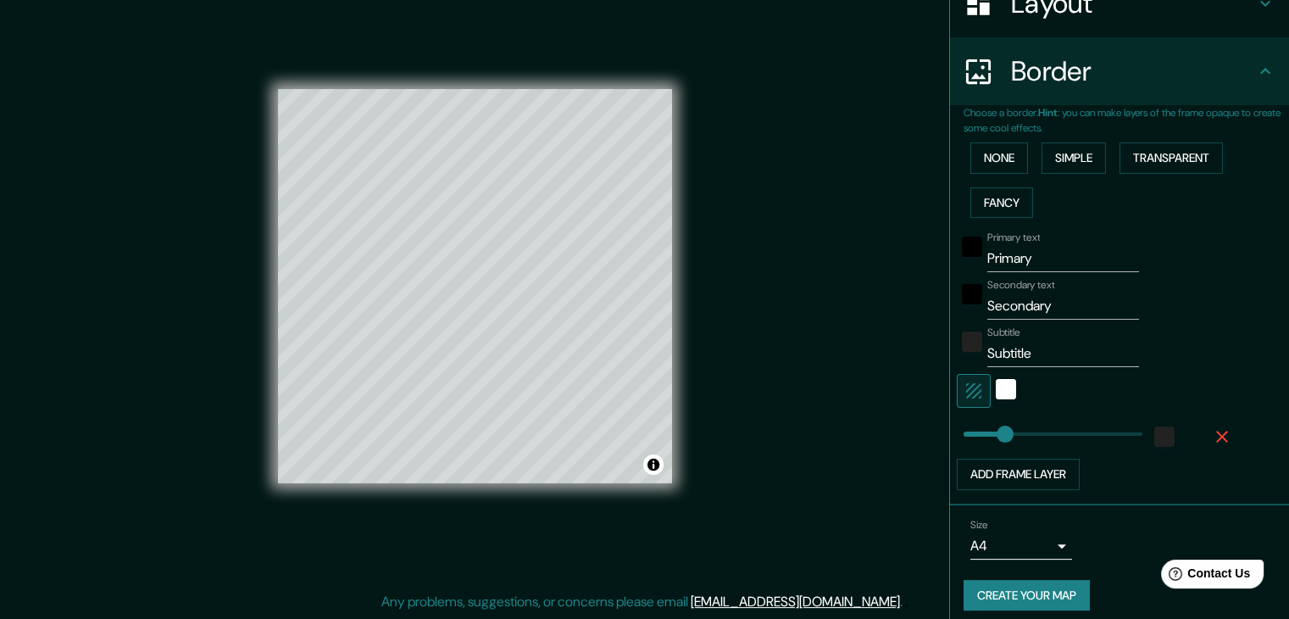
click at [1212, 431] on icon "button" at bounding box center [1222, 436] width 20 height 20
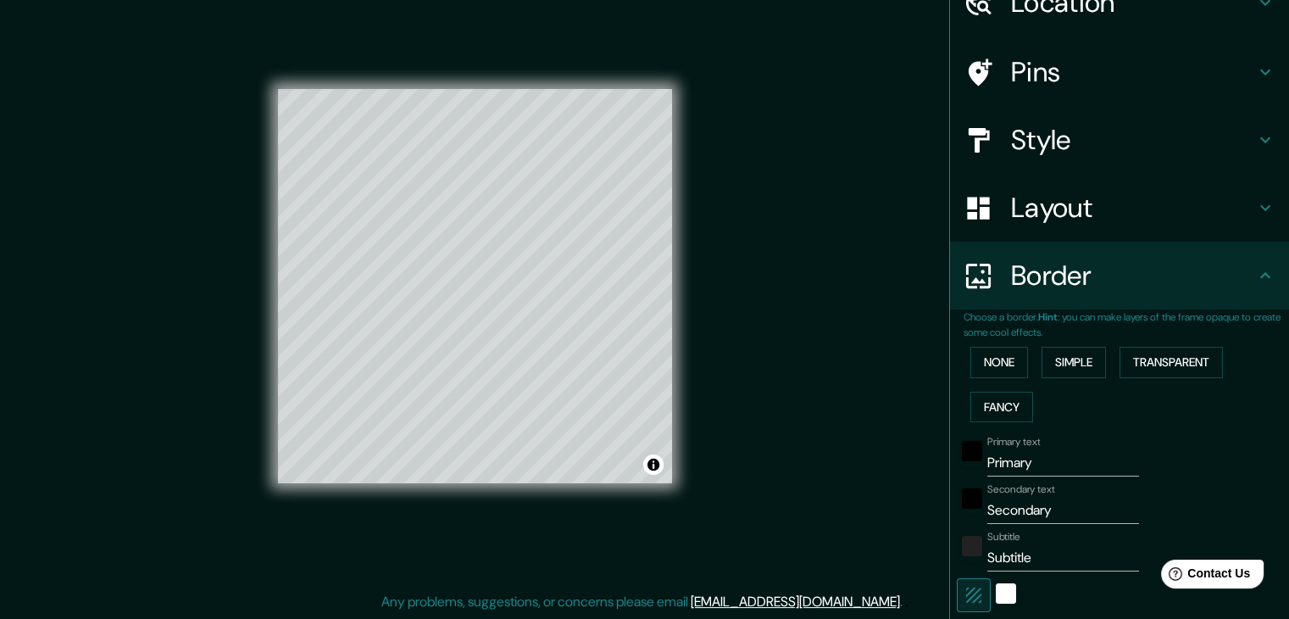
scroll to position [0, 0]
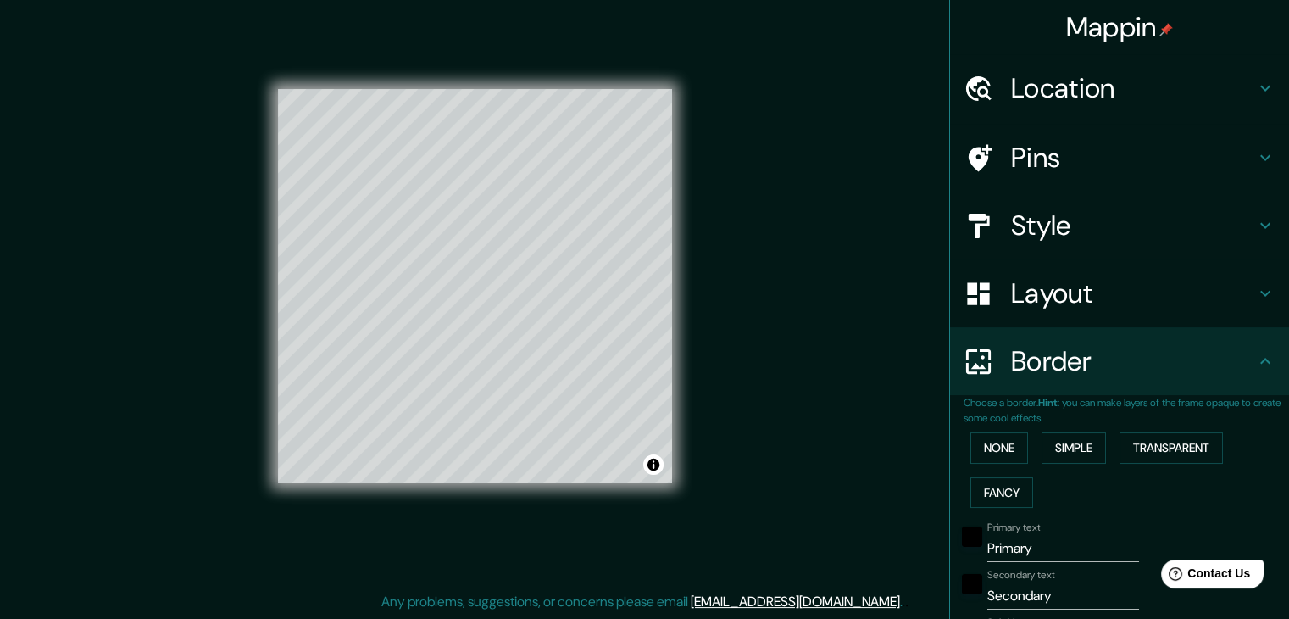
click at [1044, 160] on h4 "Pins" at bounding box center [1133, 158] width 244 height 34
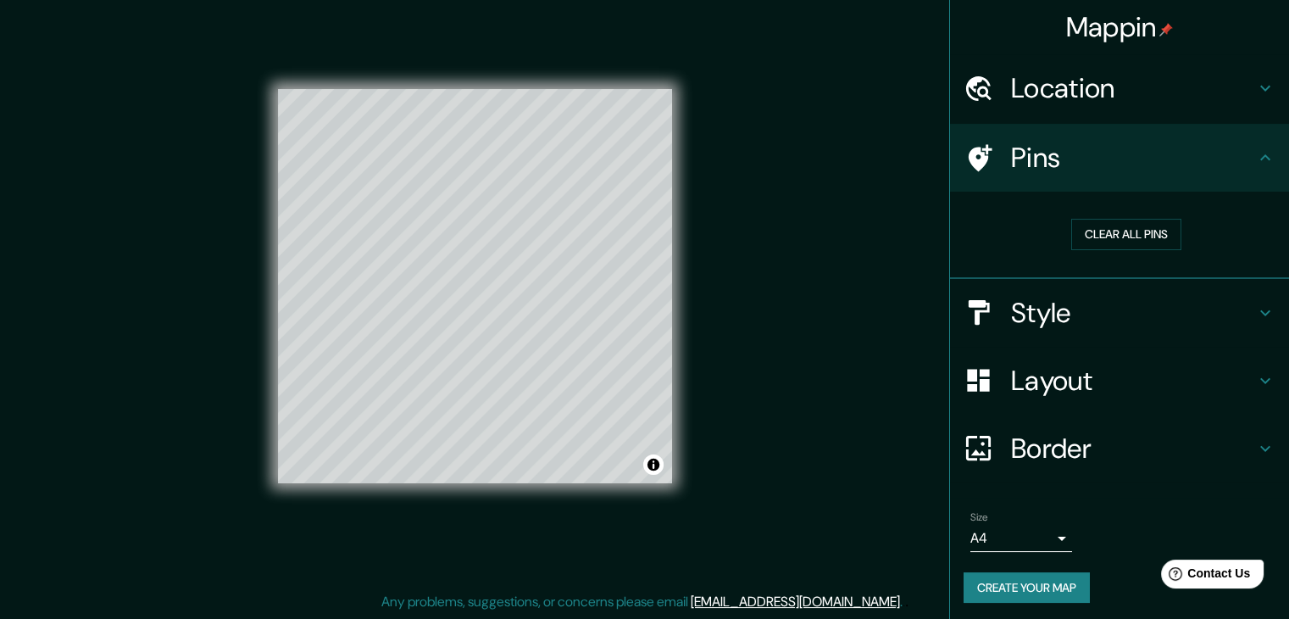
click at [1073, 298] on h4 "Style" at bounding box center [1133, 313] width 244 height 34
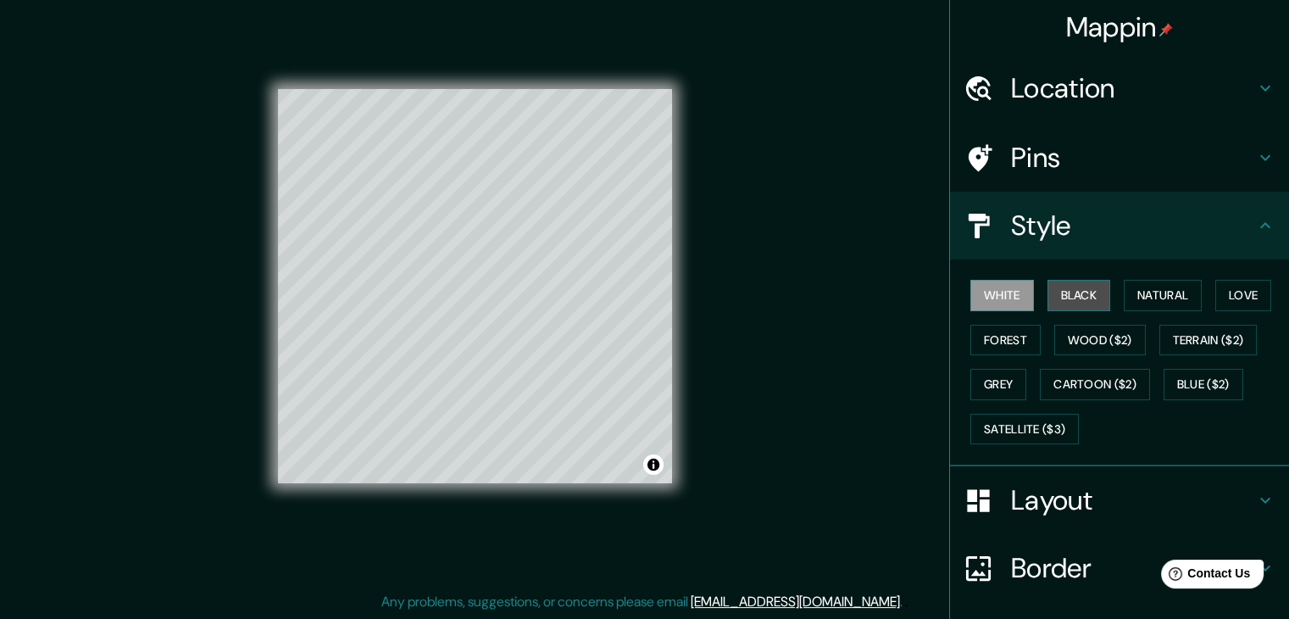
click at [1075, 298] on button "Black" at bounding box center [1080, 295] width 64 height 31
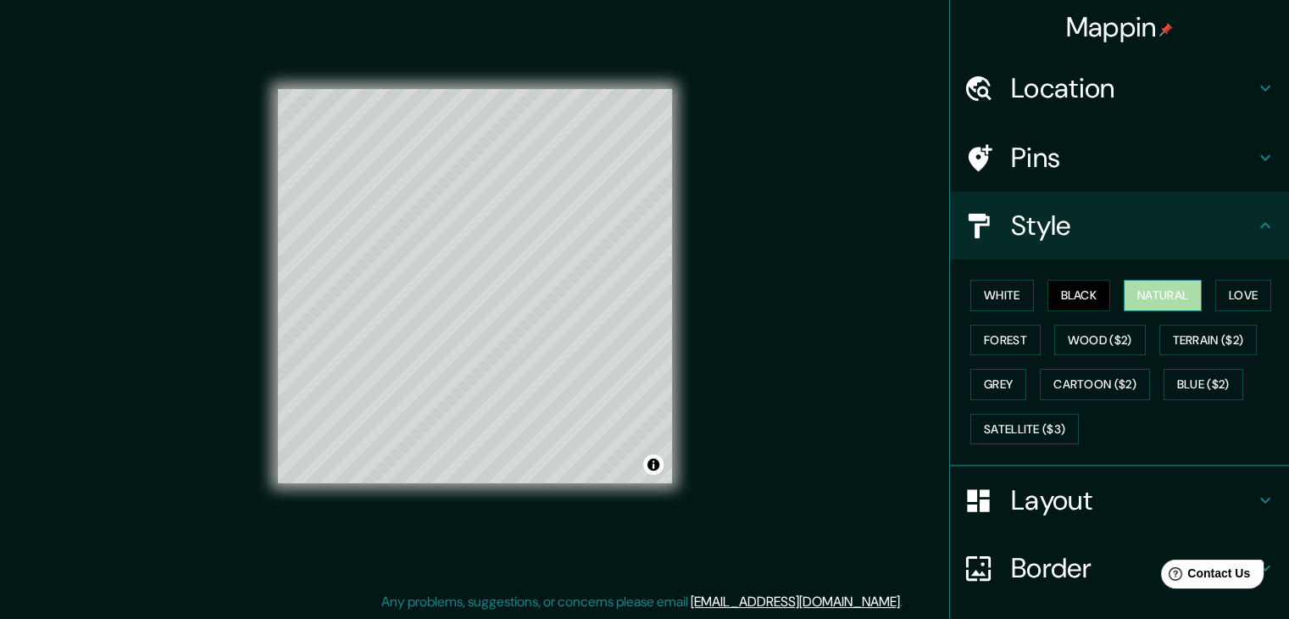
click at [1163, 286] on button "Natural" at bounding box center [1163, 295] width 78 height 31
click at [1107, 334] on button "Wood ($2)" at bounding box center [1101, 340] width 92 height 31
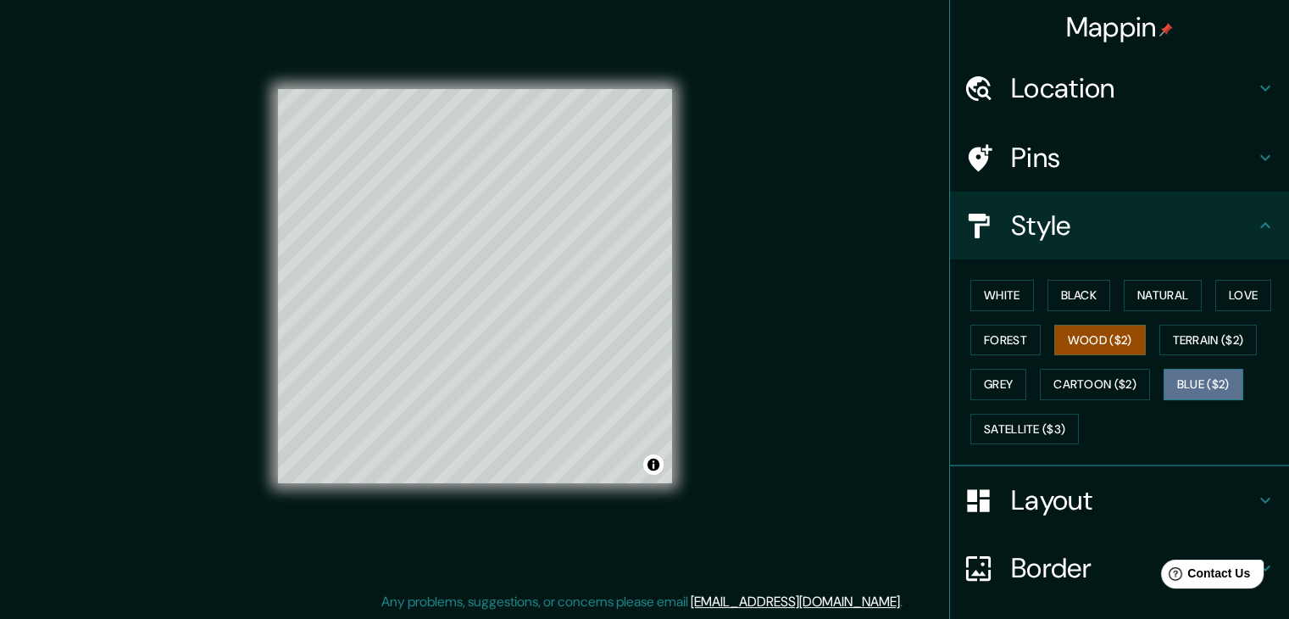
click at [1218, 376] on button "Blue ($2)" at bounding box center [1204, 384] width 80 height 31
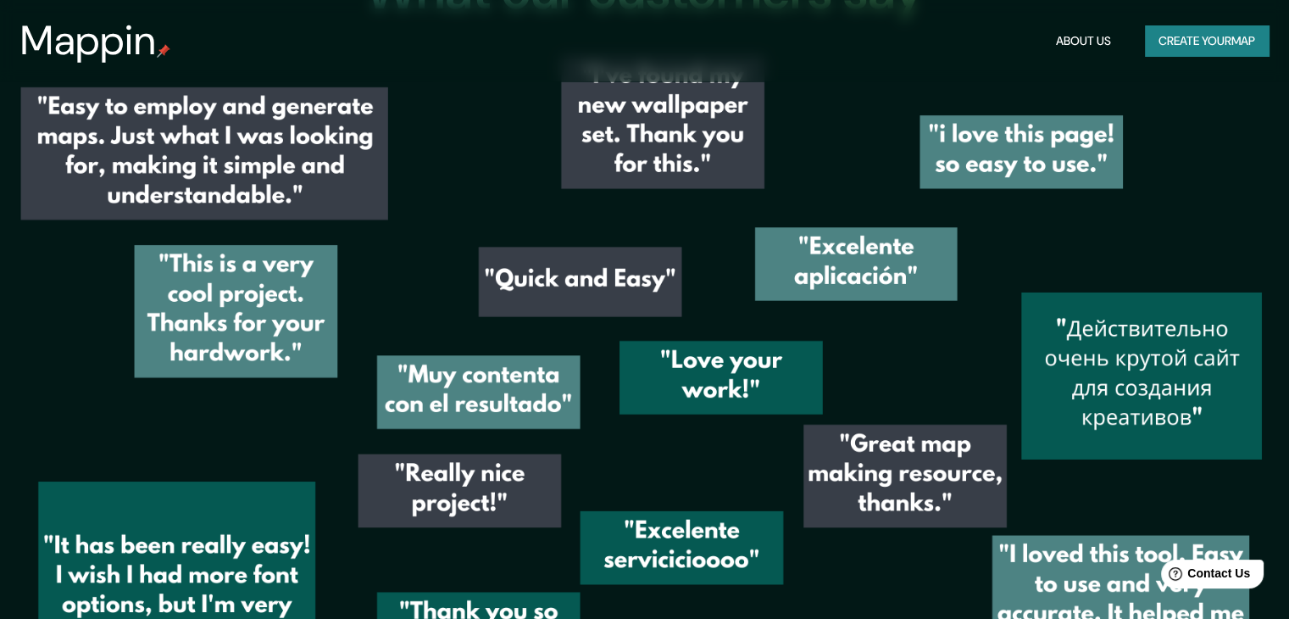
scroll to position [2448, 0]
